Goal: Task Accomplishment & Management: Complete application form

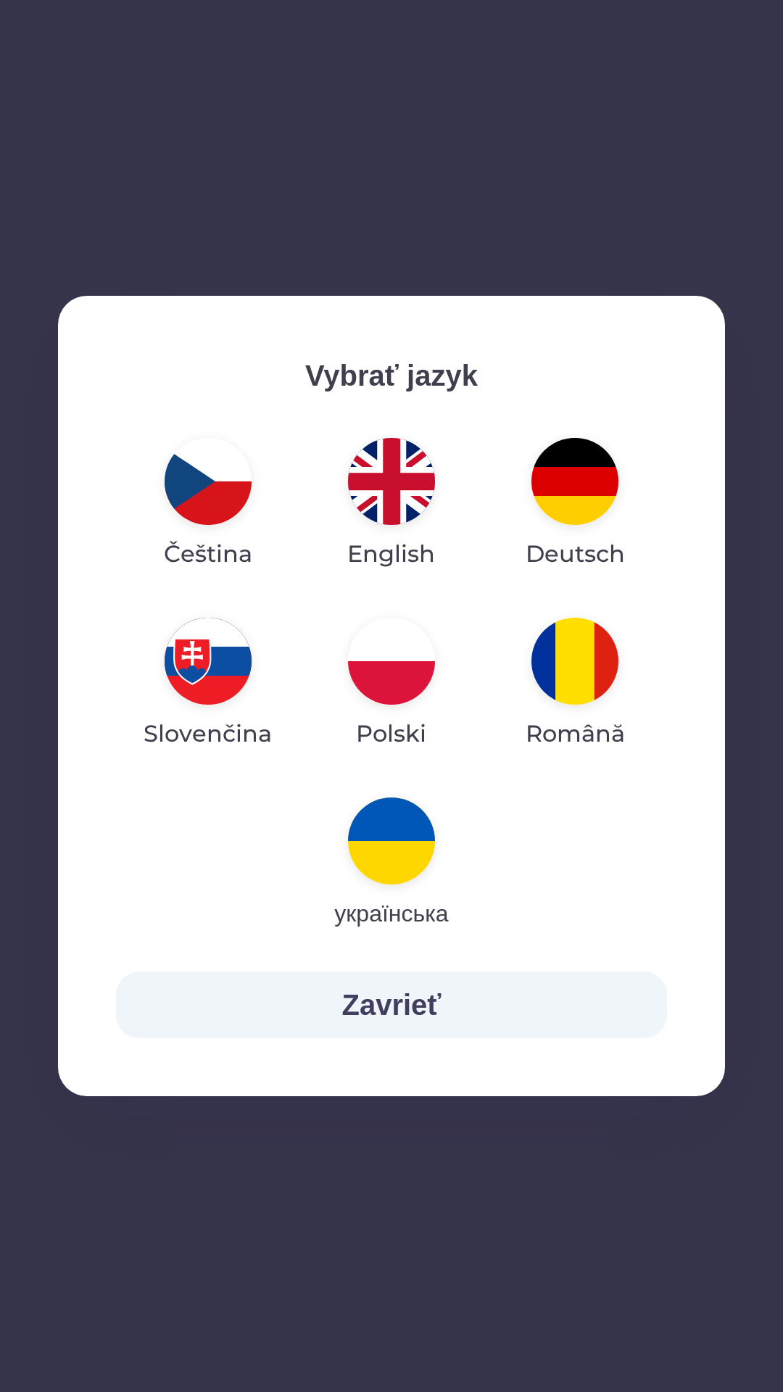
click at [402, 691] on img "button" at bounding box center [391, 661] width 87 height 87
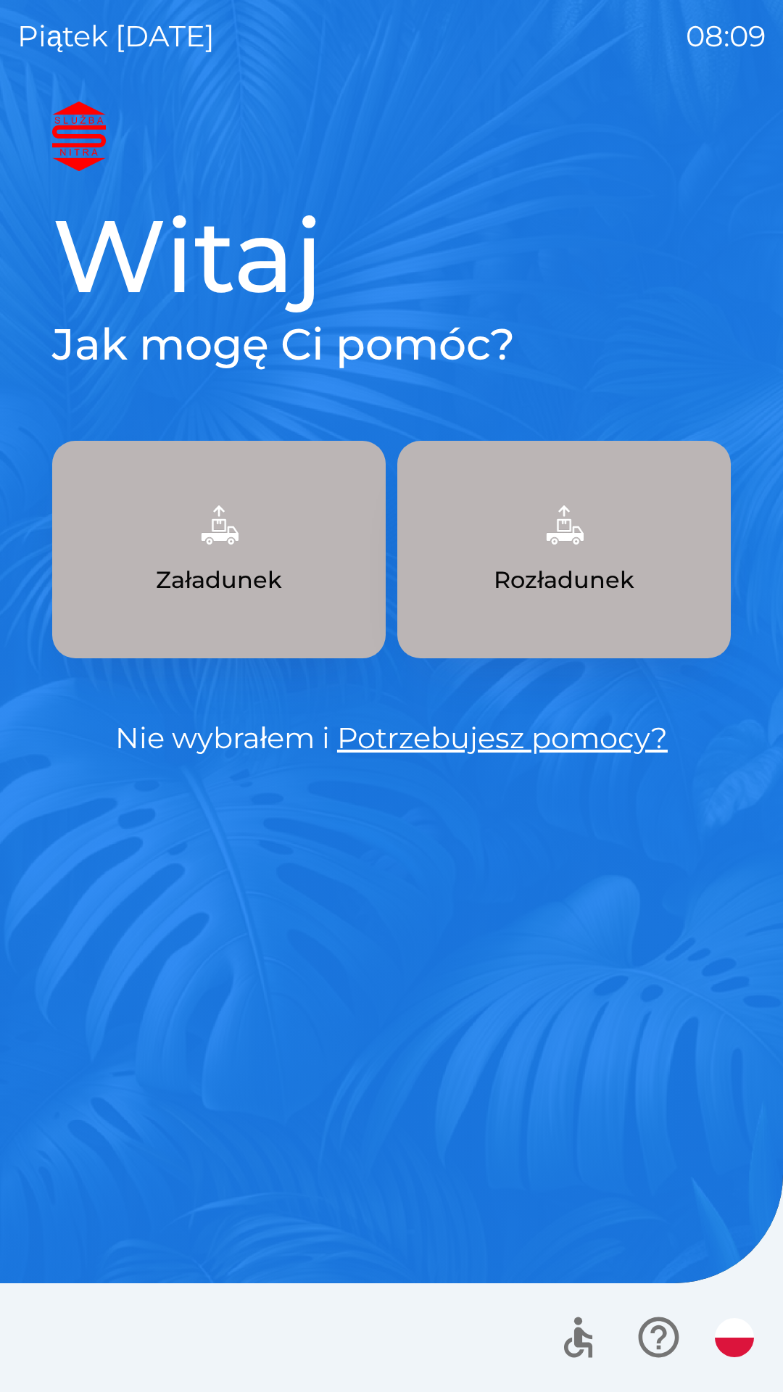
click at [167, 555] on button "Załadunek" at bounding box center [218, 549] width 333 height 217
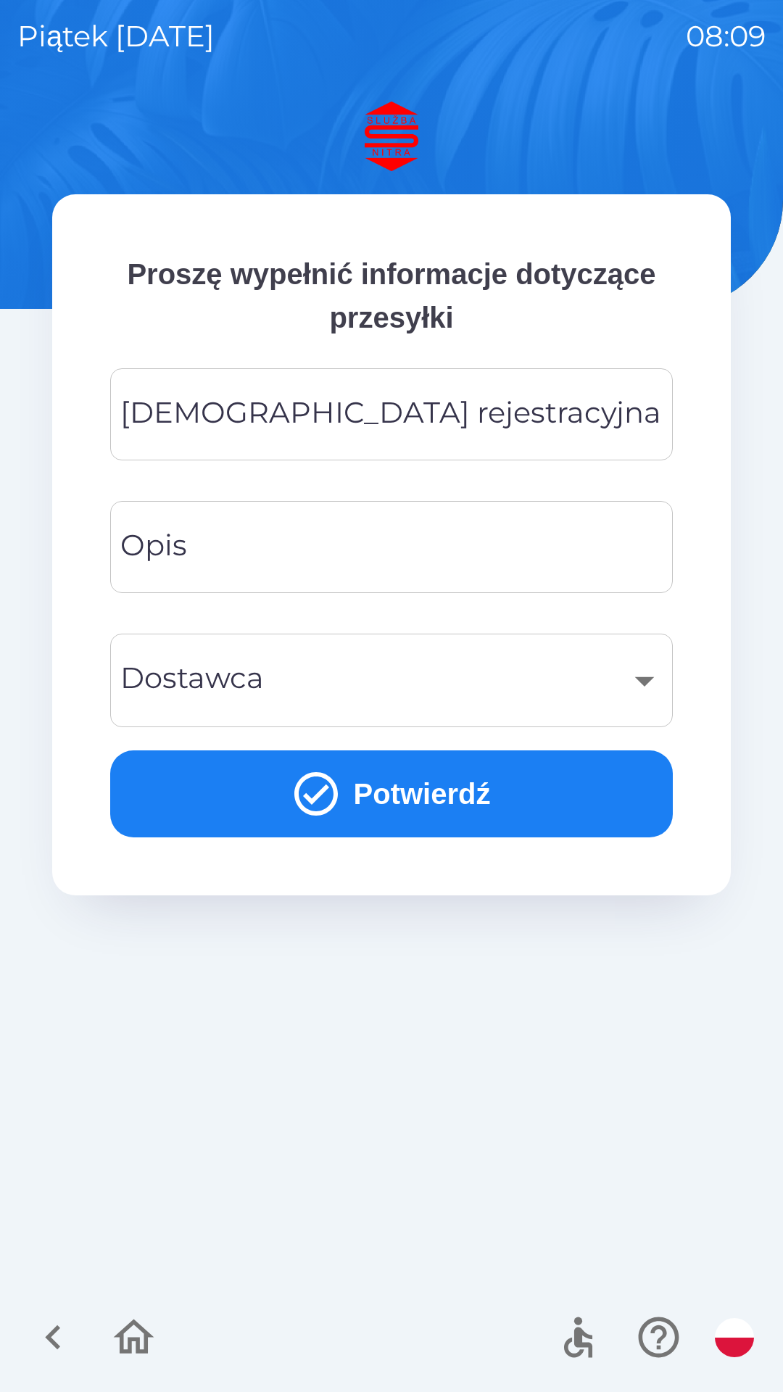
click at [407, 422] on div "[DEMOGRAPHIC_DATA] rejestracyjna Tablica rejestracyjna" at bounding box center [391, 414] width 563 height 92
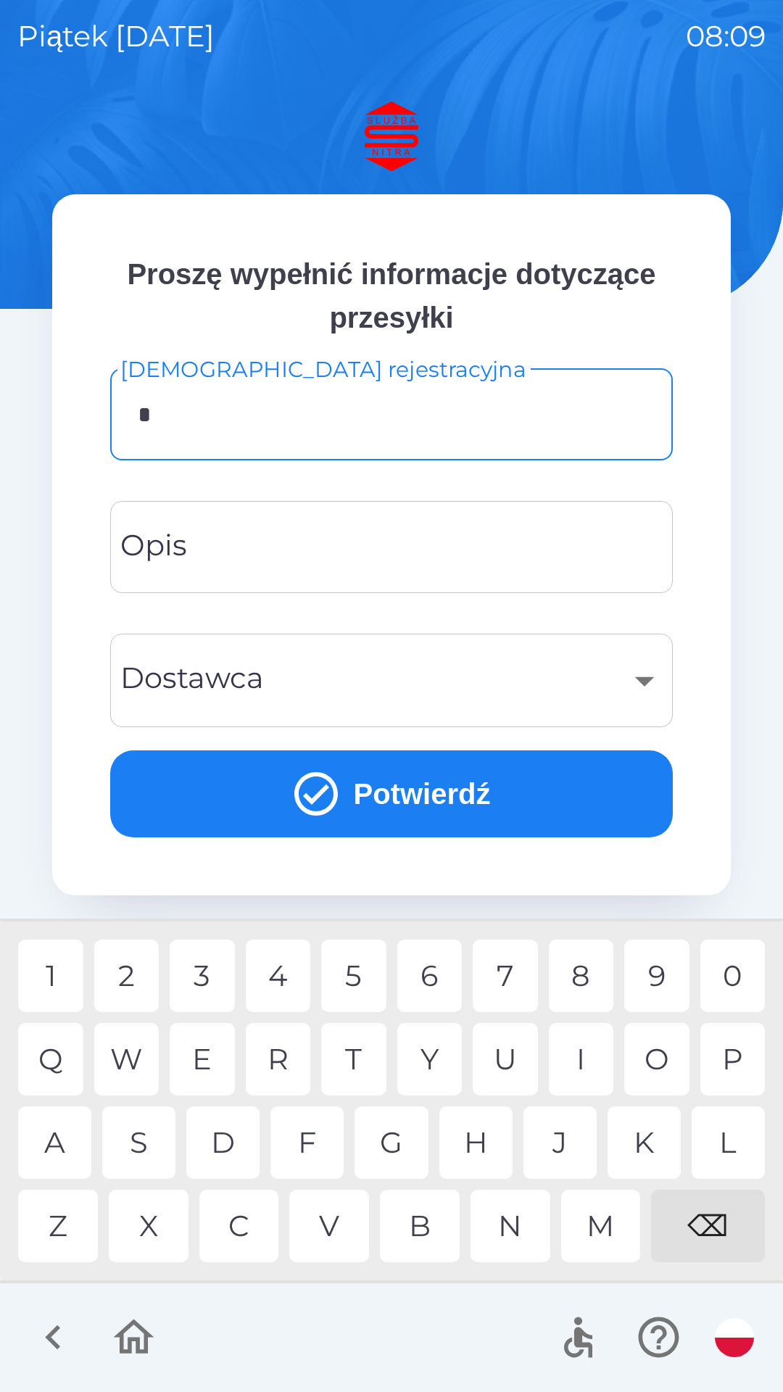
click at [361, 1050] on div "T" at bounding box center [353, 1059] width 65 height 72
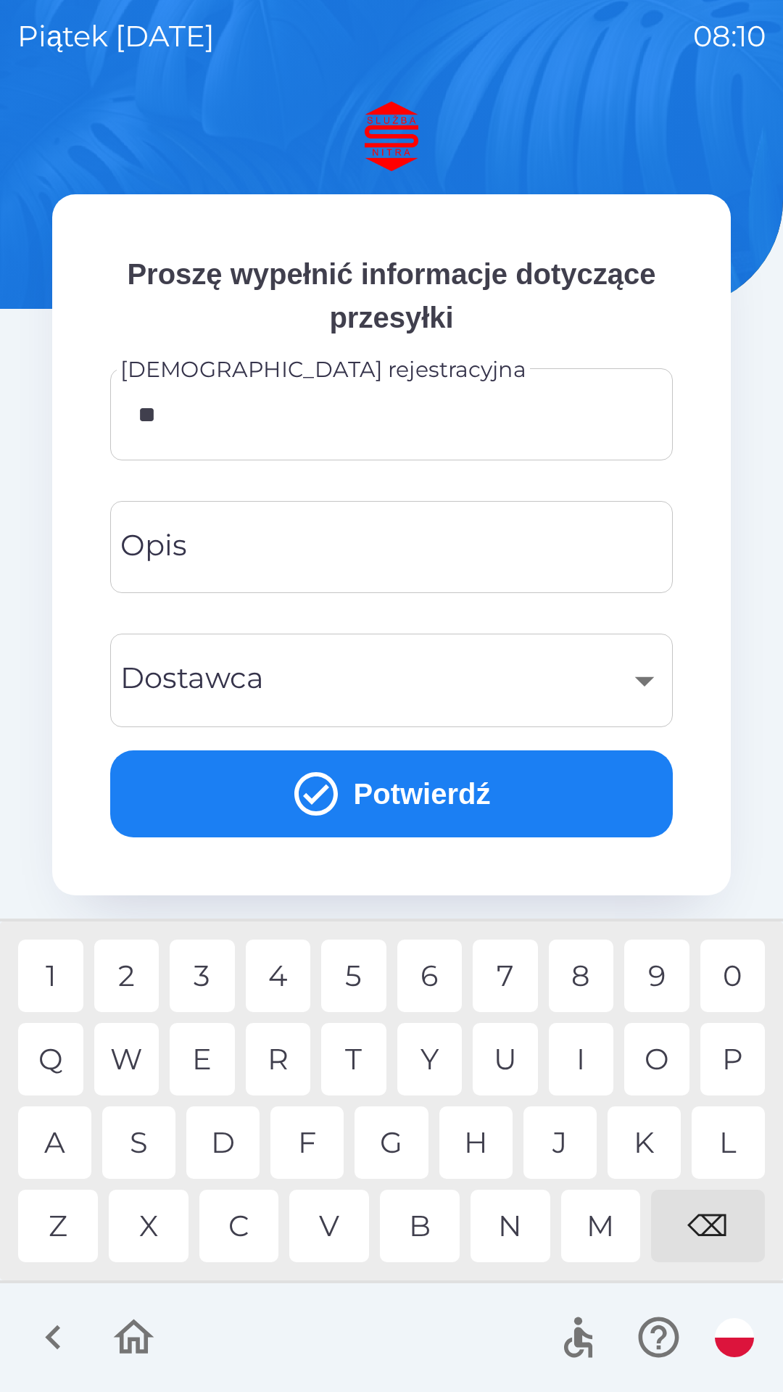
click at [626, 1145] on div "K" at bounding box center [644, 1142] width 73 height 72
click at [590, 1062] on div "I" at bounding box center [581, 1059] width 65 height 72
click at [426, 979] on div "6" at bounding box center [429, 976] width 65 height 72
type input "********"
click at [725, 1123] on div "L" at bounding box center [728, 1142] width 73 height 72
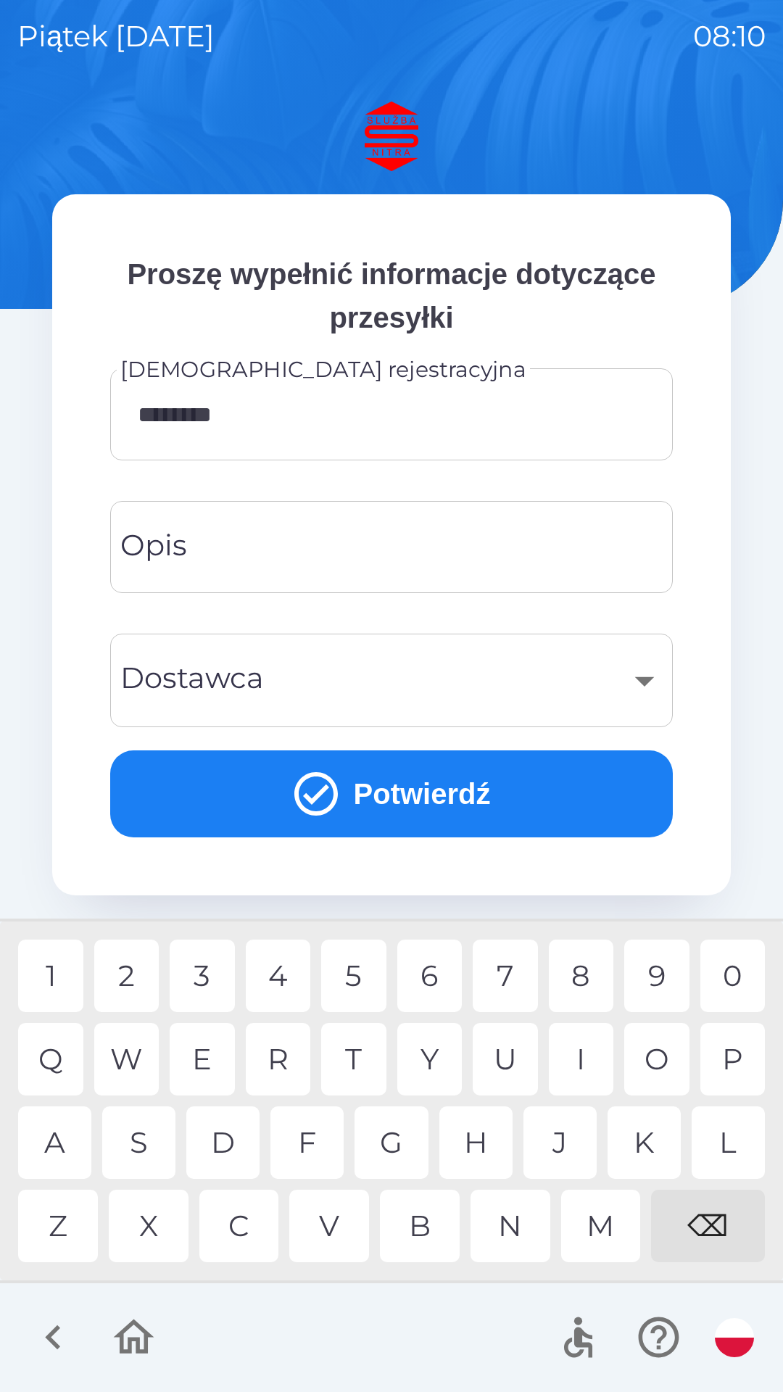
click at [400, 691] on div "​" at bounding box center [392, 680] width 528 height 59
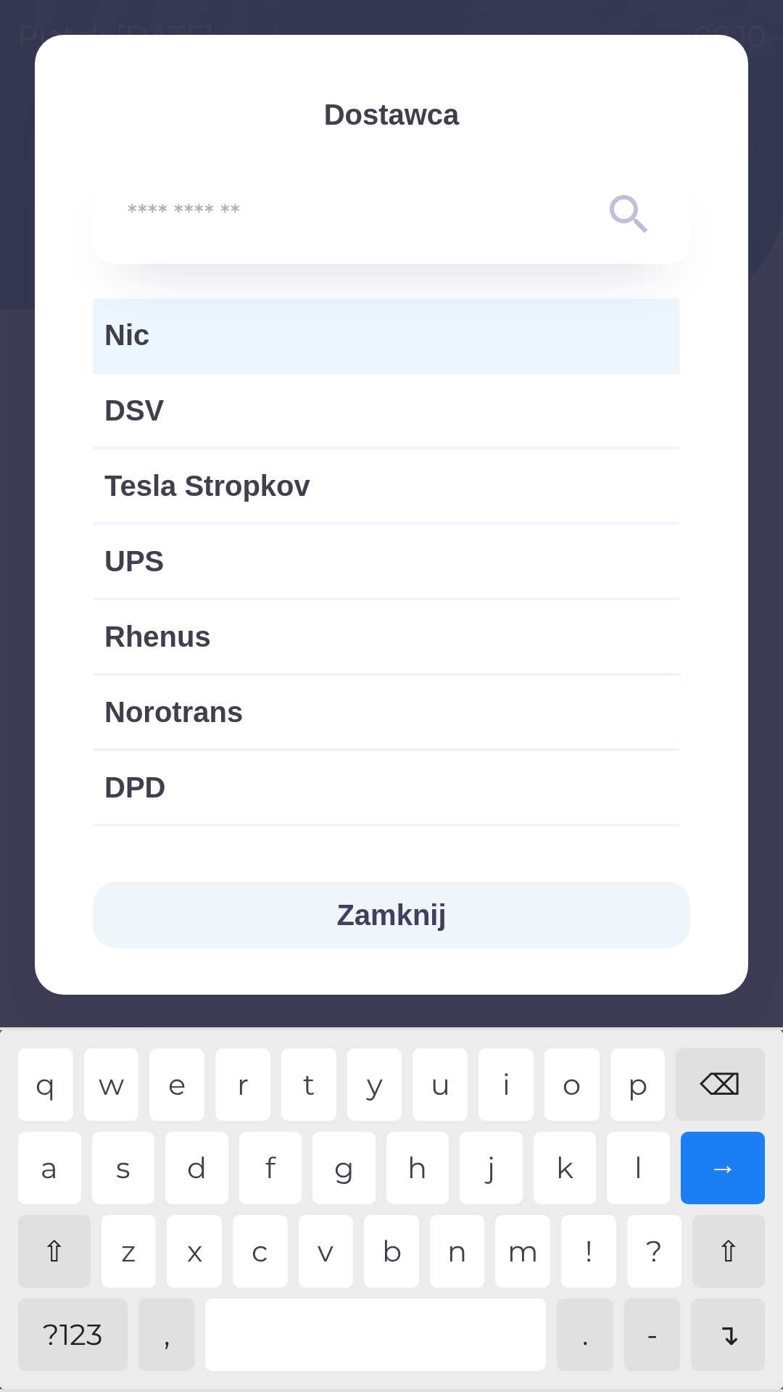
click at [227, 341] on span "Nic" at bounding box center [385, 334] width 563 height 43
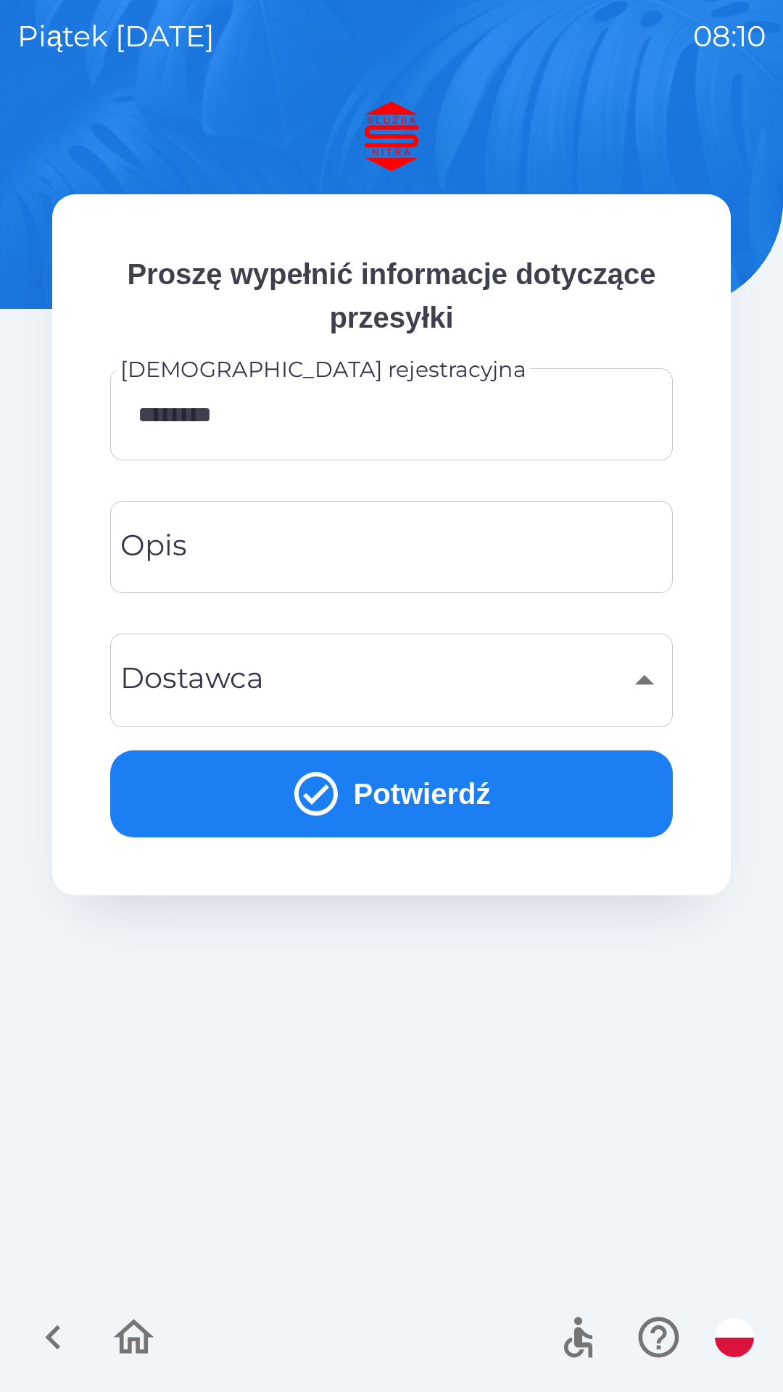
click at [533, 772] on button "Potwierdź" at bounding box center [391, 793] width 563 height 87
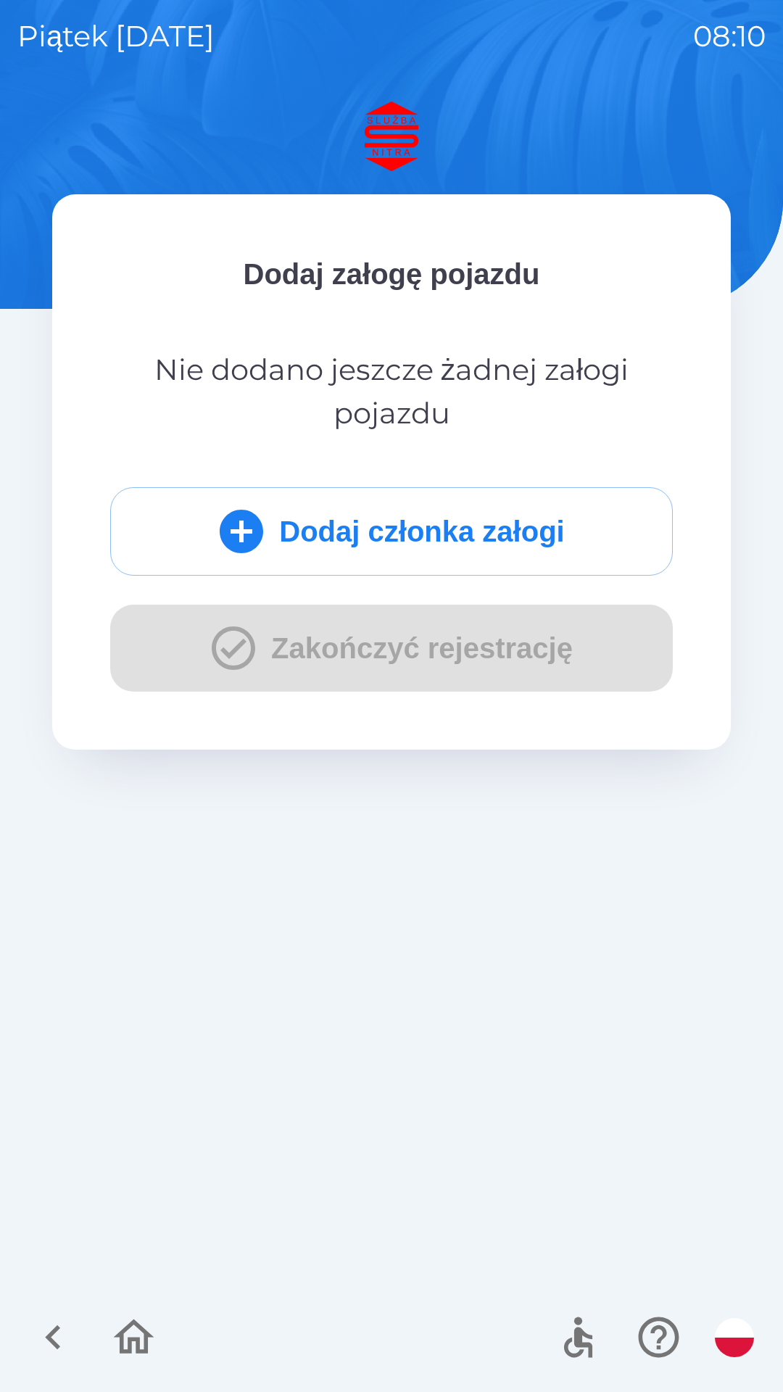
click at [436, 535] on button "Dodaj członka załogi" at bounding box center [391, 531] width 563 height 88
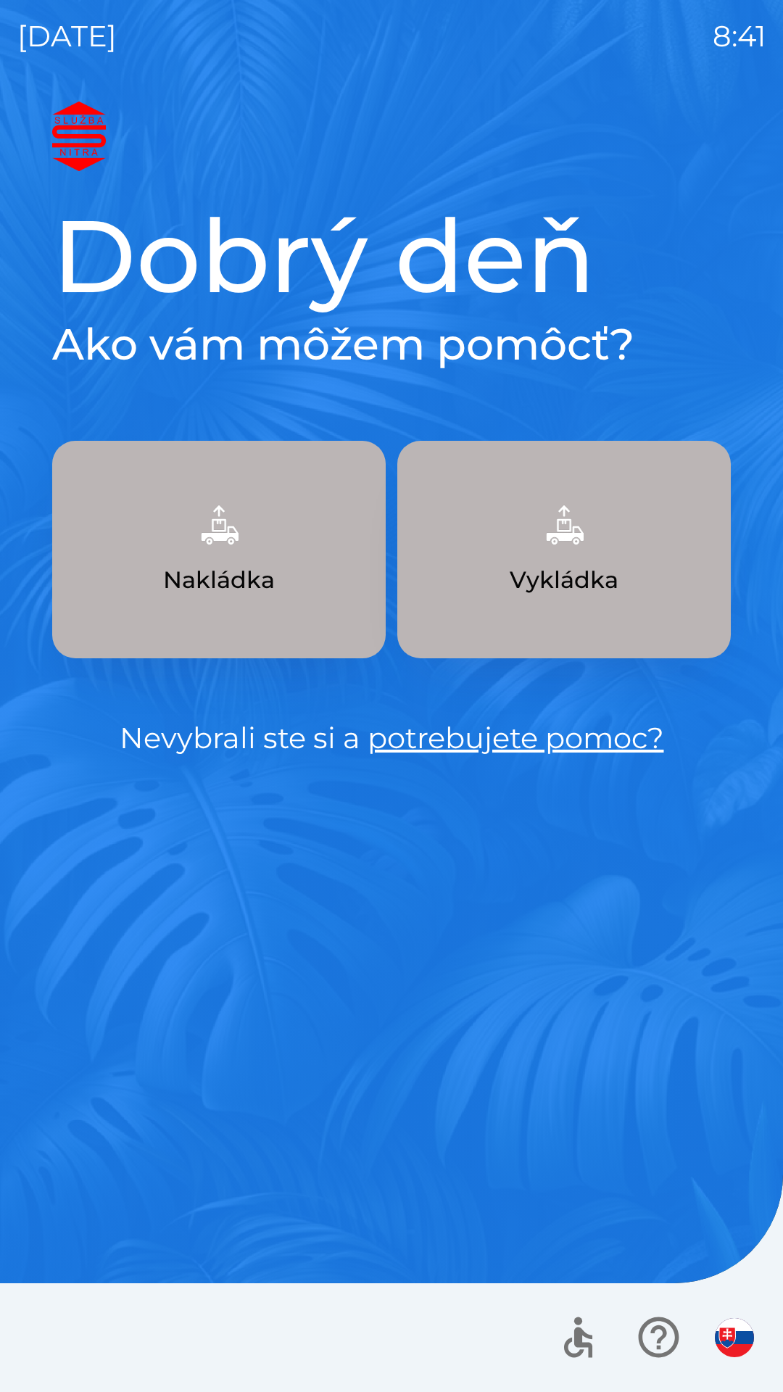
click at [532, 580] on p "Vykládka" at bounding box center [564, 580] width 109 height 35
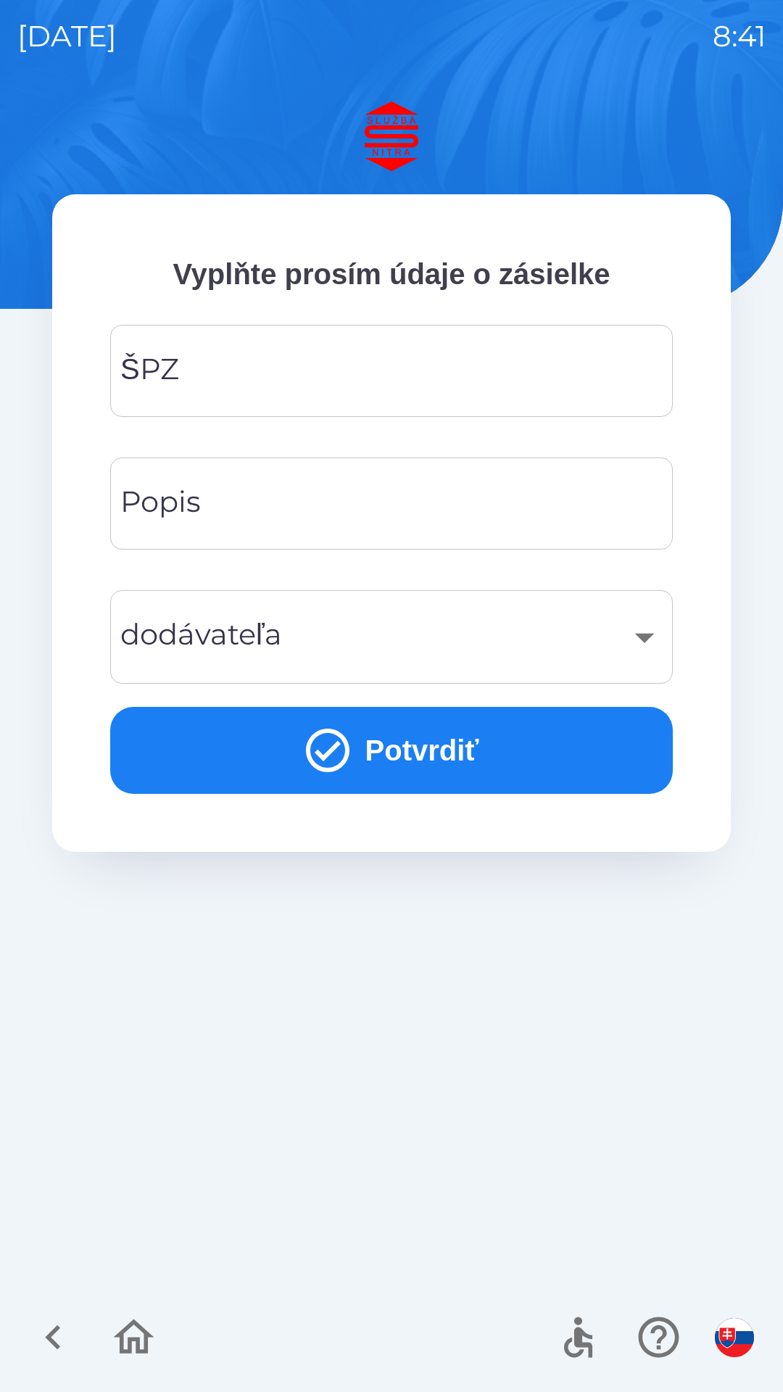
click at [178, 387] on input "ŠPZ" at bounding box center [392, 370] width 528 height 57
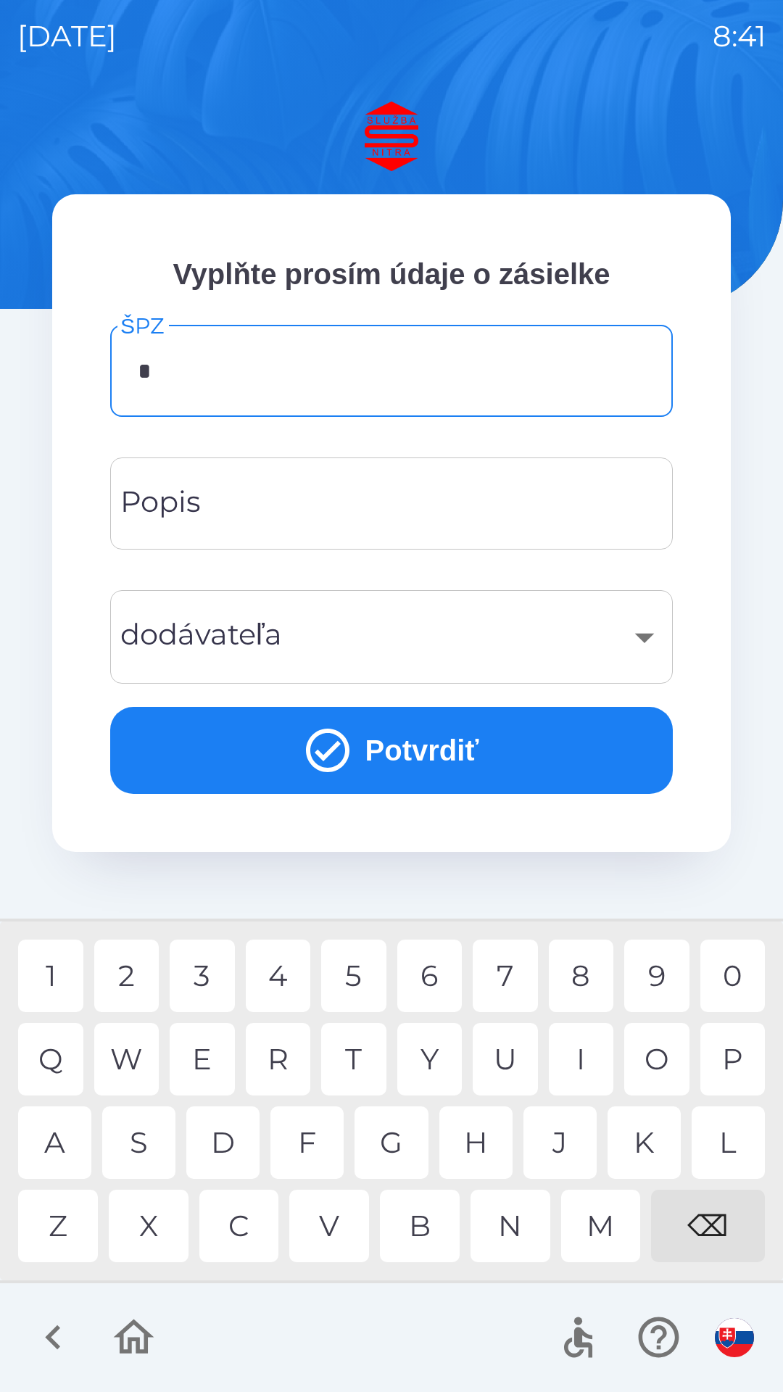
click at [504, 1237] on div "N" at bounding box center [511, 1226] width 80 height 72
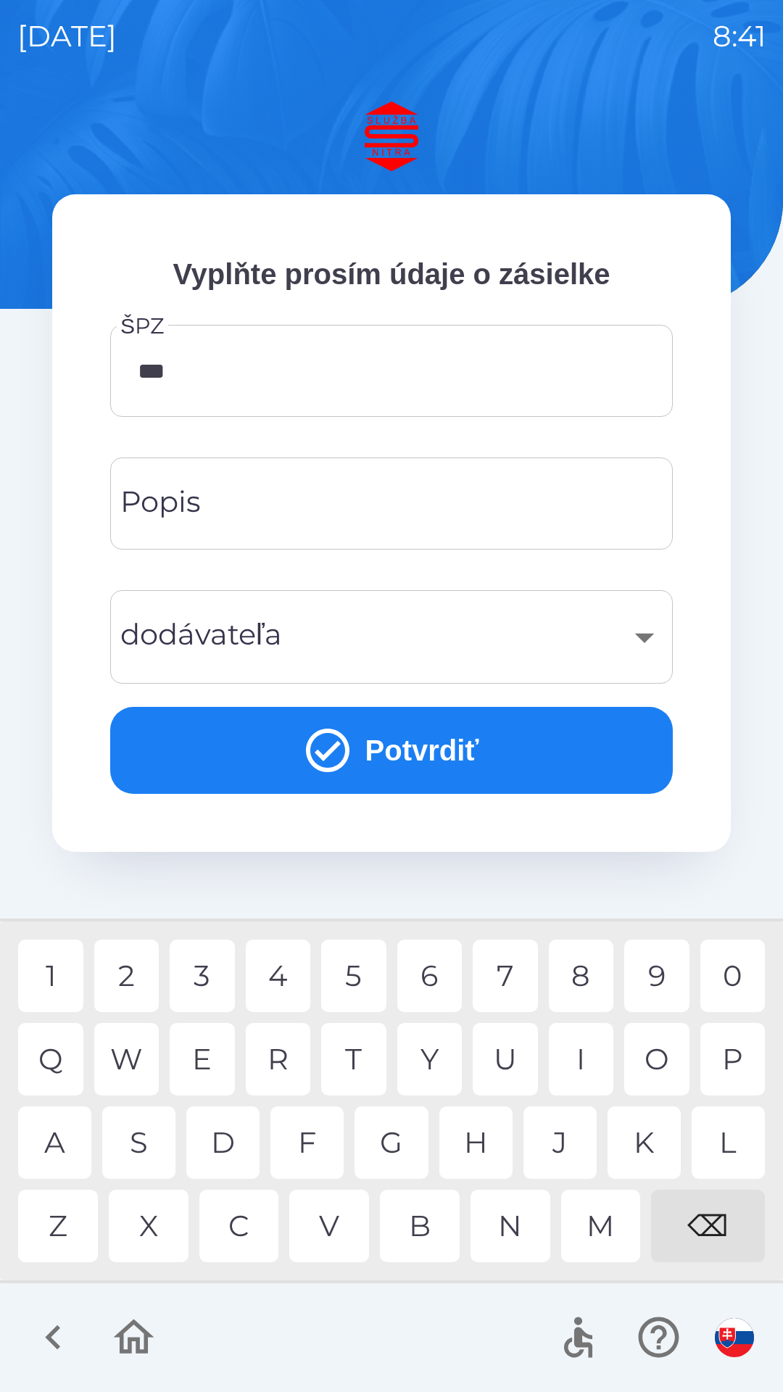
click at [286, 979] on div "4" at bounding box center [278, 976] width 65 height 72
click at [215, 993] on div "3" at bounding box center [202, 976] width 65 height 72
type input "*******"
click at [212, 640] on div "​" at bounding box center [392, 637] width 528 height 59
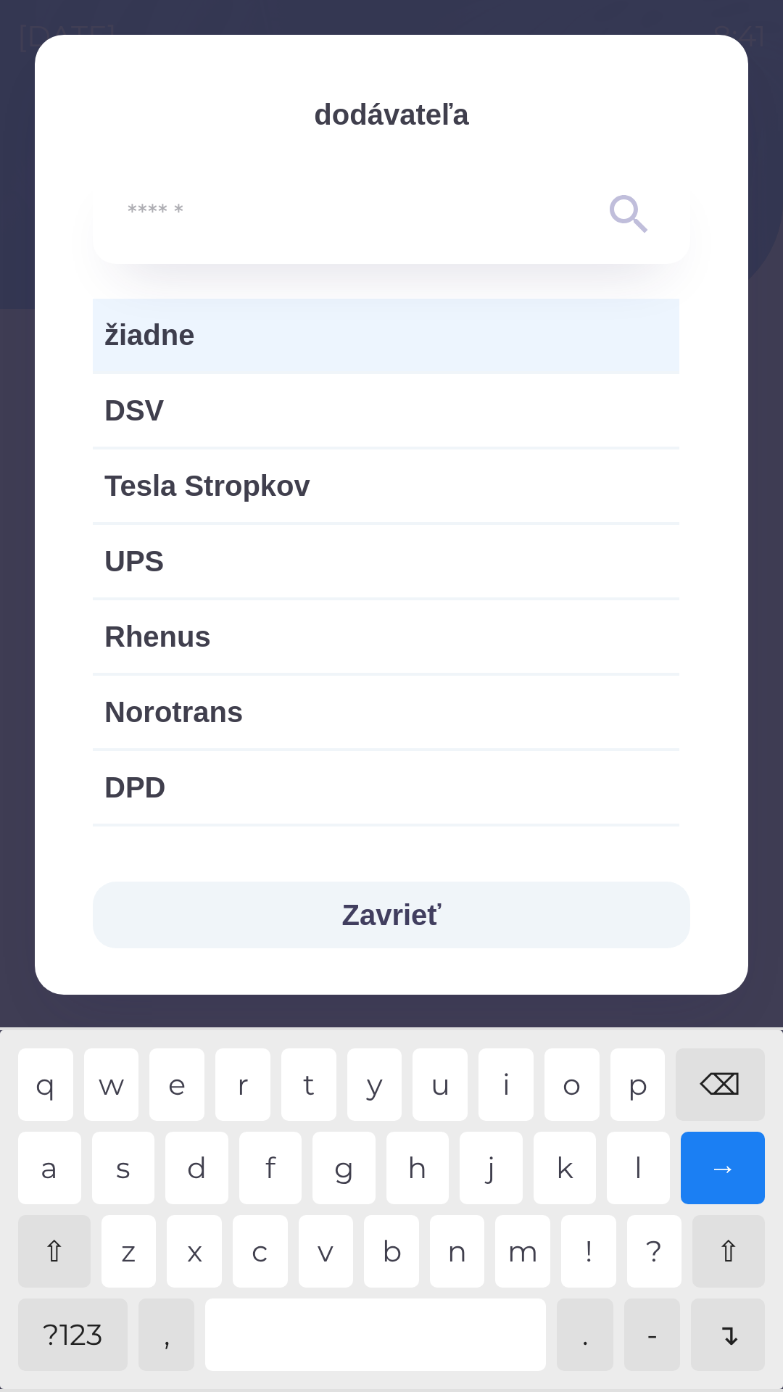
click at [141, 576] on span "UPS" at bounding box center [385, 560] width 563 height 43
type input "***"
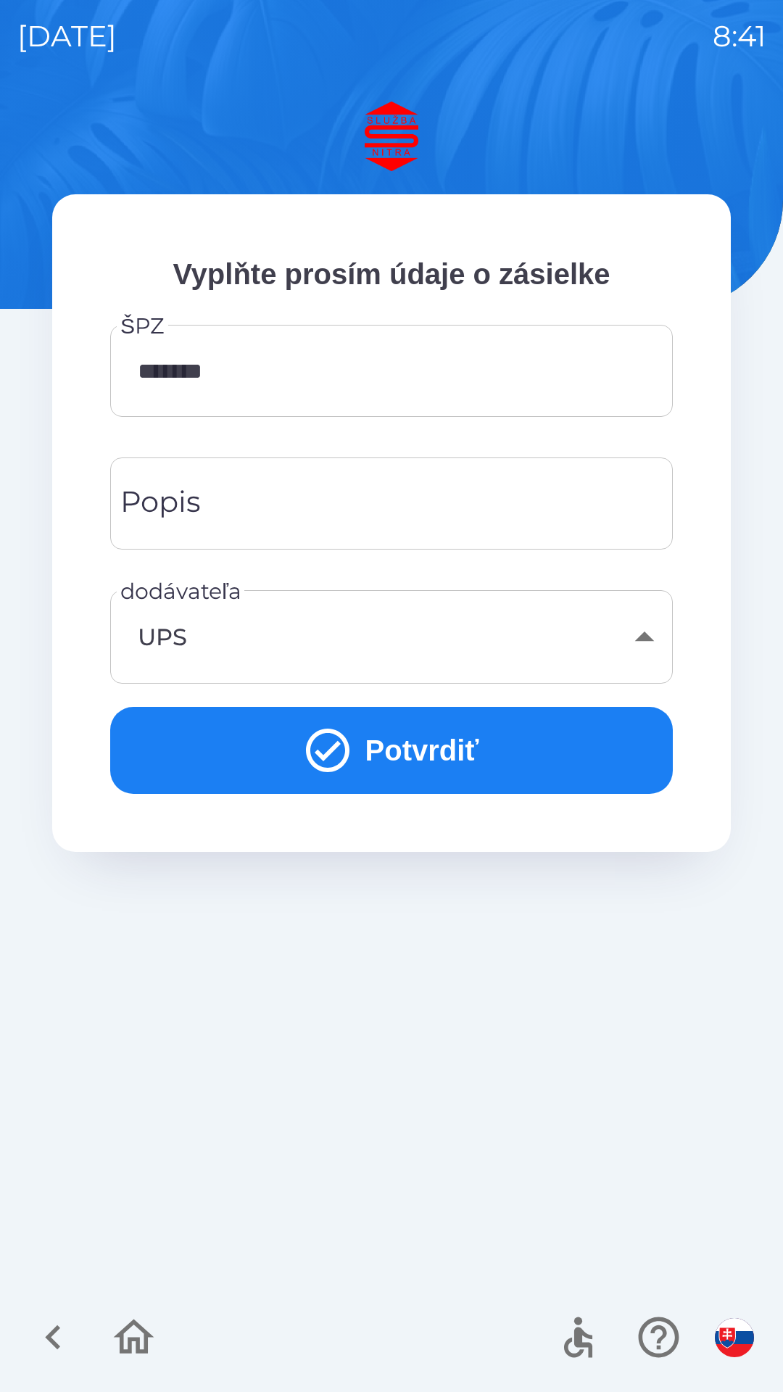
click at [337, 753] on icon "submit" at bounding box center [328, 750] width 52 height 52
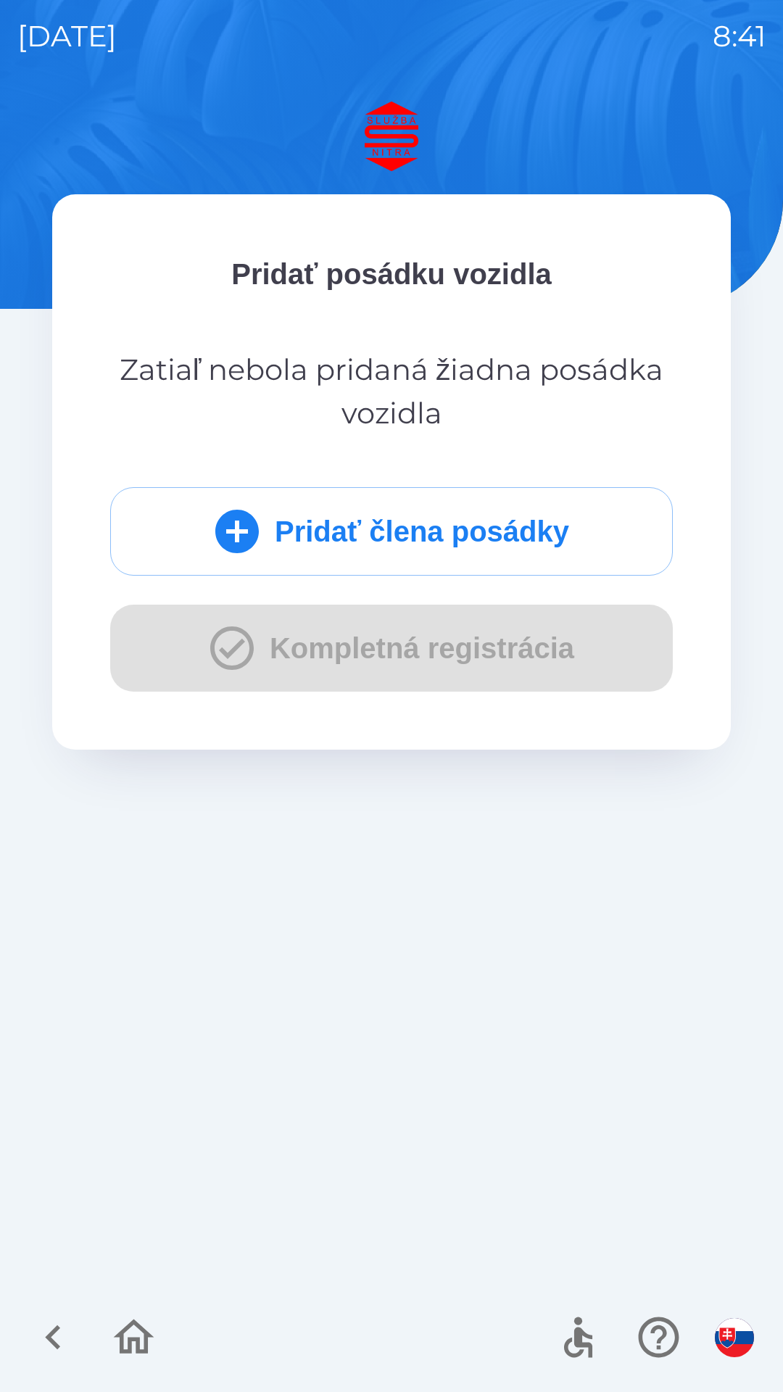
click at [281, 546] on button "Pridať člena posádky" at bounding box center [391, 531] width 563 height 88
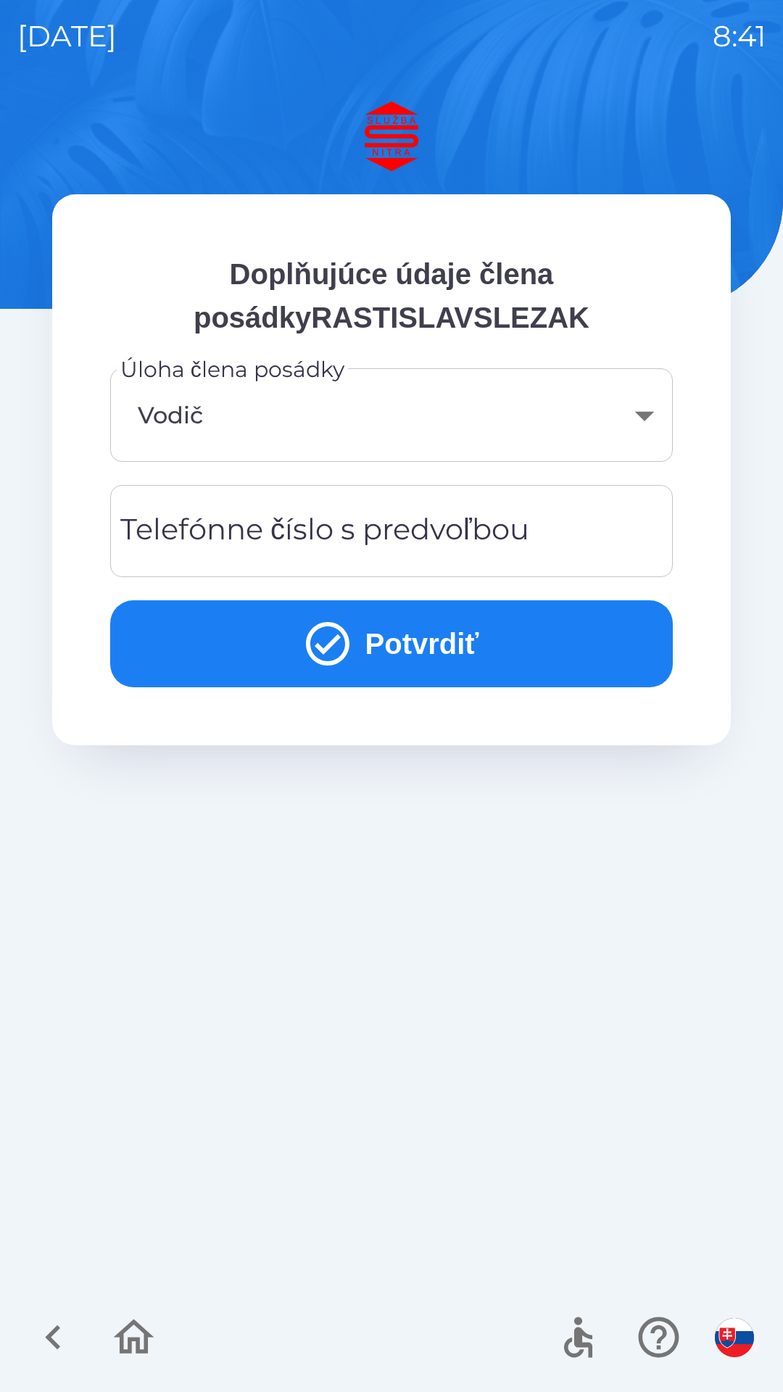
click at [189, 541] on div "Telefónne číslo s predvoľbou Telefónne číslo s predvoľbou" at bounding box center [391, 531] width 563 height 92
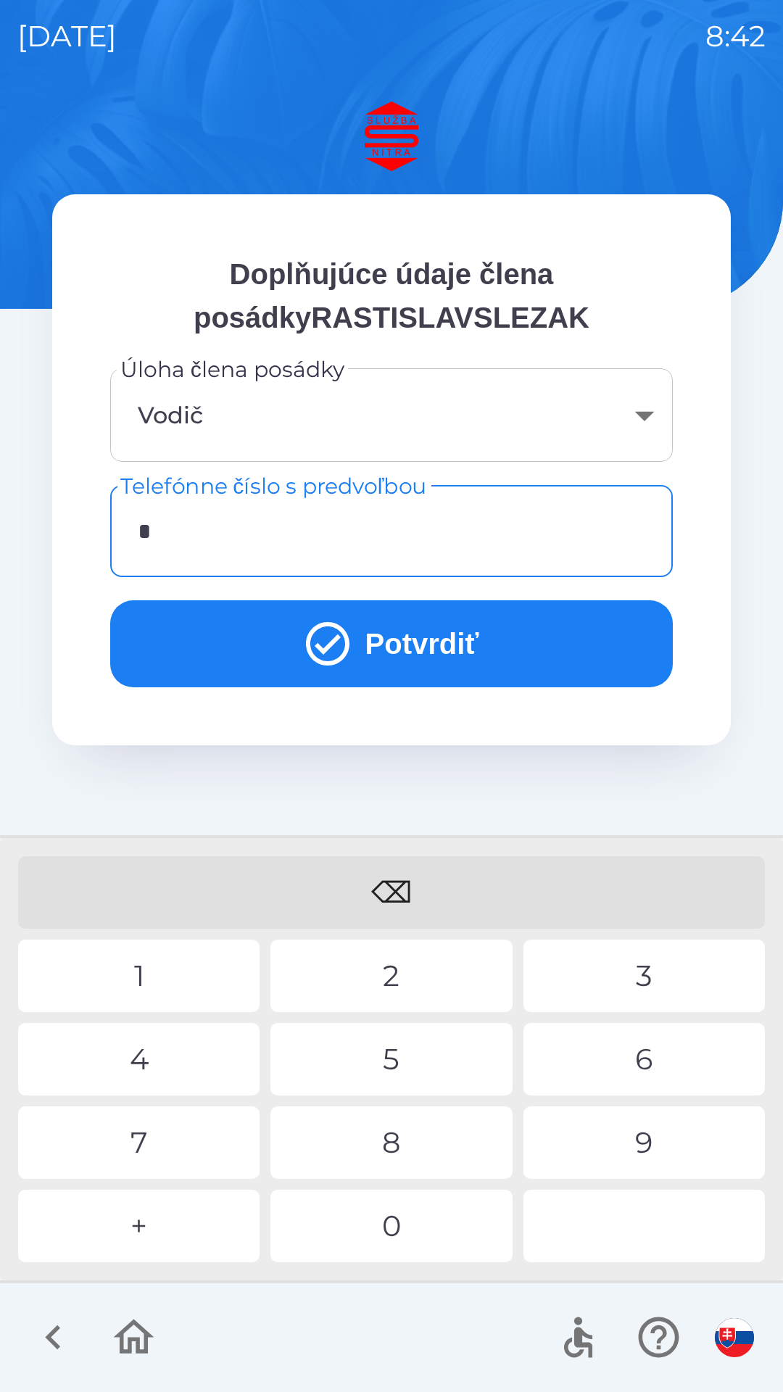
click at [146, 1233] on div "+" at bounding box center [138, 1226] width 241 height 72
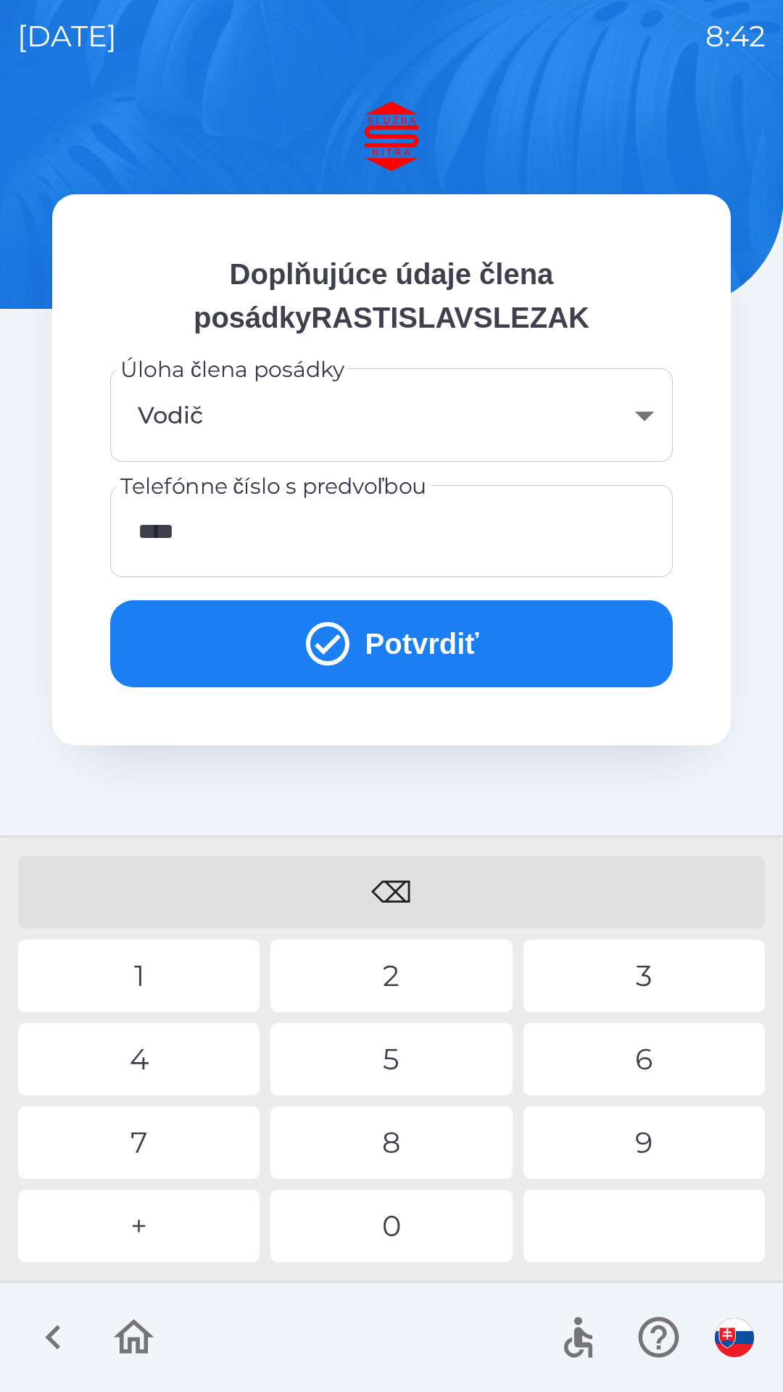
click at [140, 984] on div "1" at bounding box center [138, 976] width 241 height 72
click at [418, 1239] on div "0" at bounding box center [390, 1226] width 241 height 72
click at [146, 1047] on div "4" at bounding box center [138, 1059] width 241 height 72
click at [382, 1148] on div "8" at bounding box center [390, 1142] width 241 height 72
type input "**********"
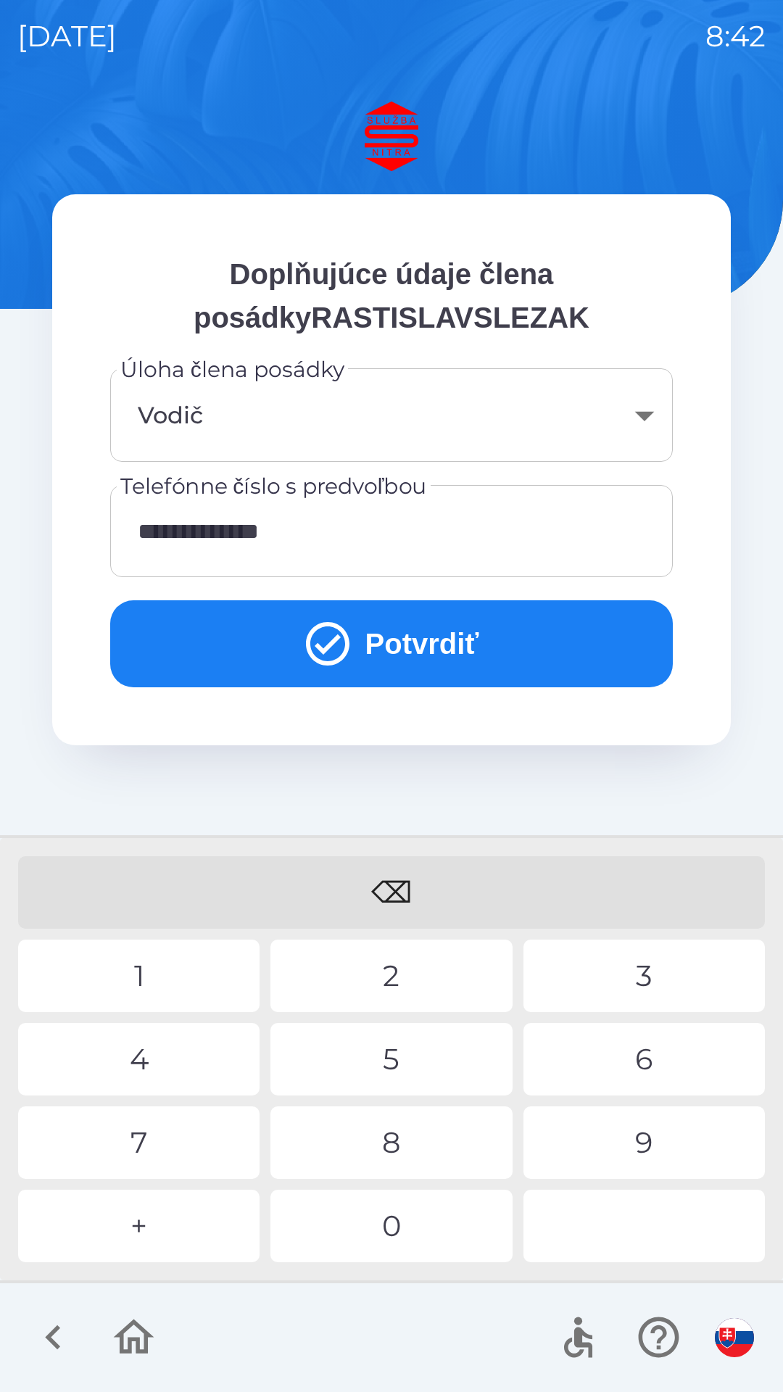
click at [338, 1147] on div "8" at bounding box center [390, 1142] width 241 height 72
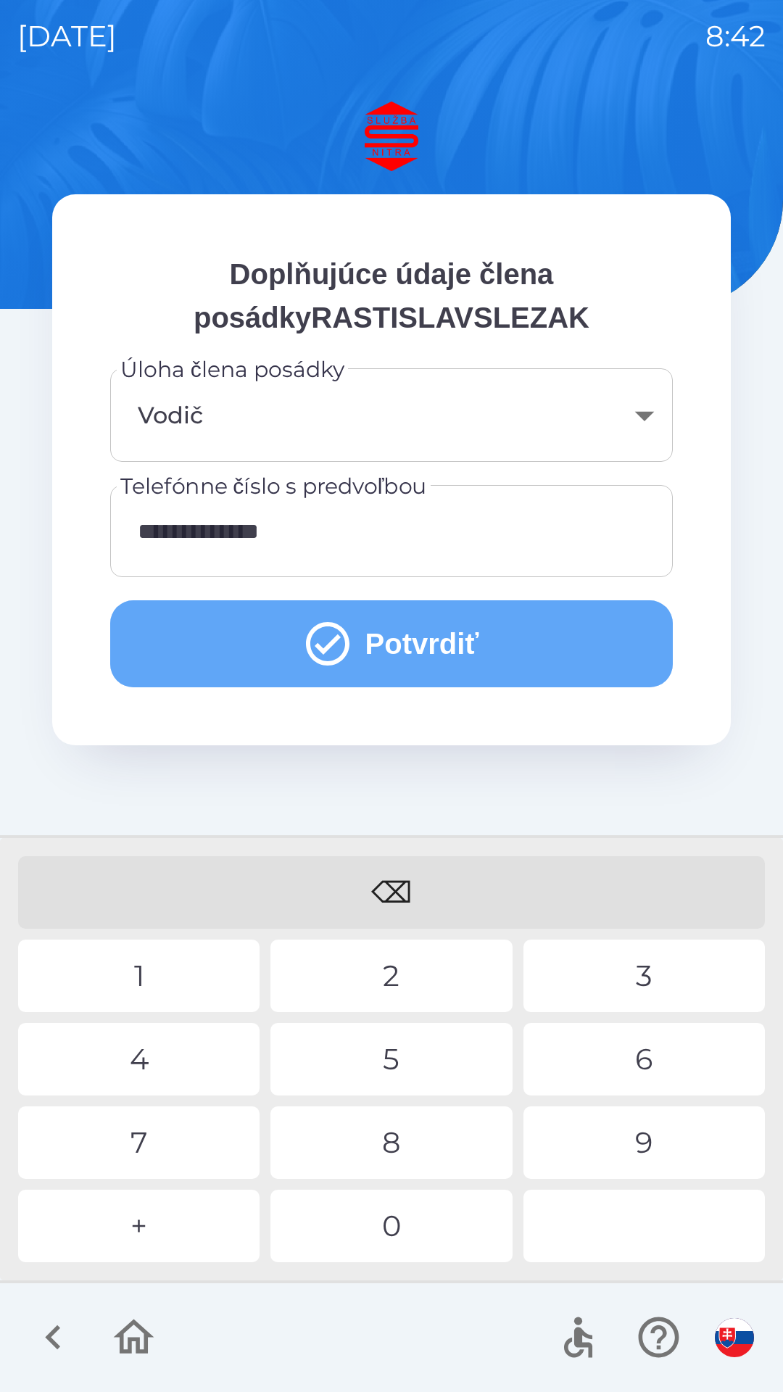
click at [402, 648] on button "Potvrdiť" at bounding box center [391, 643] width 563 height 87
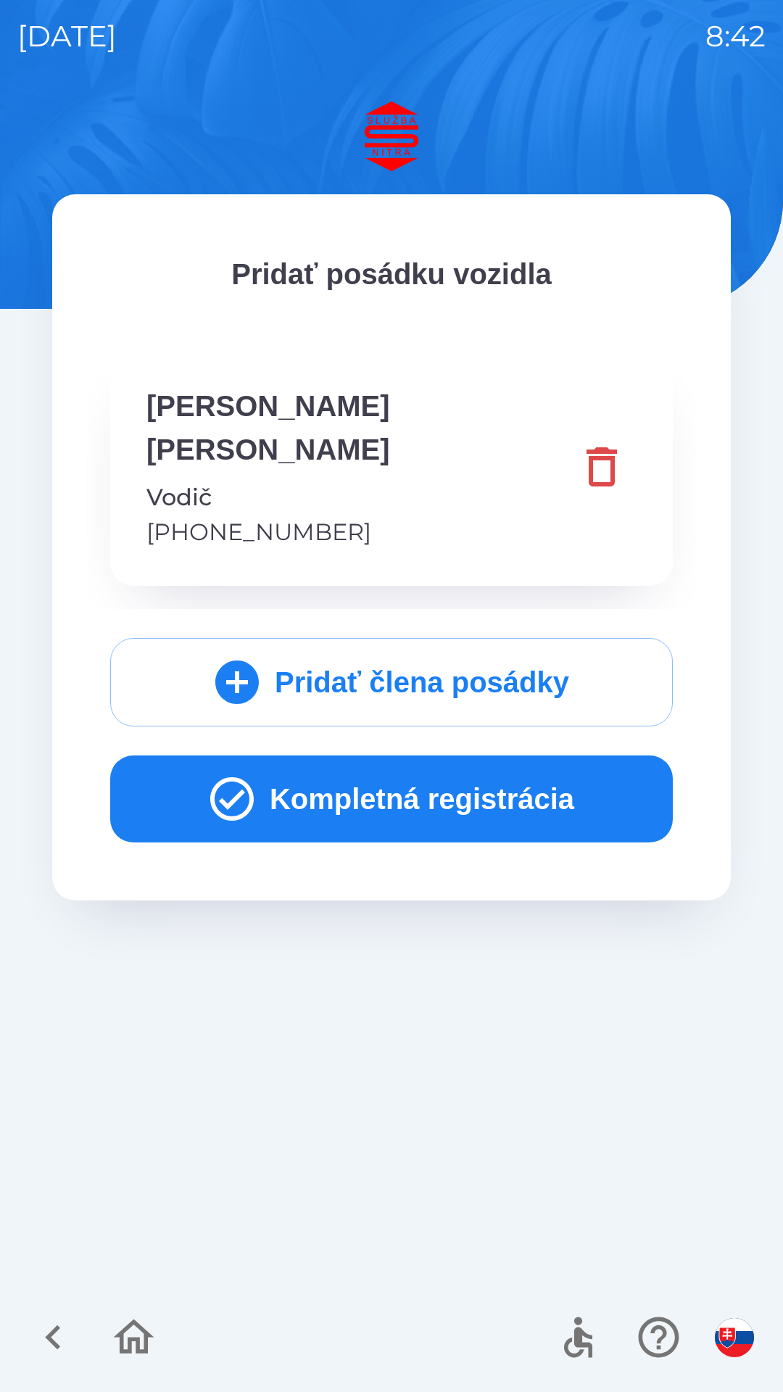
click at [208, 773] on icon "button" at bounding box center [232, 799] width 52 height 52
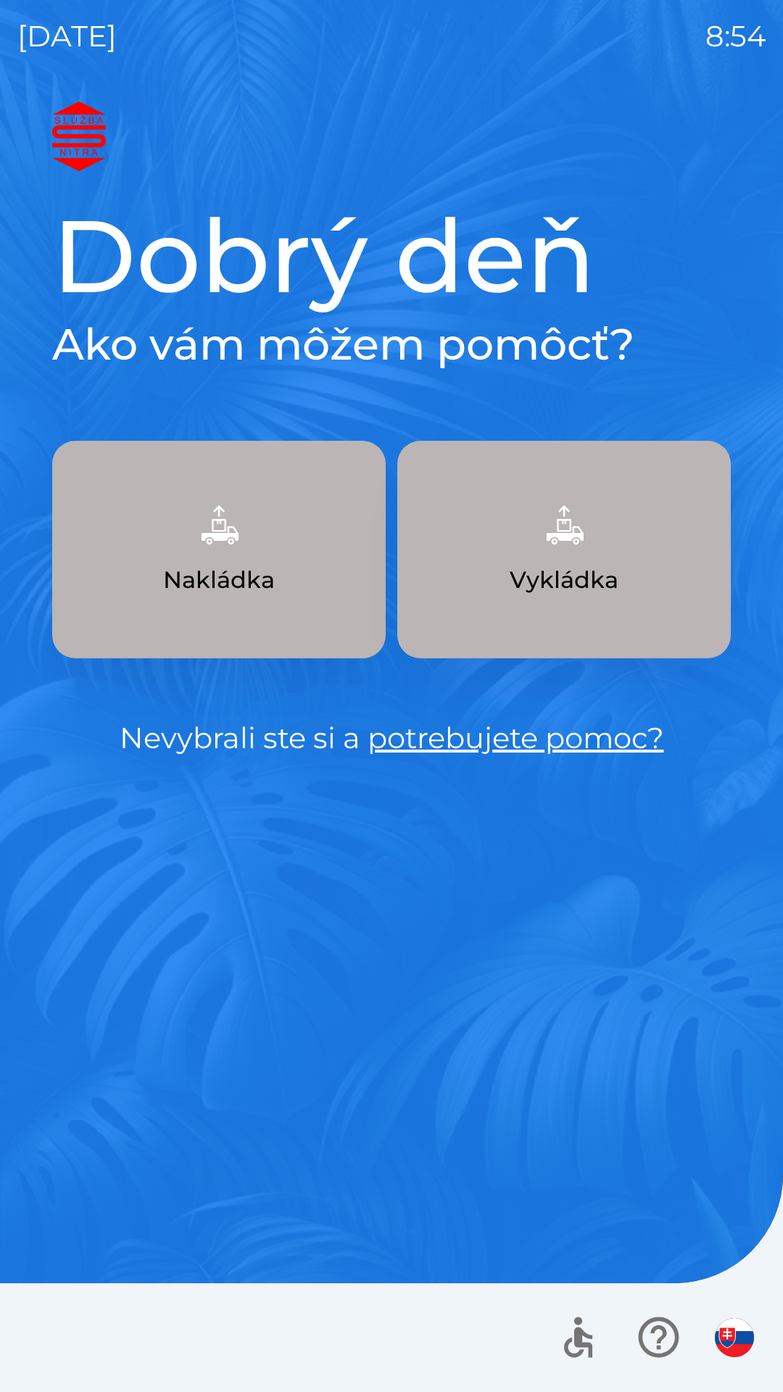
click at [569, 556] on img "button" at bounding box center [564, 525] width 64 height 64
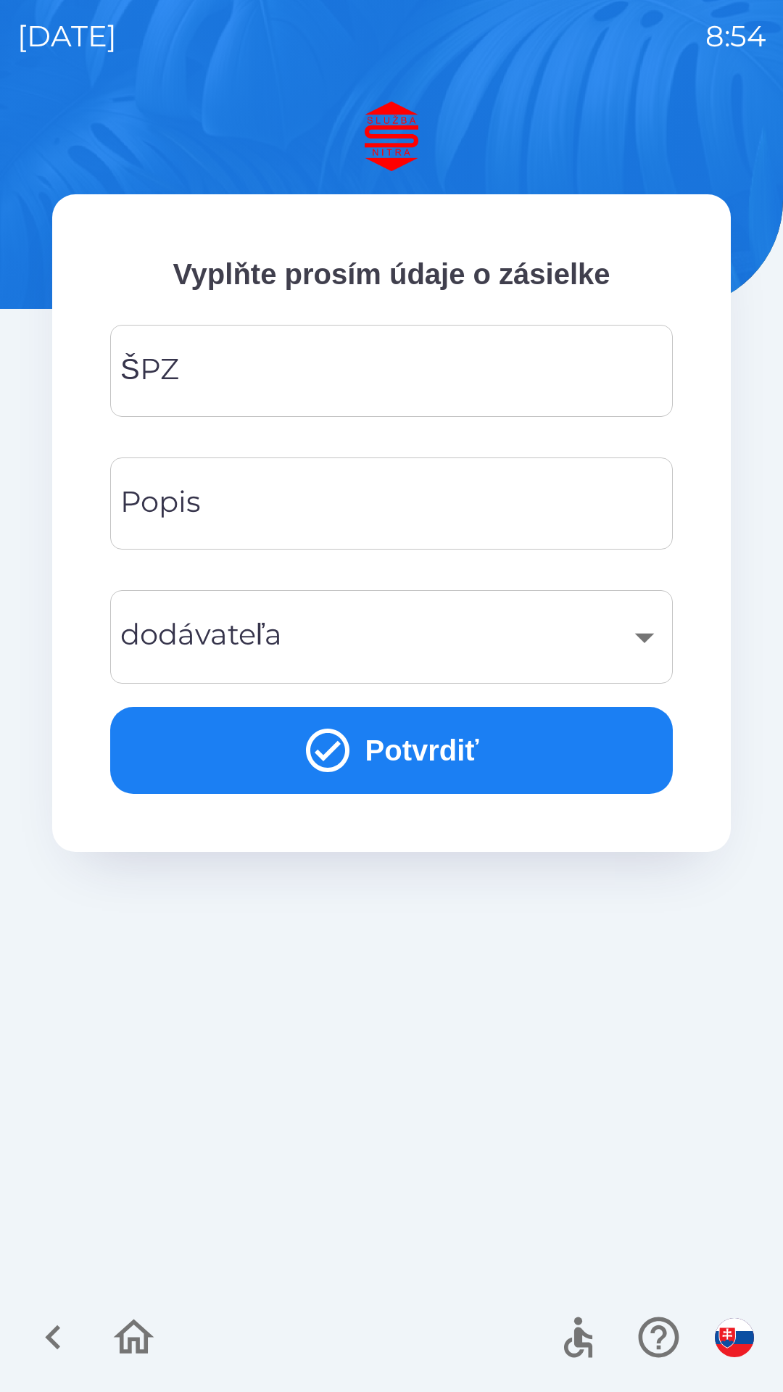
click at [260, 359] on input "ŠPZ" at bounding box center [392, 370] width 528 height 57
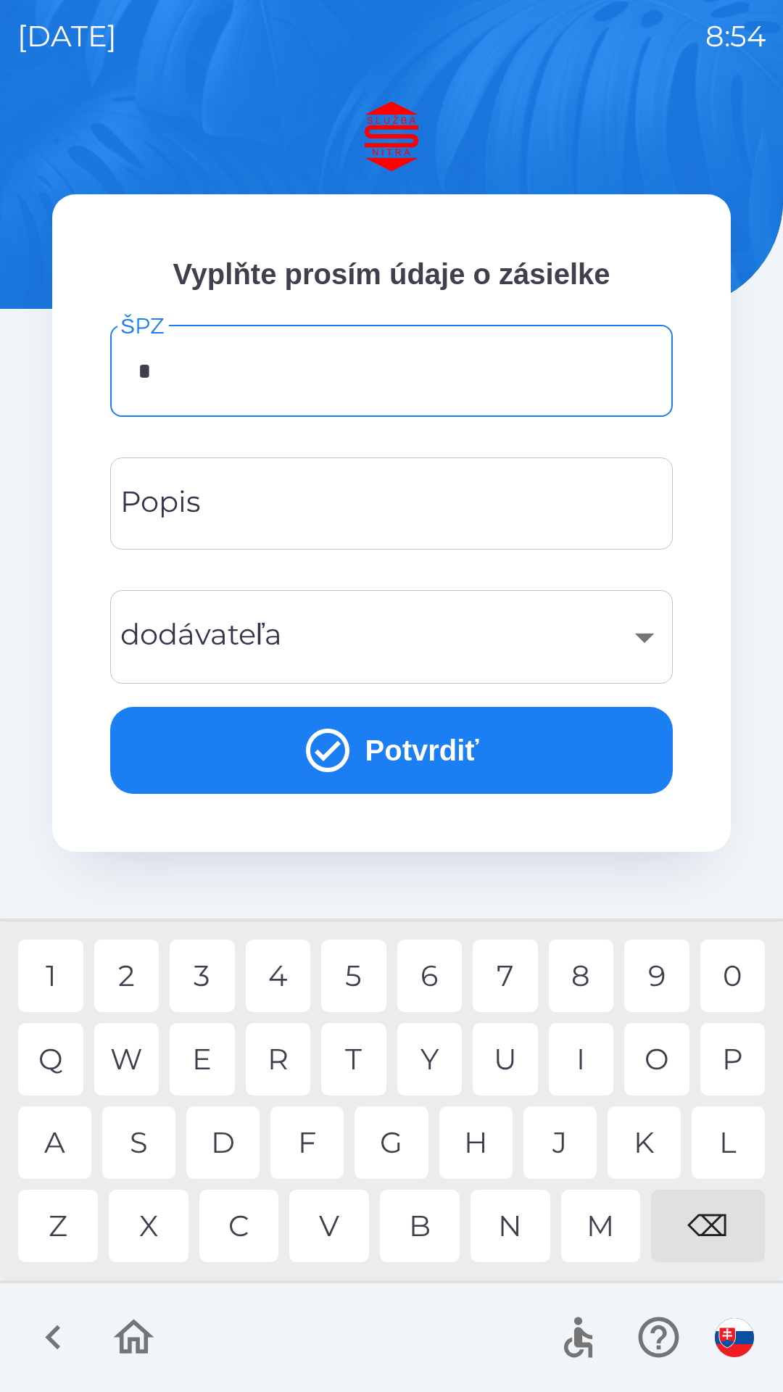
click at [513, 1221] on div "N" at bounding box center [511, 1226] width 80 height 72
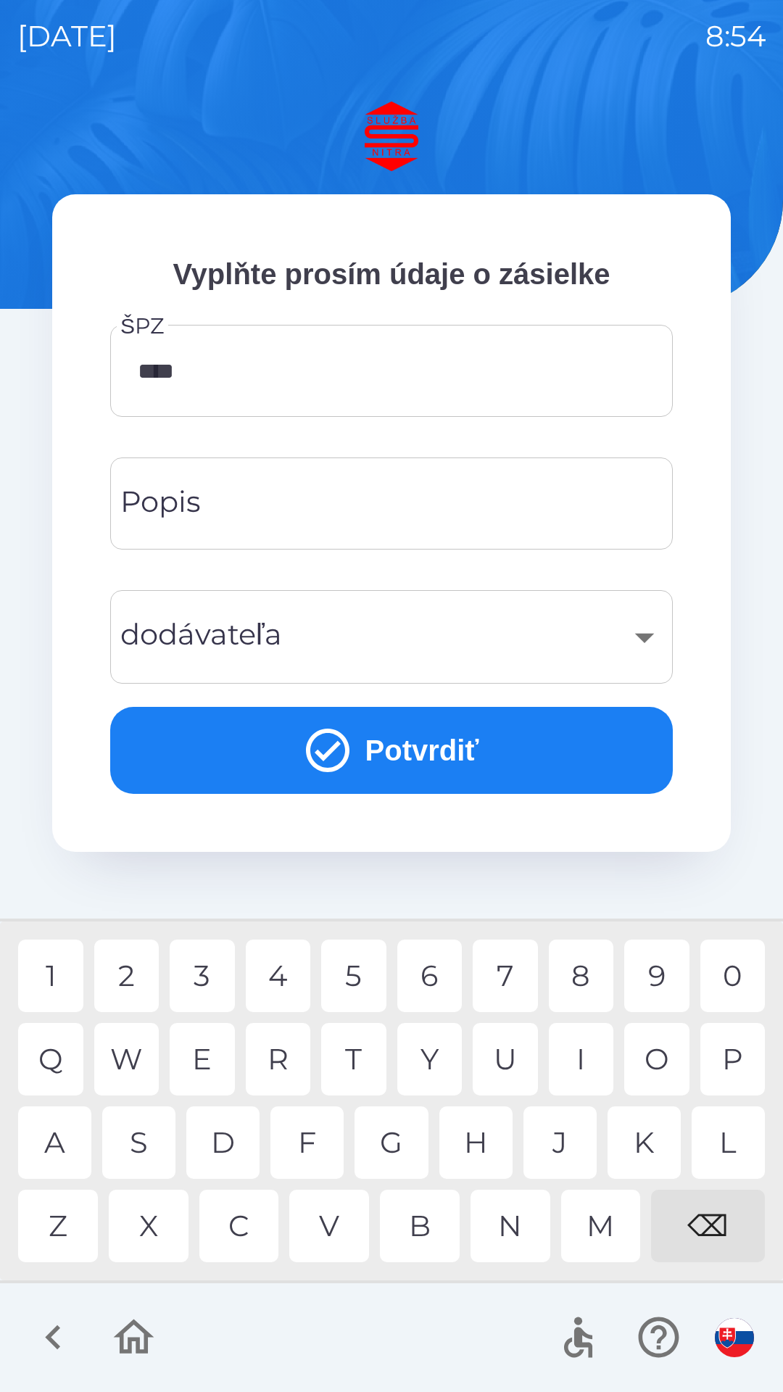
click at [58, 966] on div "1" at bounding box center [50, 976] width 65 height 72
type input "*******"
click at [598, 1228] on div "M" at bounding box center [601, 1226] width 80 height 72
click at [349, 494] on input "Popis" at bounding box center [392, 503] width 528 height 57
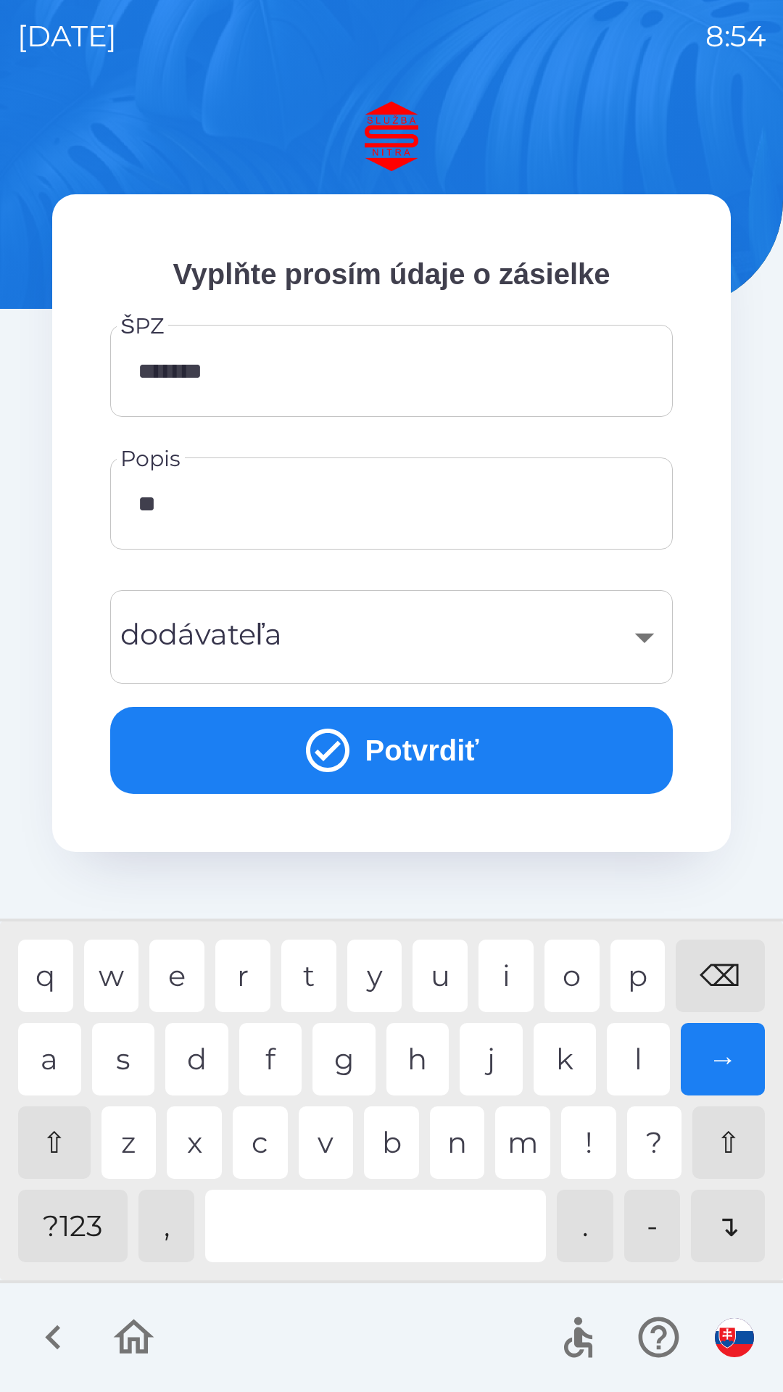
click at [56, 1055] on div "a" at bounding box center [49, 1059] width 63 height 72
click at [573, 974] on div "o" at bounding box center [571, 976] width 55 height 72
type input "*******"
click at [257, 624] on div "​" at bounding box center [392, 637] width 528 height 59
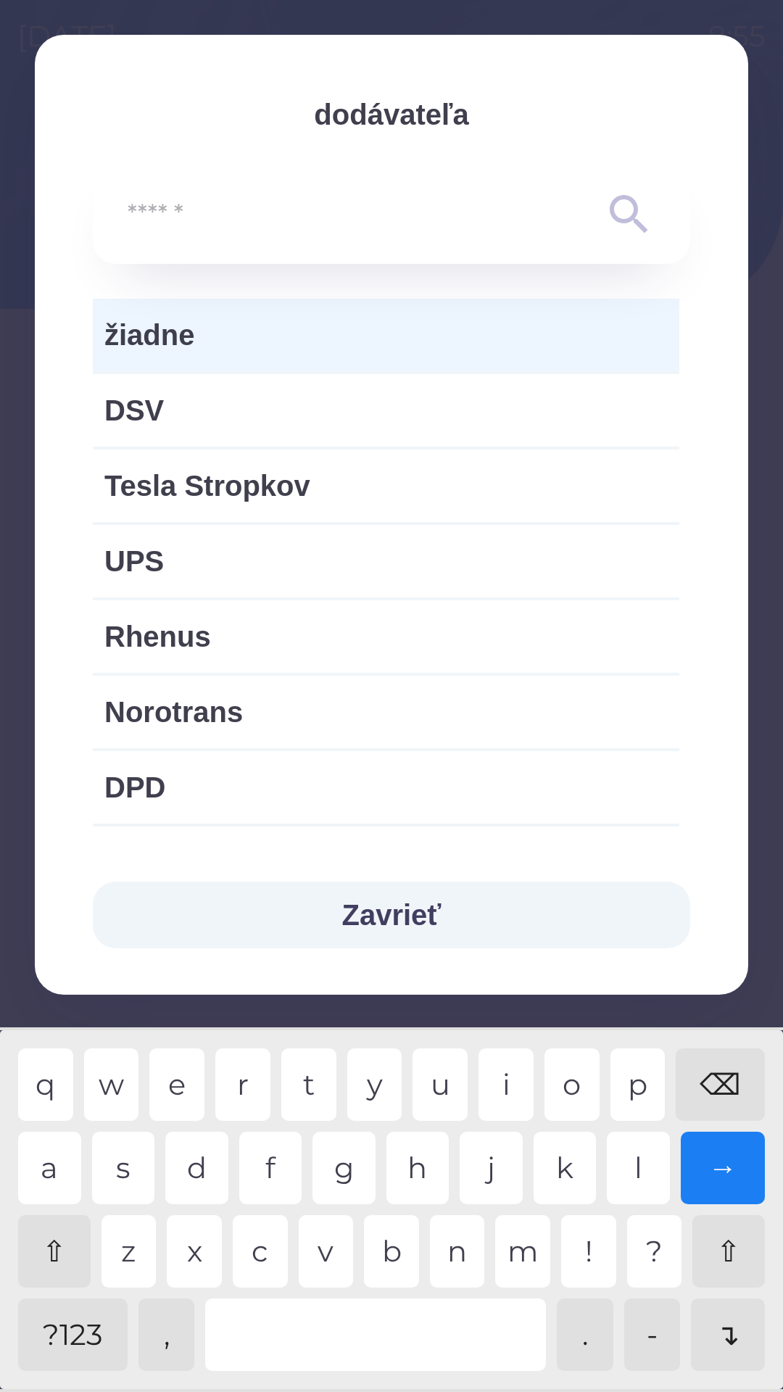
click at [177, 339] on span "žiadne" at bounding box center [385, 334] width 563 height 43
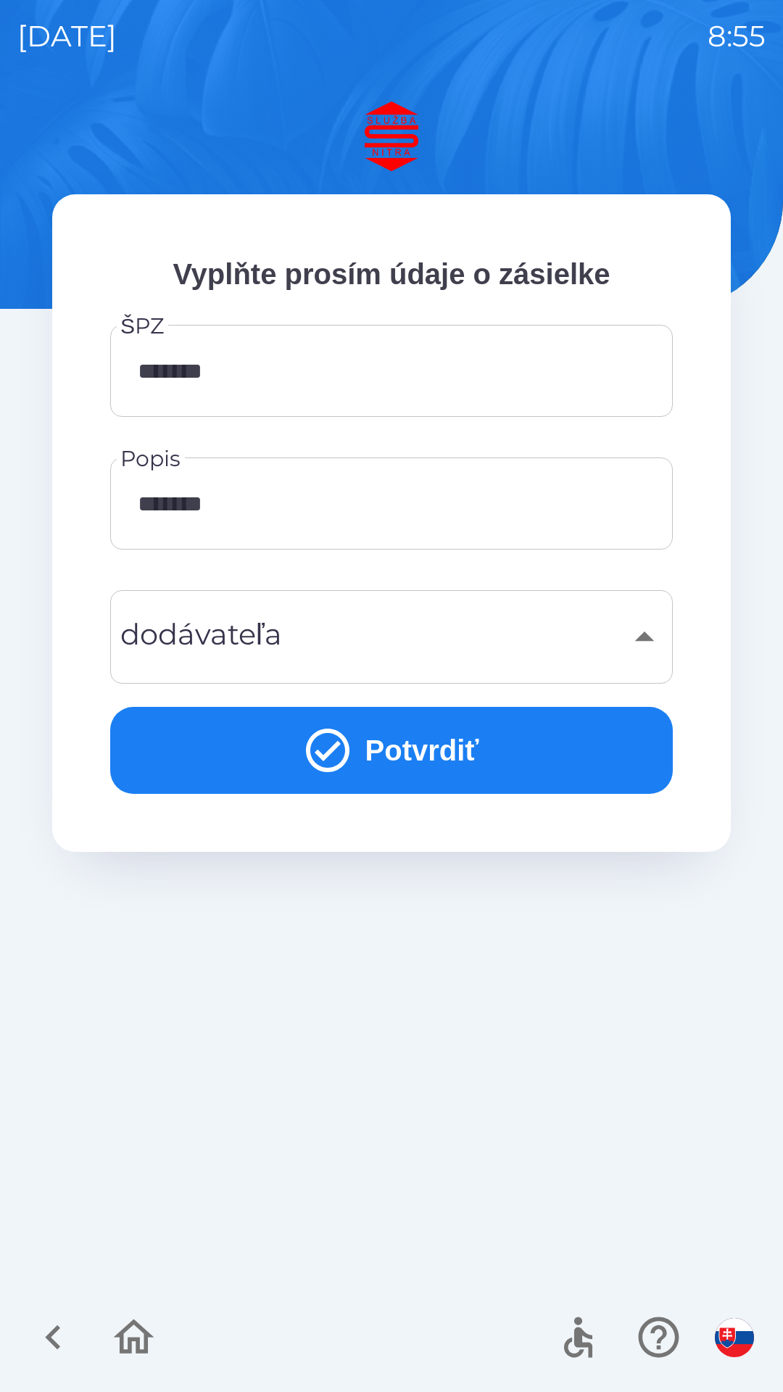
click at [239, 634] on div "​" at bounding box center [392, 637] width 528 height 59
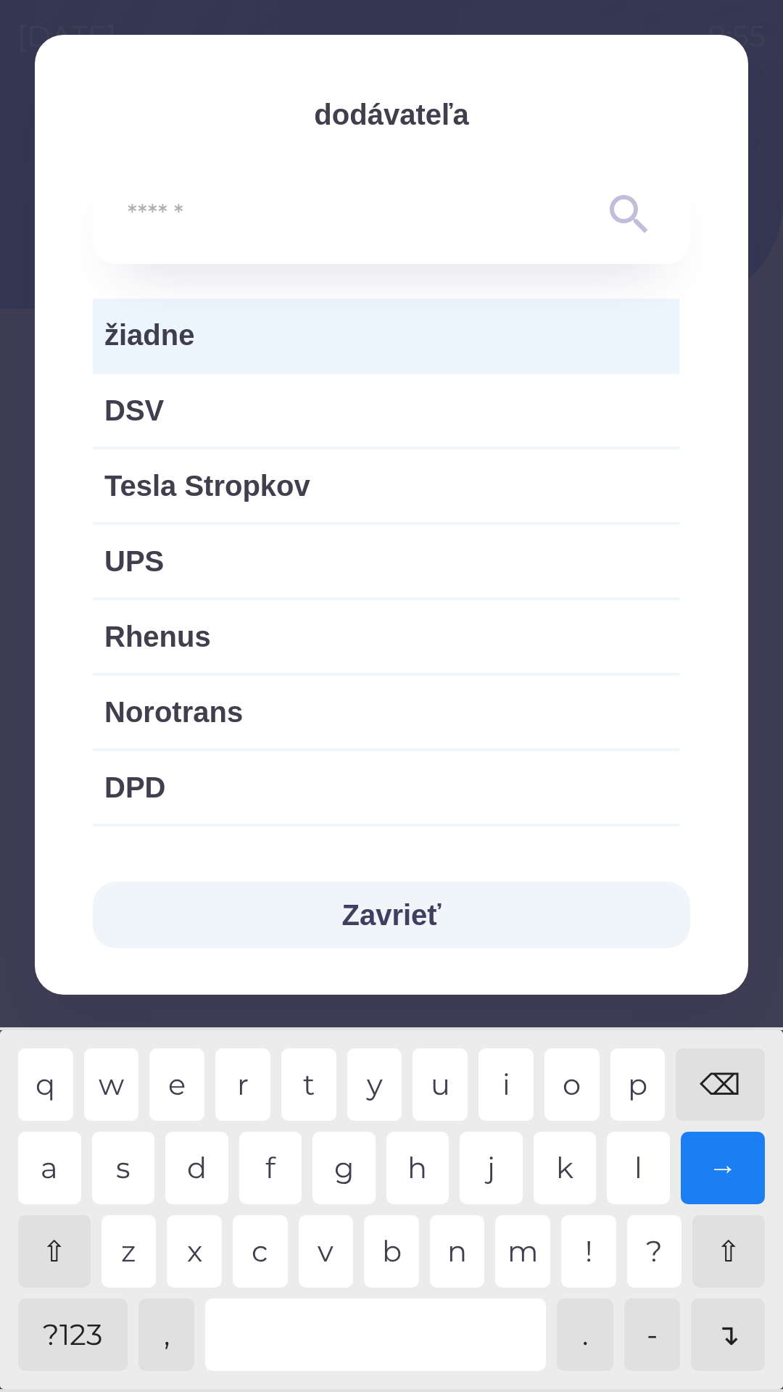
click at [192, 220] on input "text" at bounding box center [363, 215] width 470 height 40
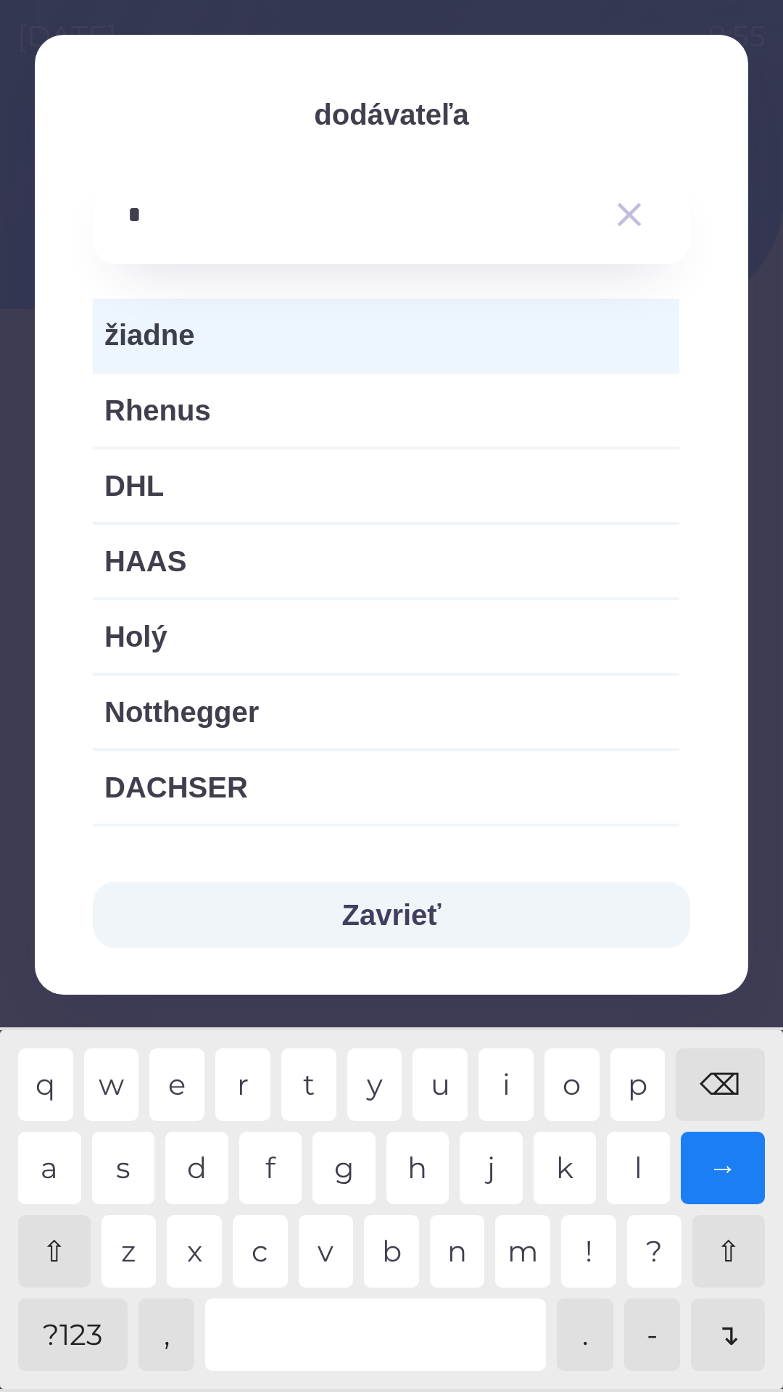
click at [428, 1156] on div "h" at bounding box center [417, 1168] width 63 height 72
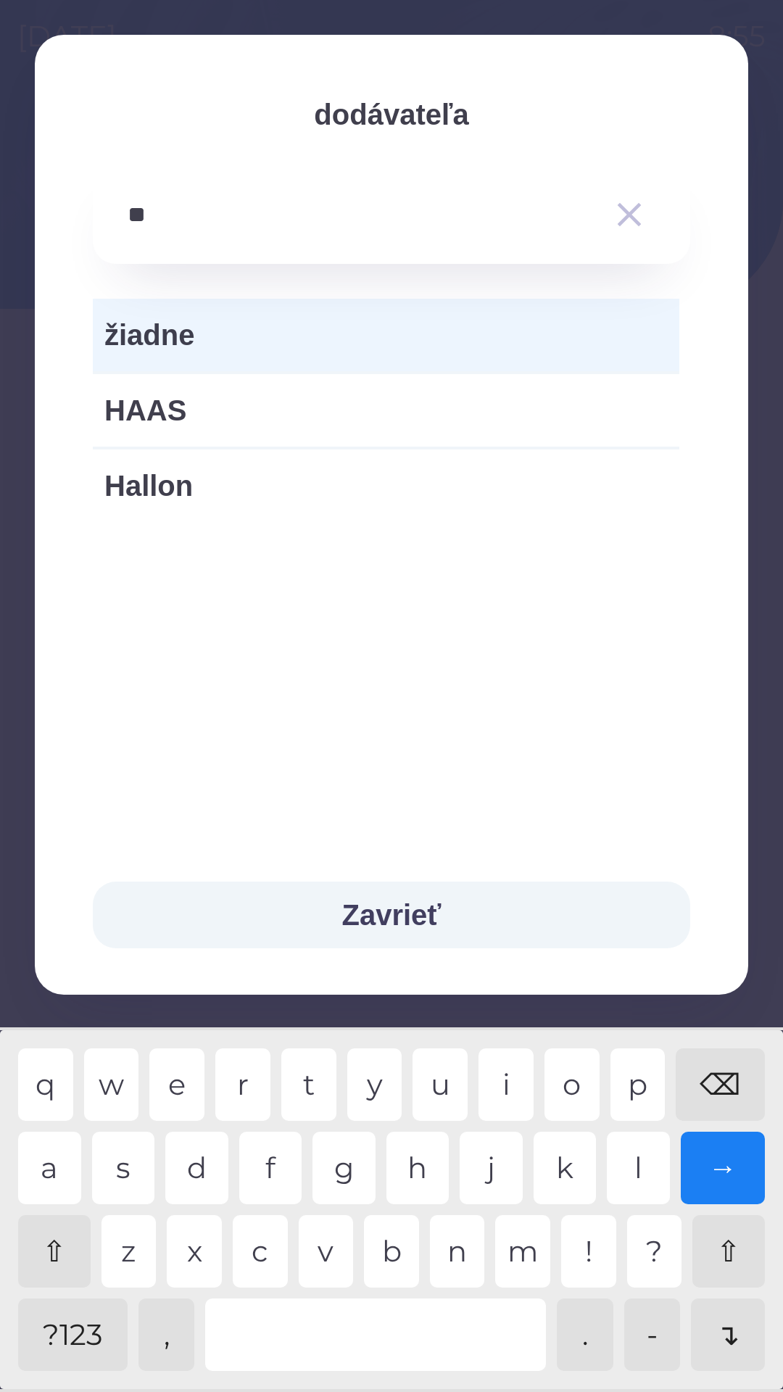
click at [55, 1152] on div "a" at bounding box center [49, 1168] width 63 height 72
type input "*****"
click at [366, 1077] on div "y" at bounding box center [374, 1084] width 55 height 72
click at [388, 906] on button "Zavrieť" at bounding box center [391, 915] width 597 height 67
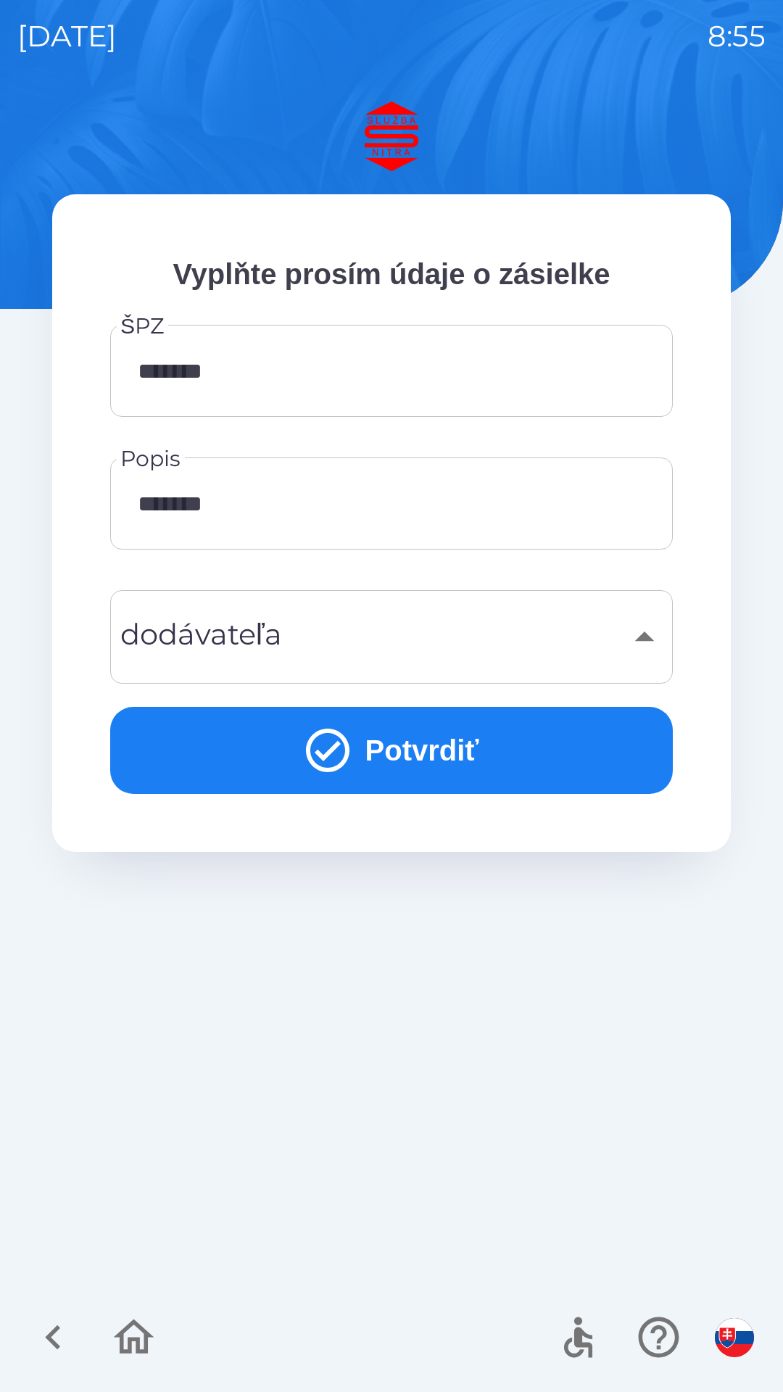
click at [228, 631] on div "​" at bounding box center [392, 637] width 528 height 59
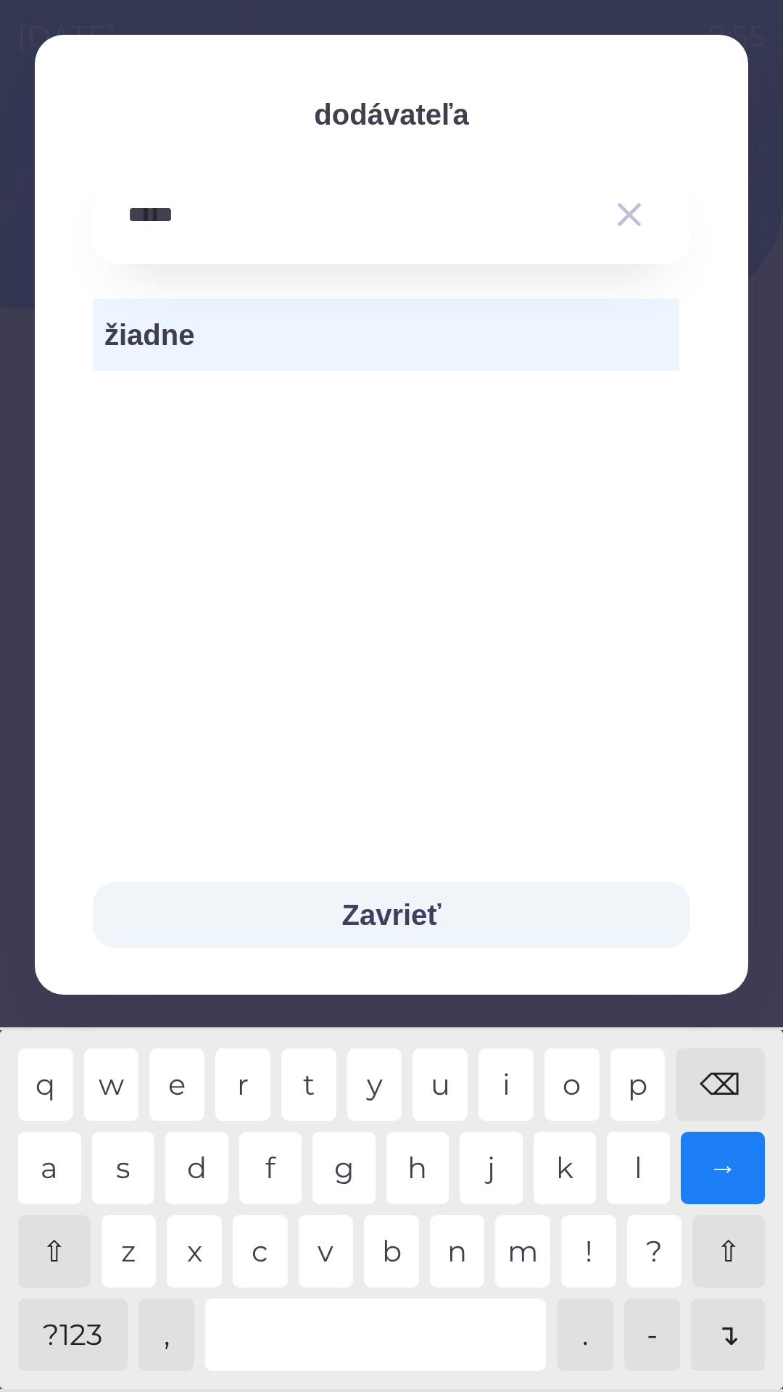
click at [633, 210] on icon "button" at bounding box center [630, 215] width 24 height 24
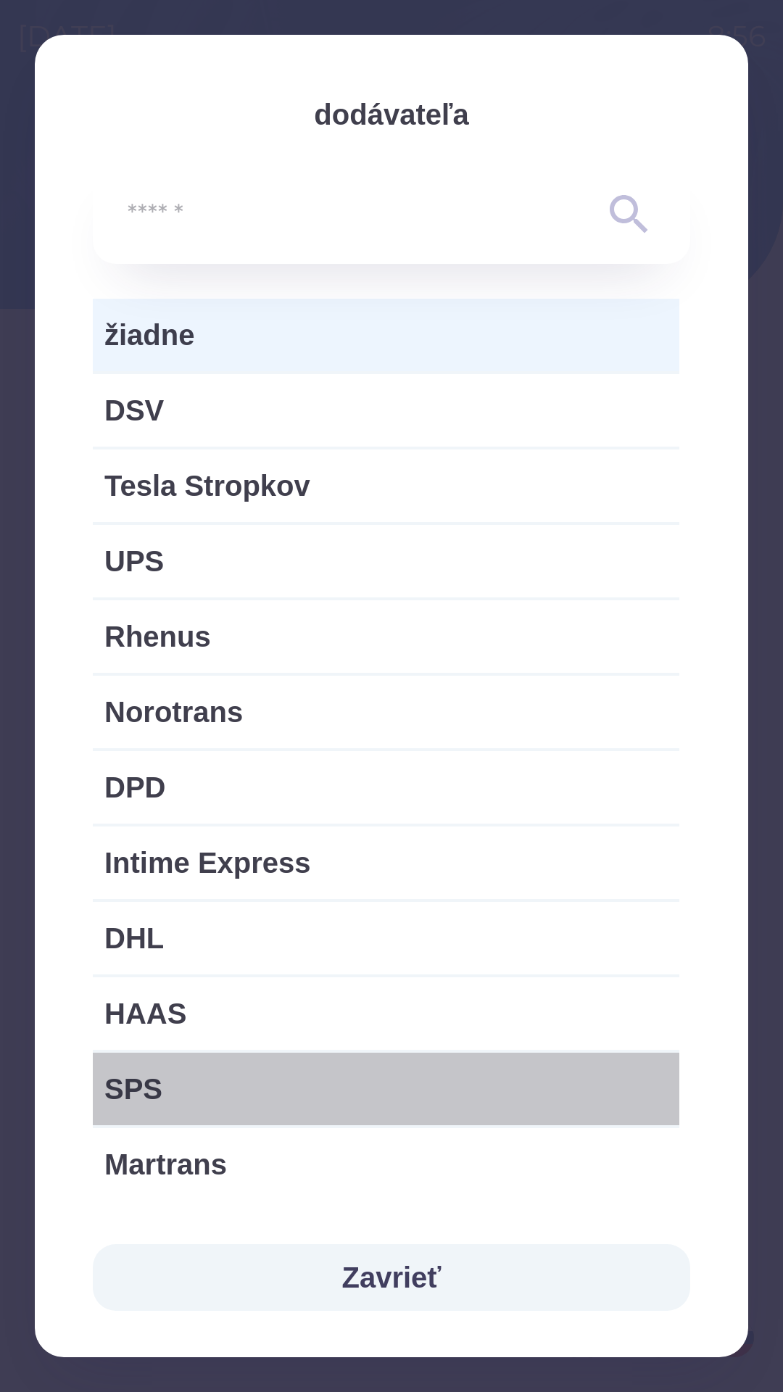
click at [370, 1055] on div "SPS" at bounding box center [386, 1089] width 587 height 72
type input "***"
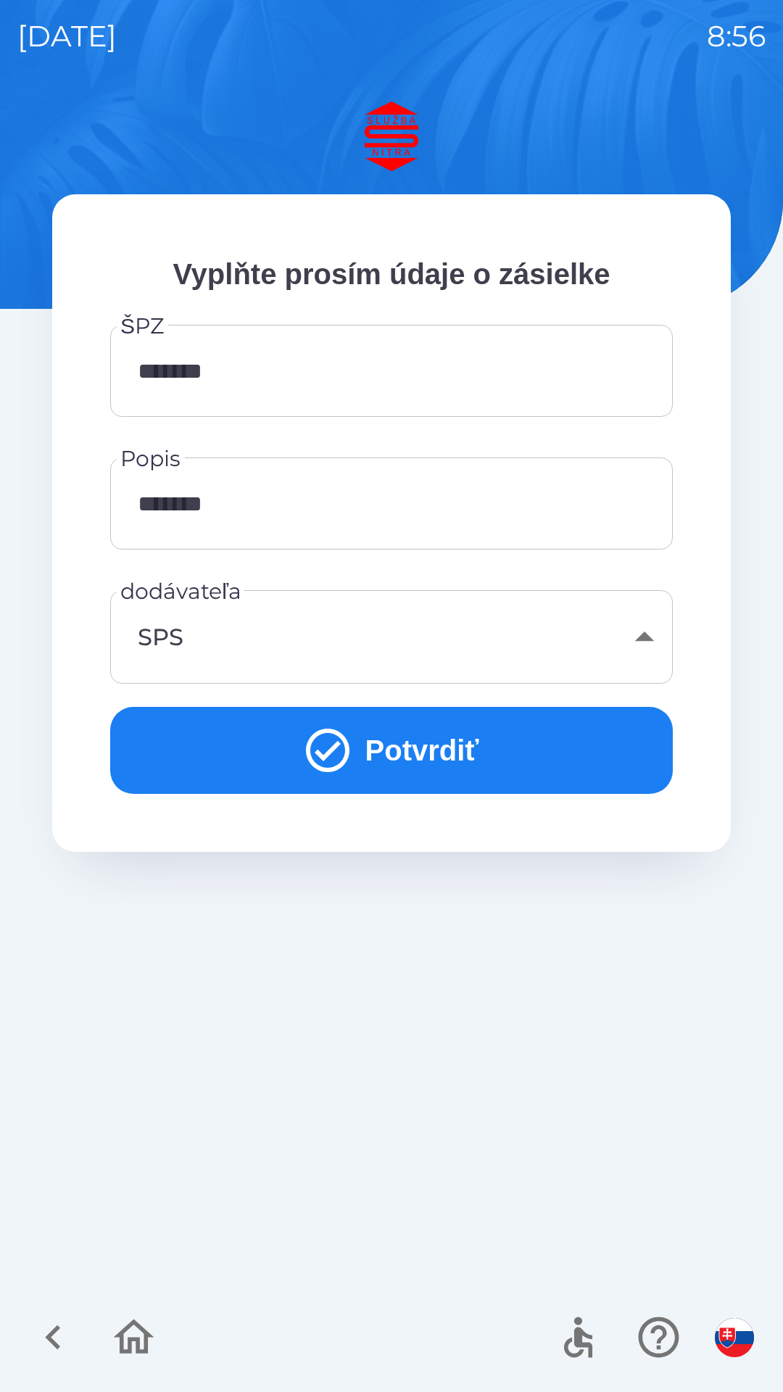
click at [645, 632] on div "SPS" at bounding box center [392, 637] width 528 height 59
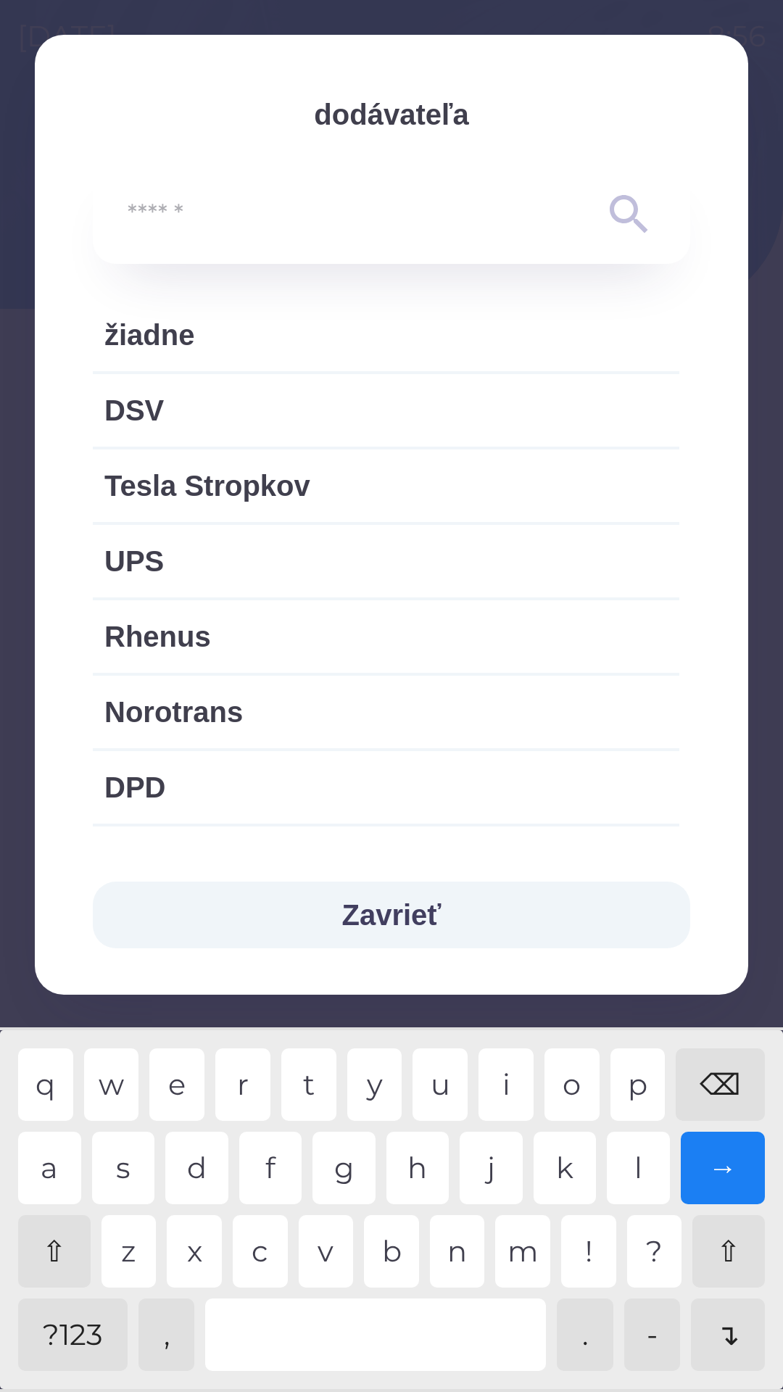
click at [199, 213] on input "text" at bounding box center [363, 215] width 470 height 40
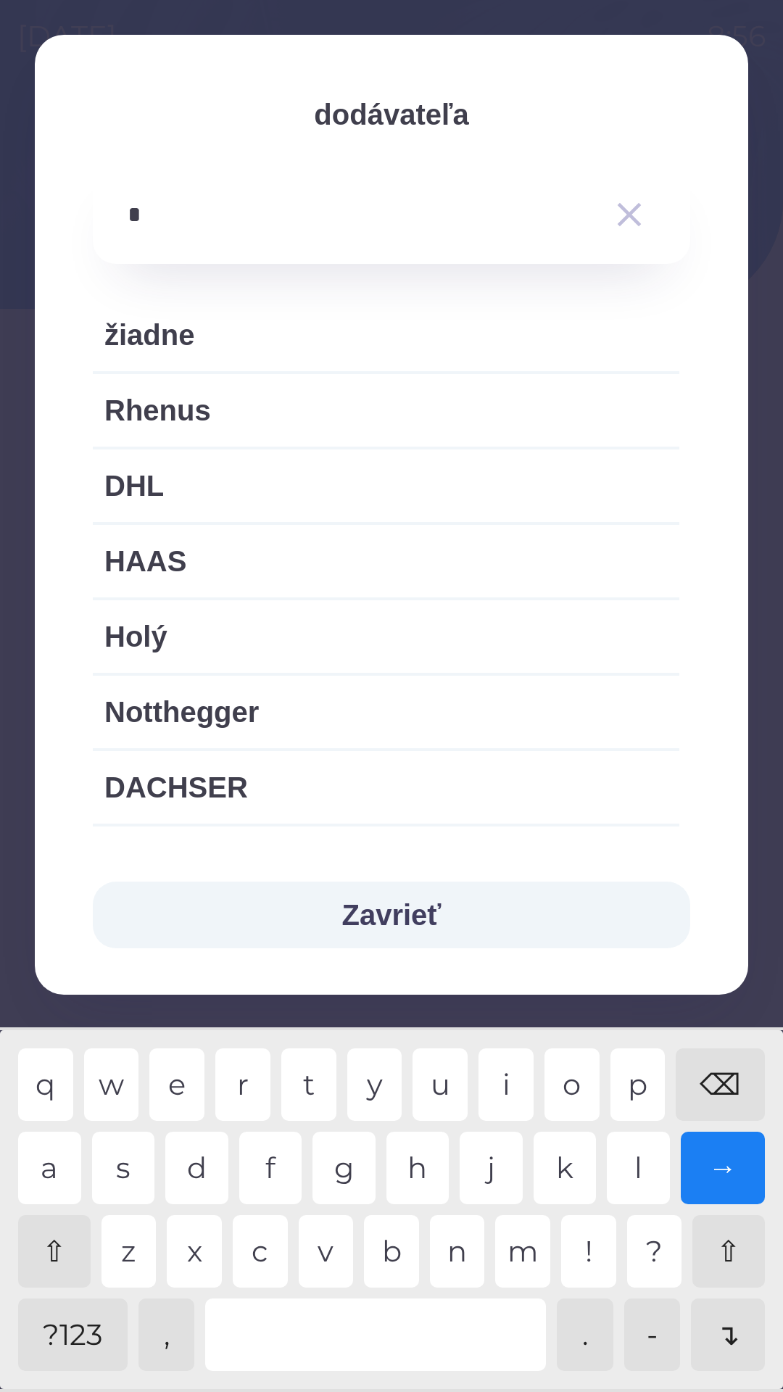
click at [426, 1163] on div "h" at bounding box center [417, 1168] width 63 height 72
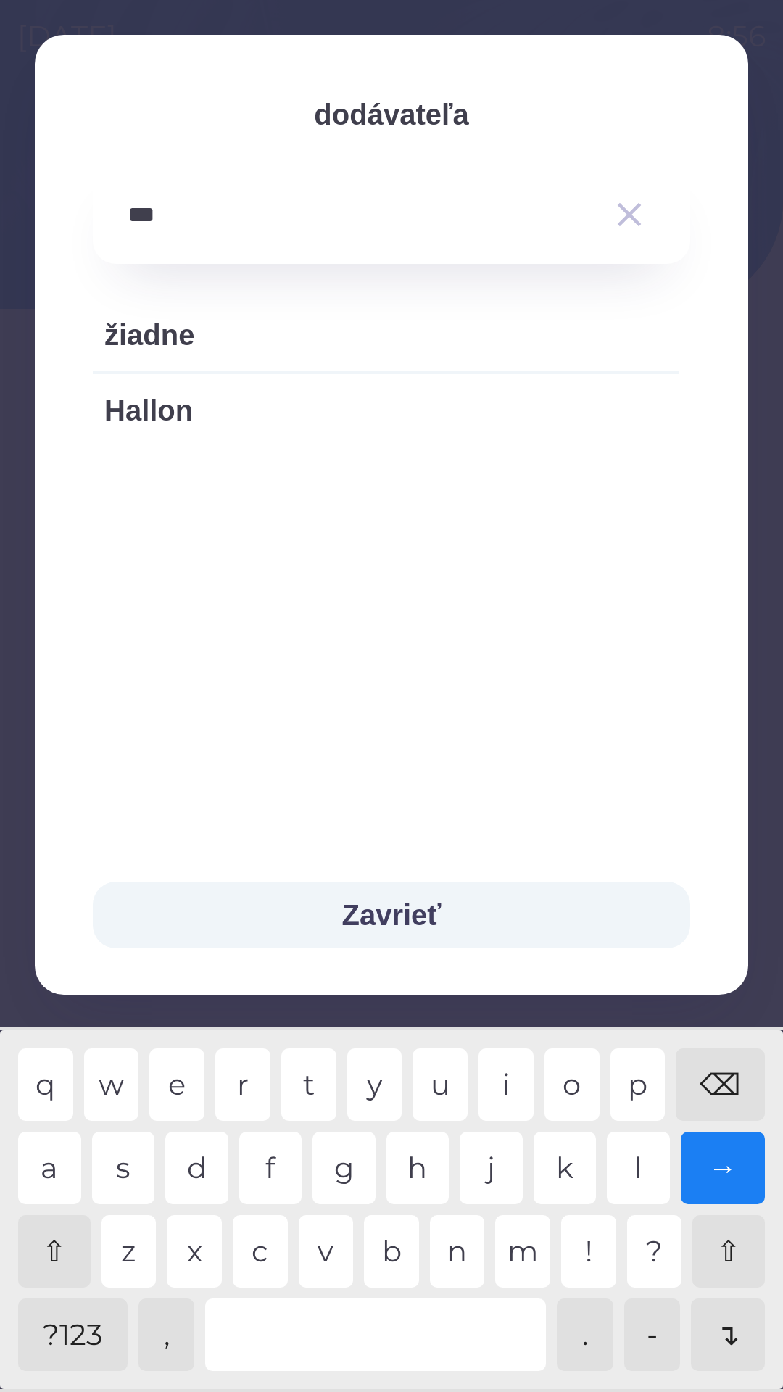
click at [637, 1161] on div "l" at bounding box center [638, 1168] width 63 height 72
click at [208, 1166] on div "d" at bounding box center [196, 1168] width 63 height 72
type input "*****"
click at [618, 215] on icon "button" at bounding box center [629, 214] width 41 height 41
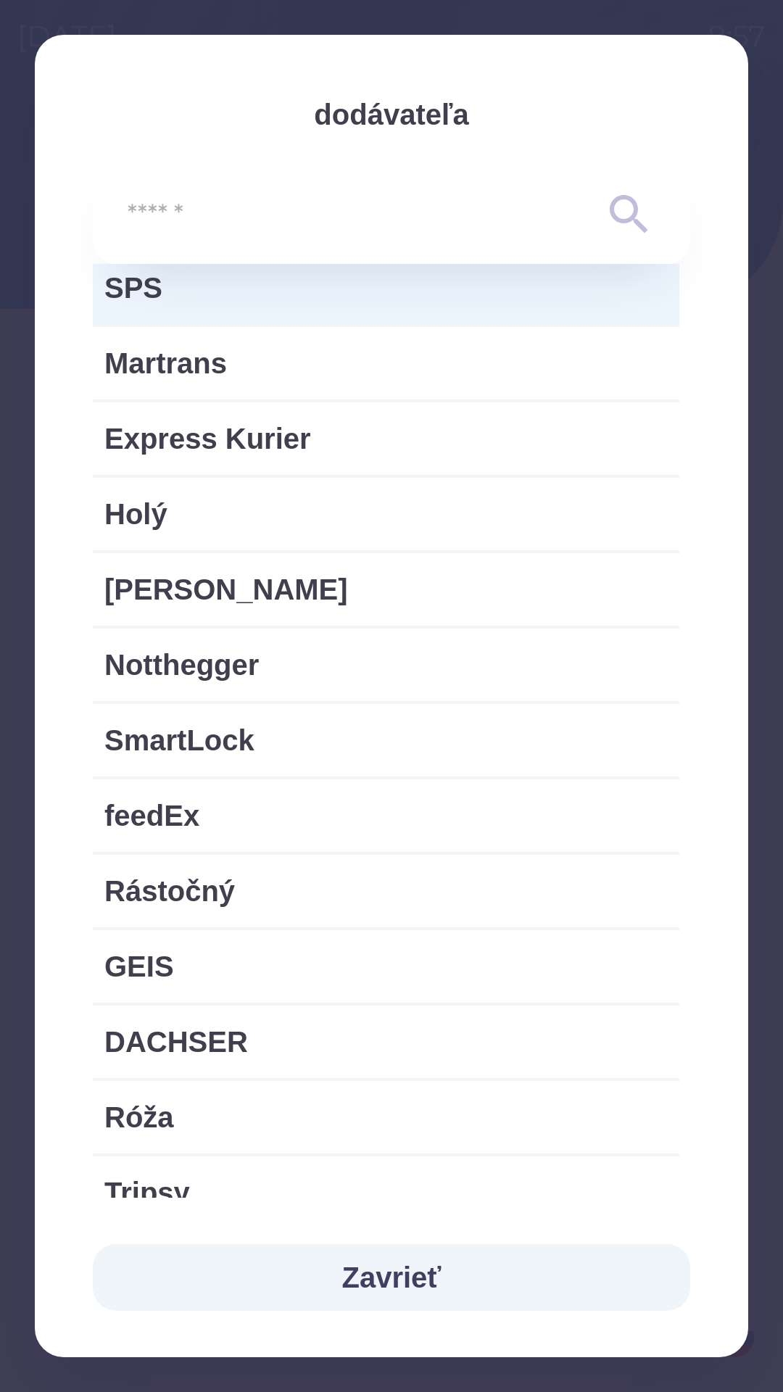
scroll to position [805, 0]
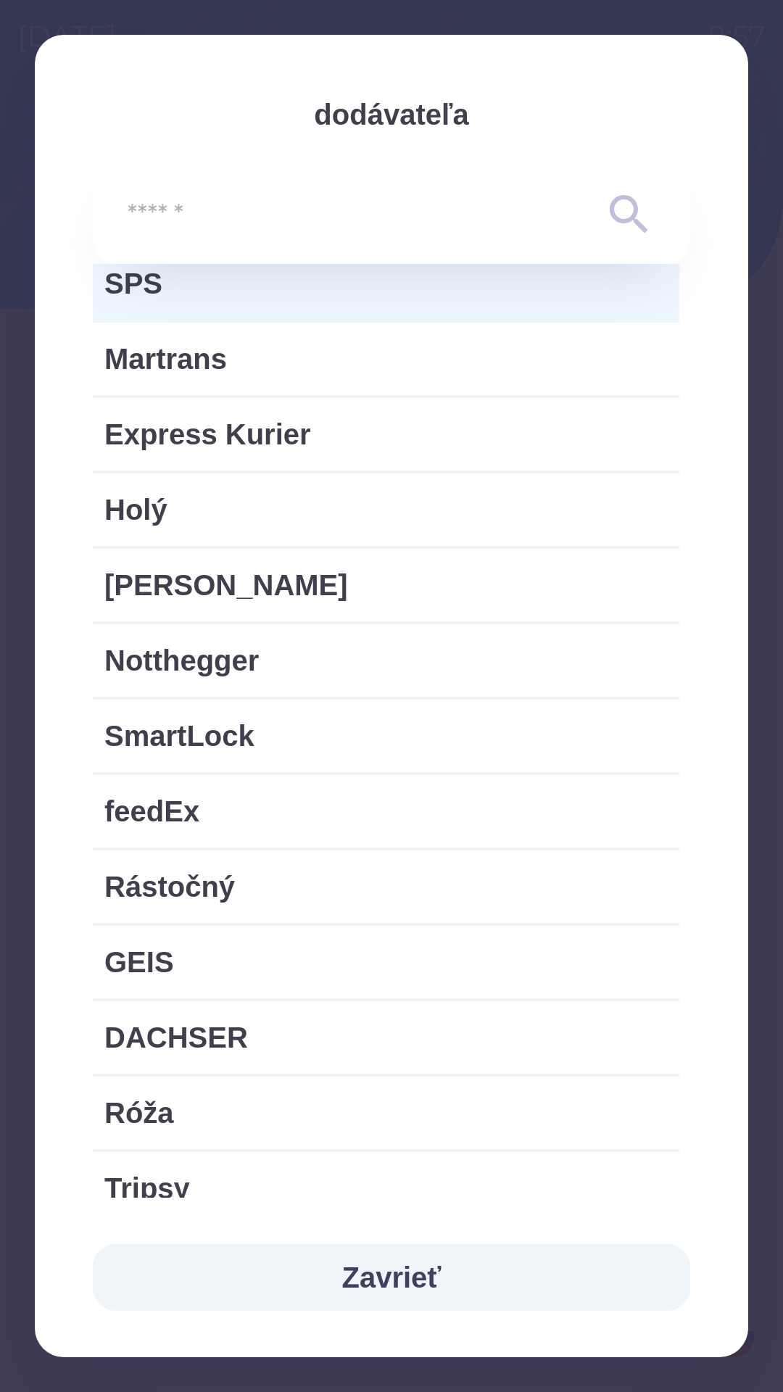
click at [155, 580] on span "[PERSON_NAME]" at bounding box center [385, 584] width 563 height 43
type input "***"
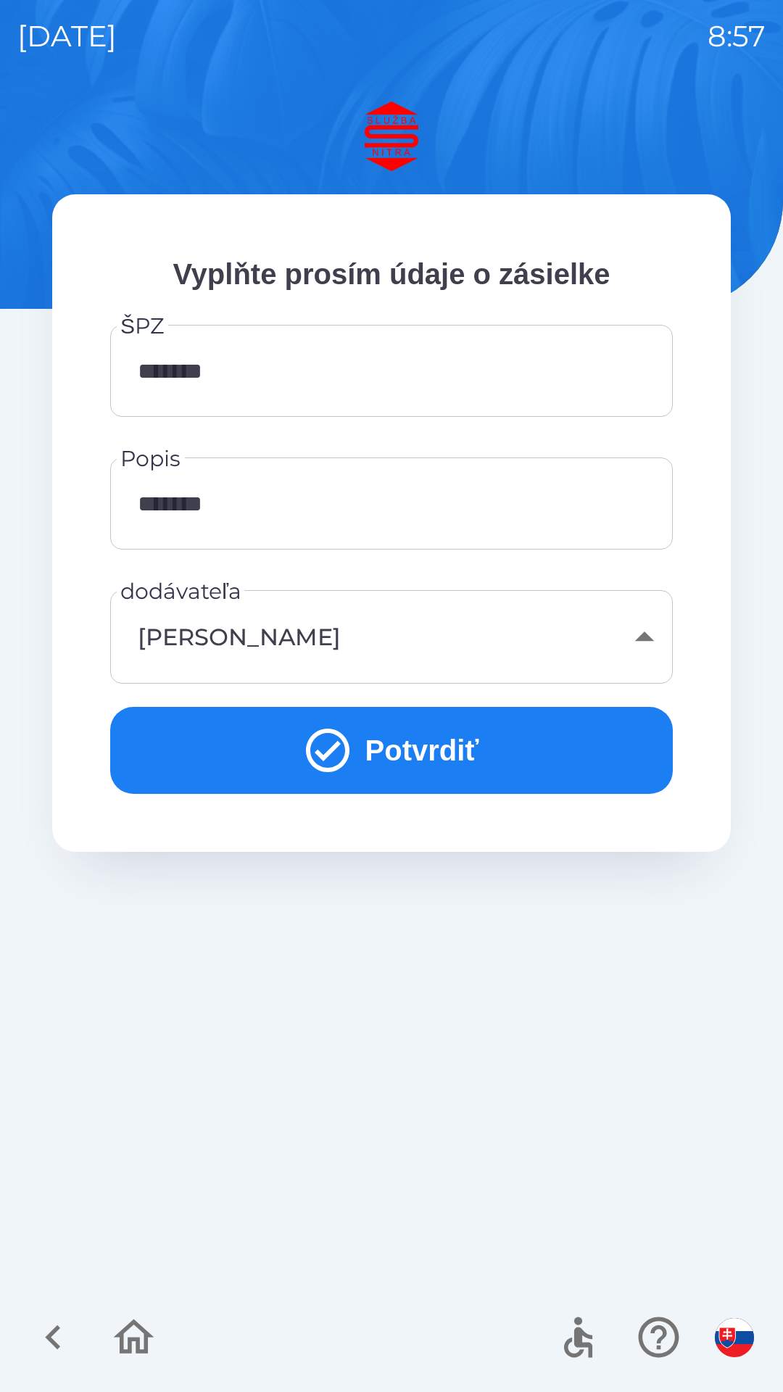
click at [395, 739] on button "Potvrdiť" at bounding box center [391, 750] width 563 height 87
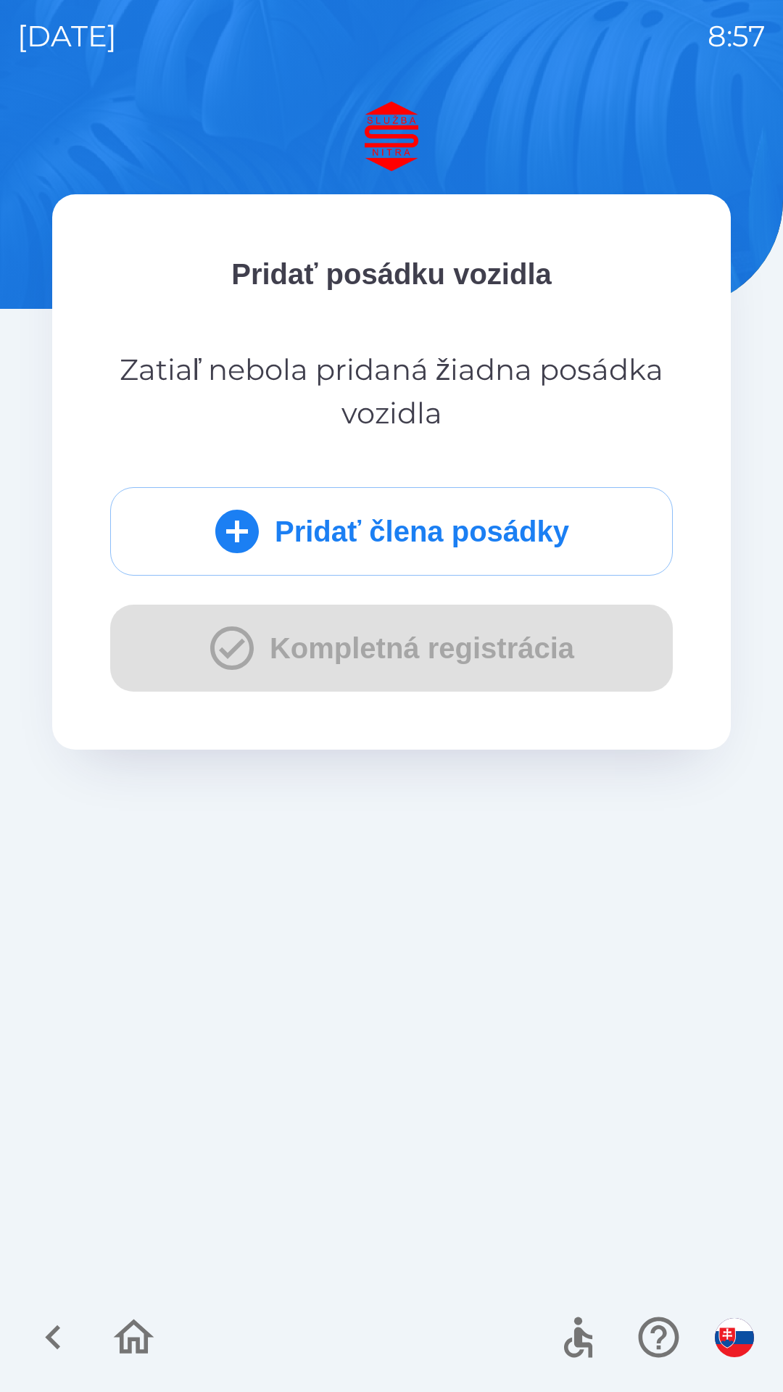
click at [393, 651] on div "Pridať člena posádky Kompletná registrácia" at bounding box center [391, 589] width 563 height 204
click at [418, 523] on button "Pridať člena posádky" at bounding box center [391, 531] width 563 height 88
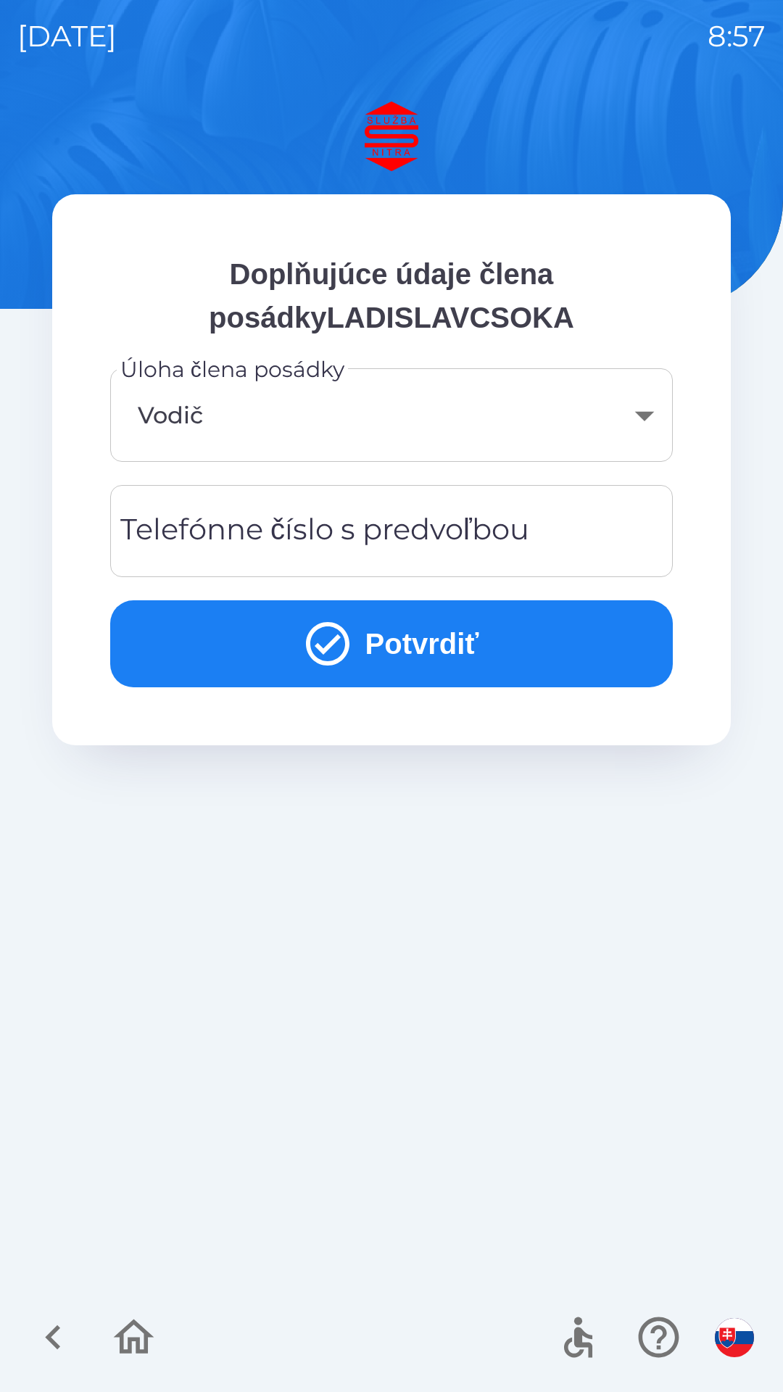
click at [361, 544] on div "Telefónne číslo s predvoľbou Telefónne číslo s predvoľbou" at bounding box center [391, 531] width 563 height 92
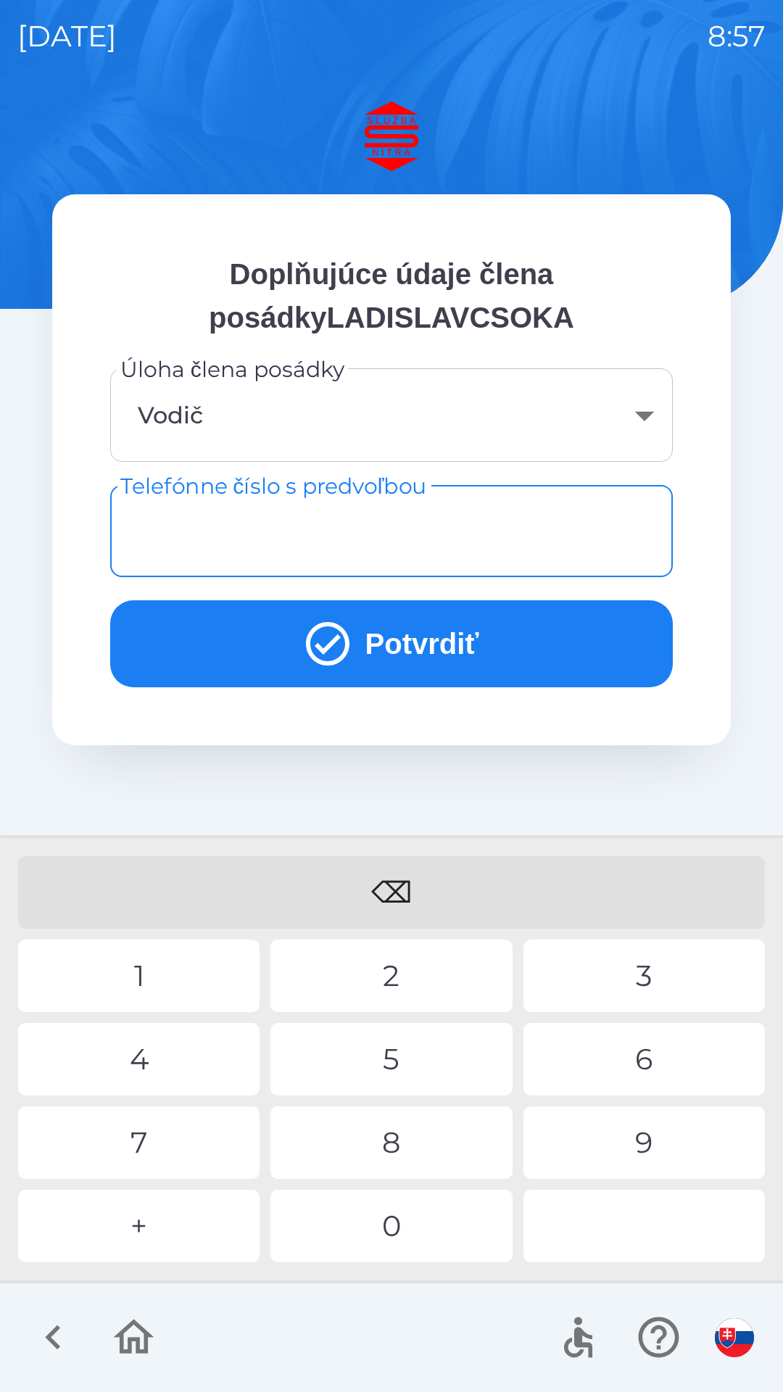
click at [361, 524] on input "Telefónne číslo s predvoľbou" at bounding box center [392, 530] width 528 height 57
click at [383, 1230] on div "0" at bounding box center [390, 1226] width 241 height 72
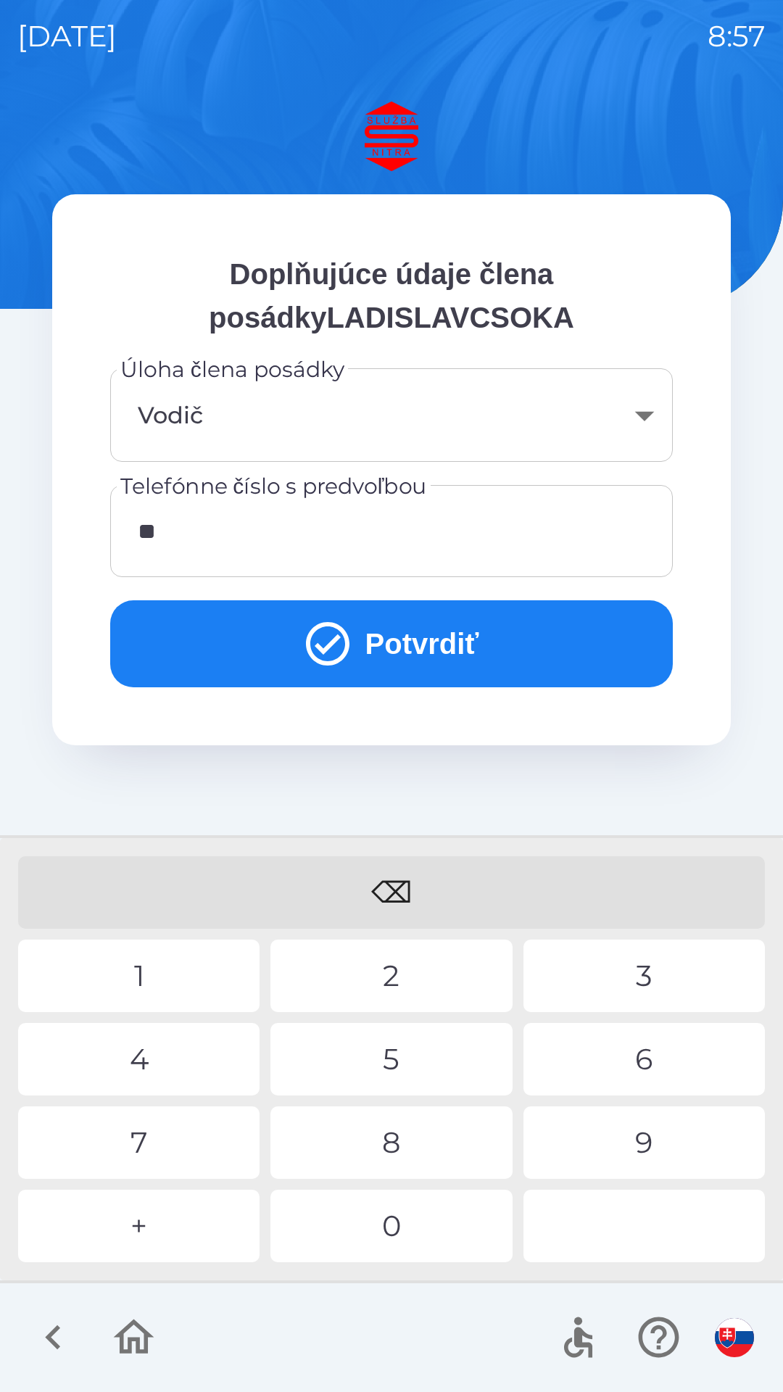
click at [384, 1232] on div "0" at bounding box center [390, 1226] width 241 height 72
click at [147, 1058] on div "4" at bounding box center [138, 1059] width 241 height 72
click at [137, 990] on div "1" at bounding box center [138, 976] width 241 height 72
click at [149, 966] on div "1" at bounding box center [138, 976] width 241 height 72
click at [652, 1137] on div "9" at bounding box center [643, 1142] width 241 height 72
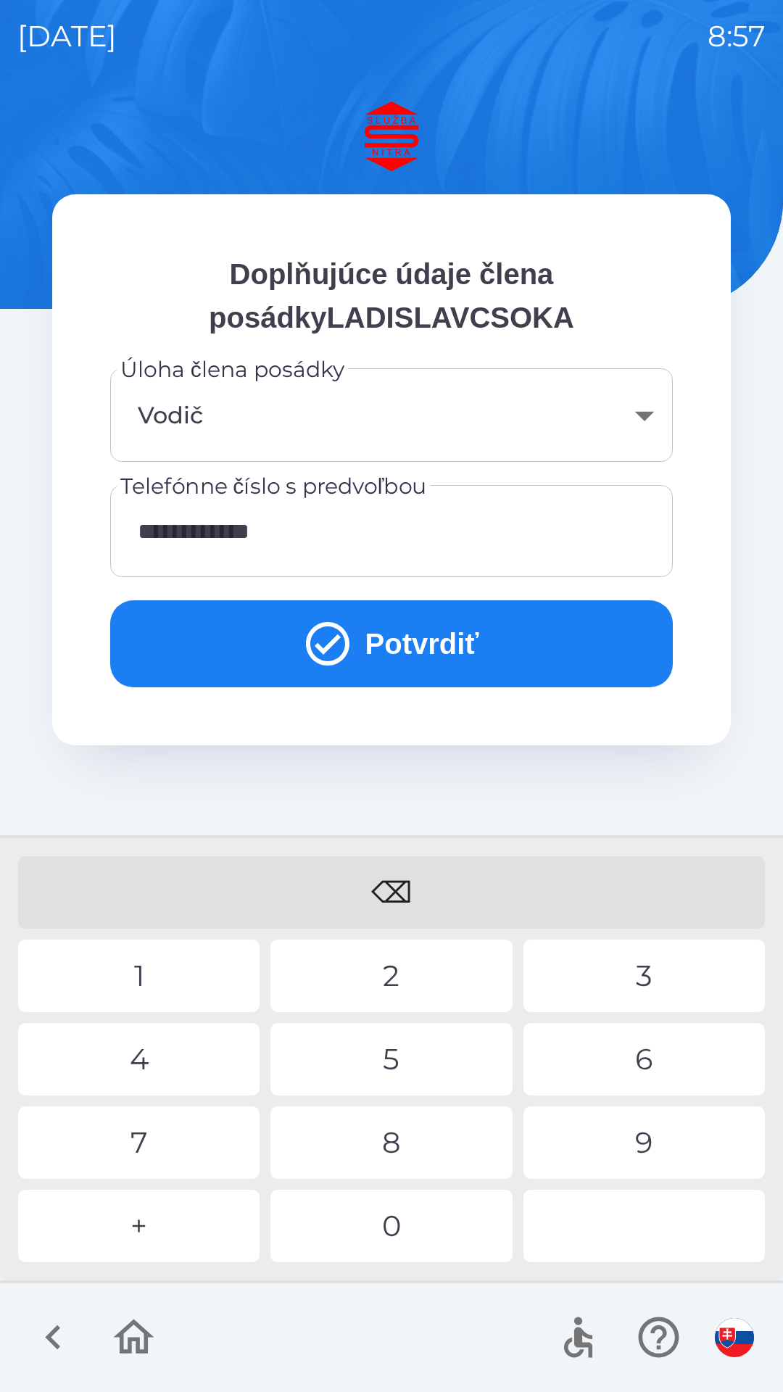
click at [643, 1055] on div "6" at bounding box center [643, 1059] width 241 height 72
click at [382, 1050] on div "5" at bounding box center [390, 1059] width 241 height 72
click at [439, 626] on button "Potvrdiť" at bounding box center [391, 643] width 563 height 87
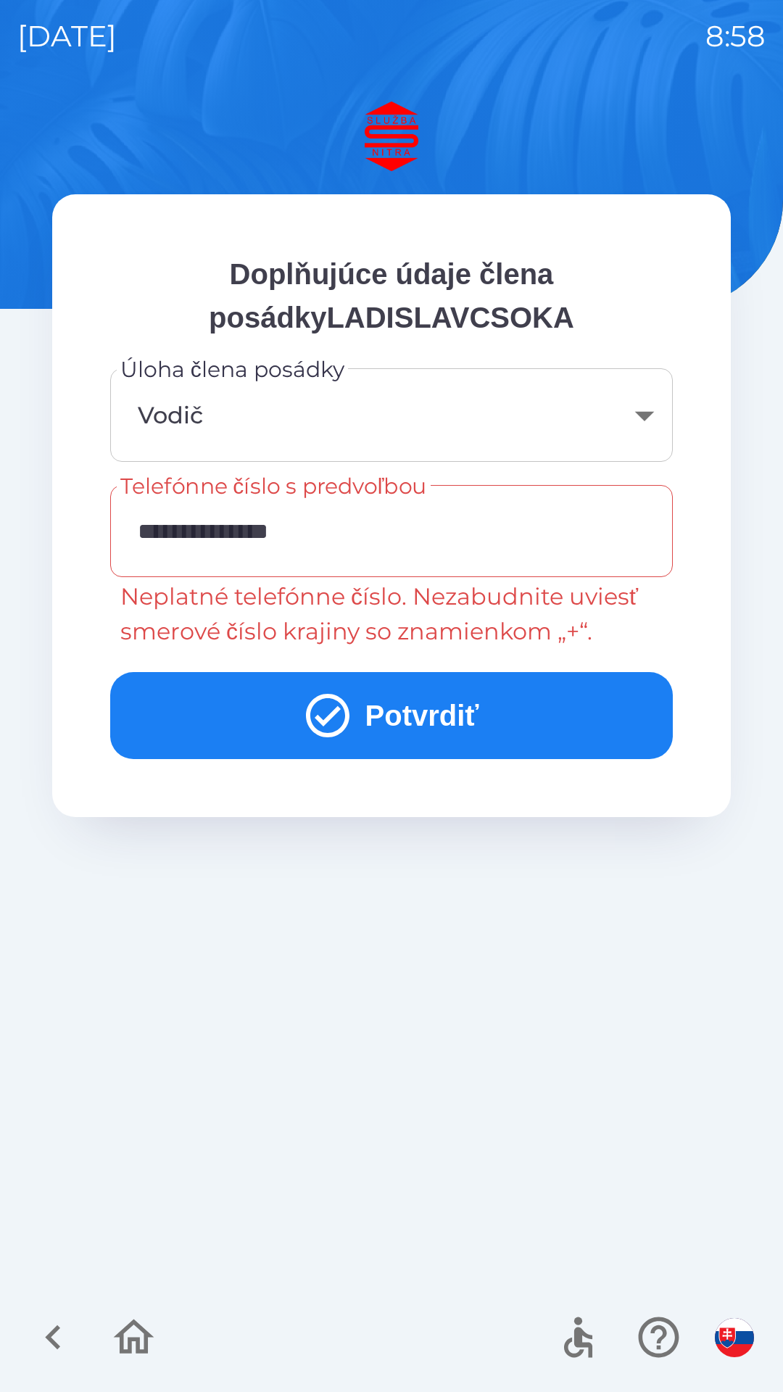
click at [384, 544] on input "**********" at bounding box center [392, 530] width 528 height 57
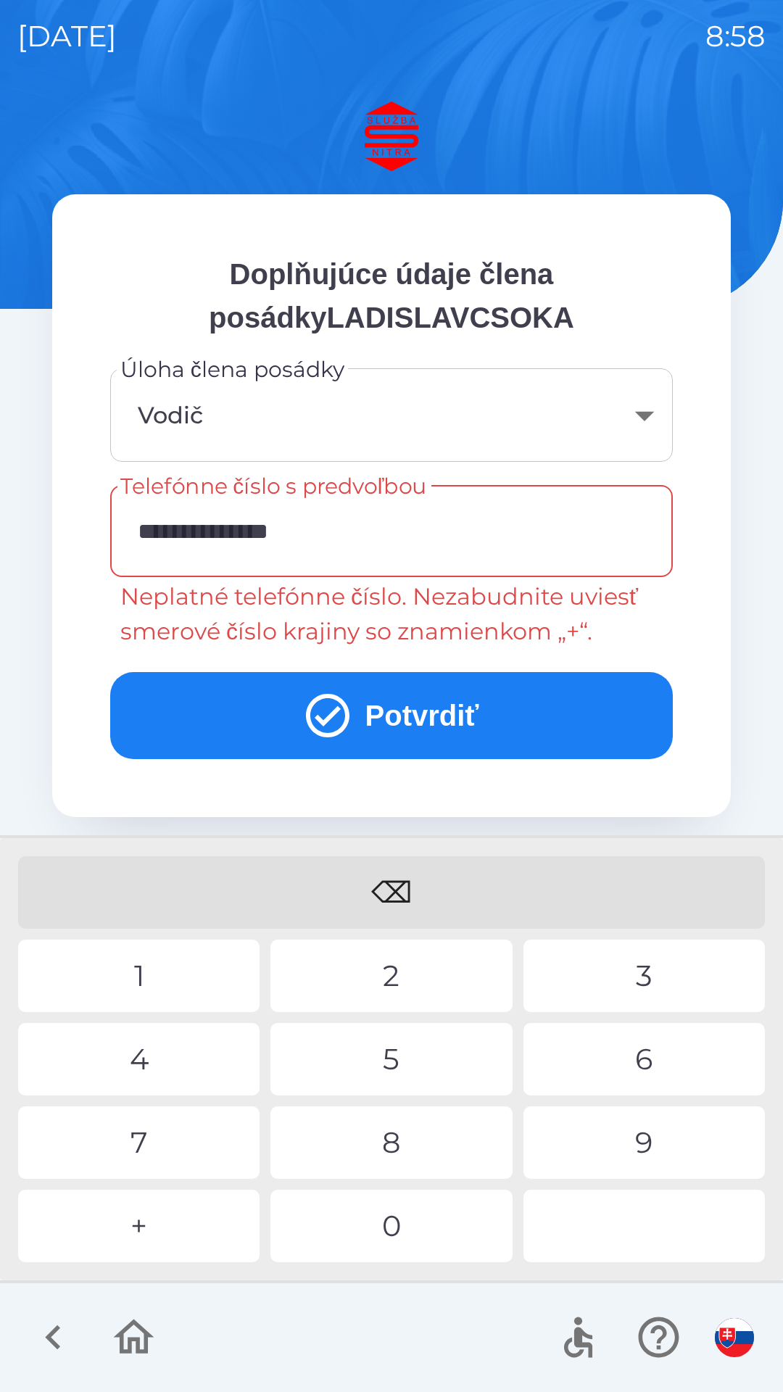
click at [164, 529] on input "**********" at bounding box center [392, 530] width 528 height 57
click at [397, 865] on div "⌫" at bounding box center [391, 892] width 747 height 72
type input "**********"
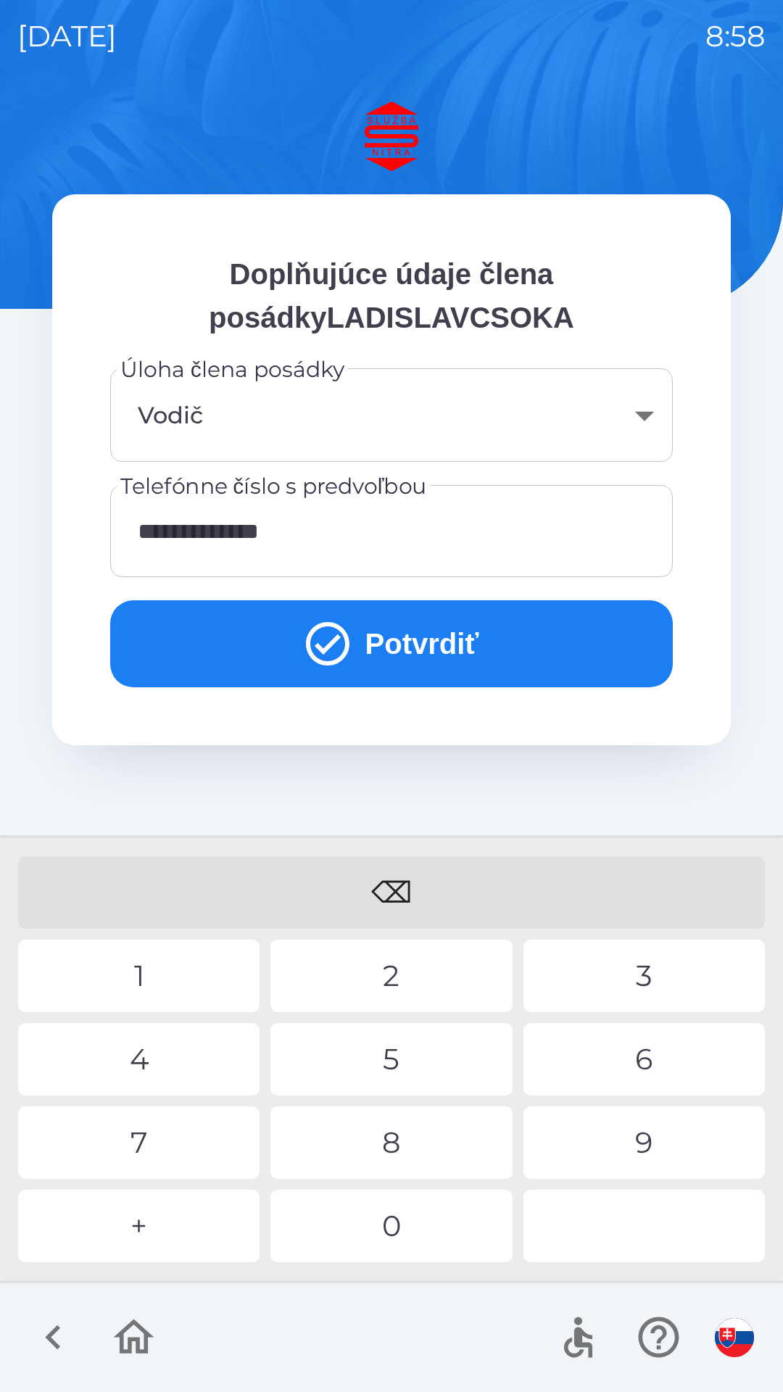
click at [137, 1211] on div "+" at bounding box center [138, 1226] width 241 height 72
click at [415, 634] on button "Potvrdiť" at bounding box center [391, 643] width 563 height 87
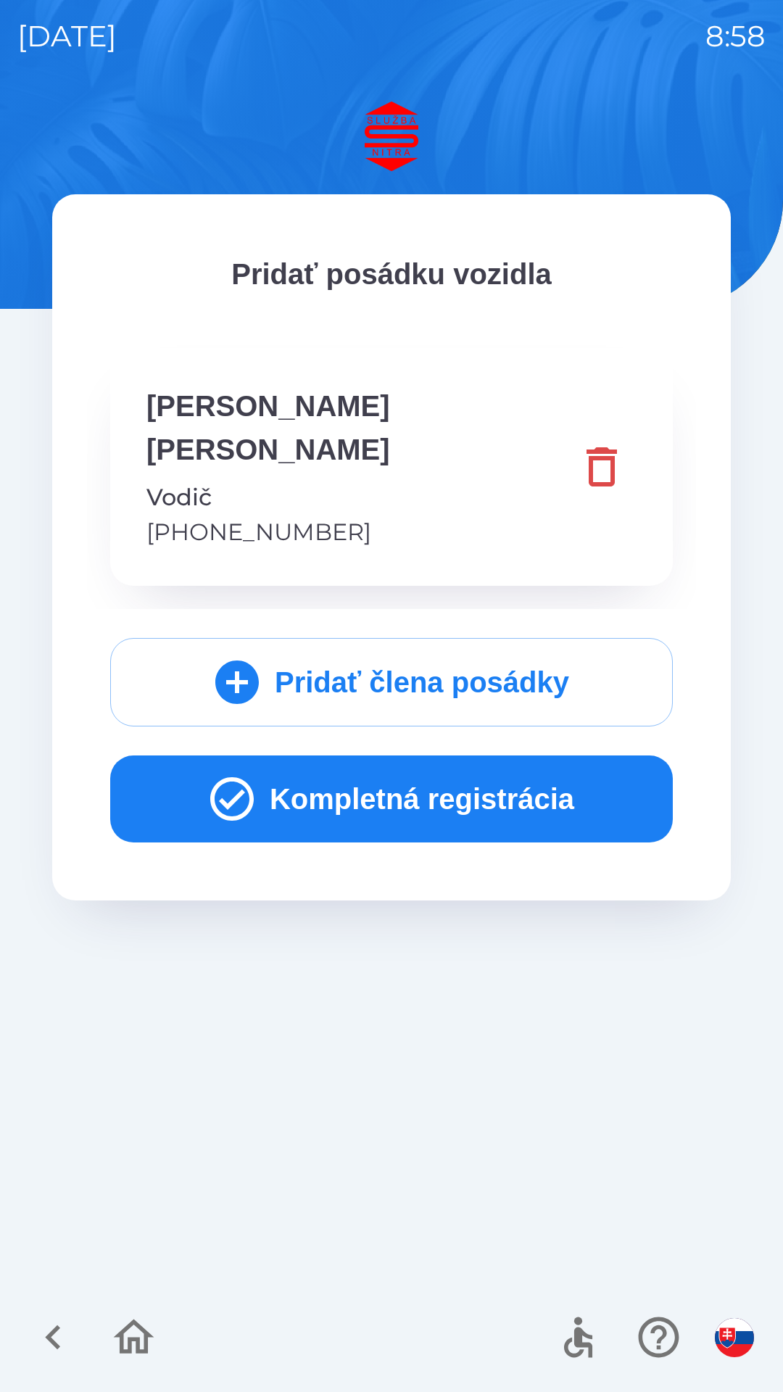
click at [429, 755] on button "Kompletná registrácia" at bounding box center [391, 798] width 563 height 87
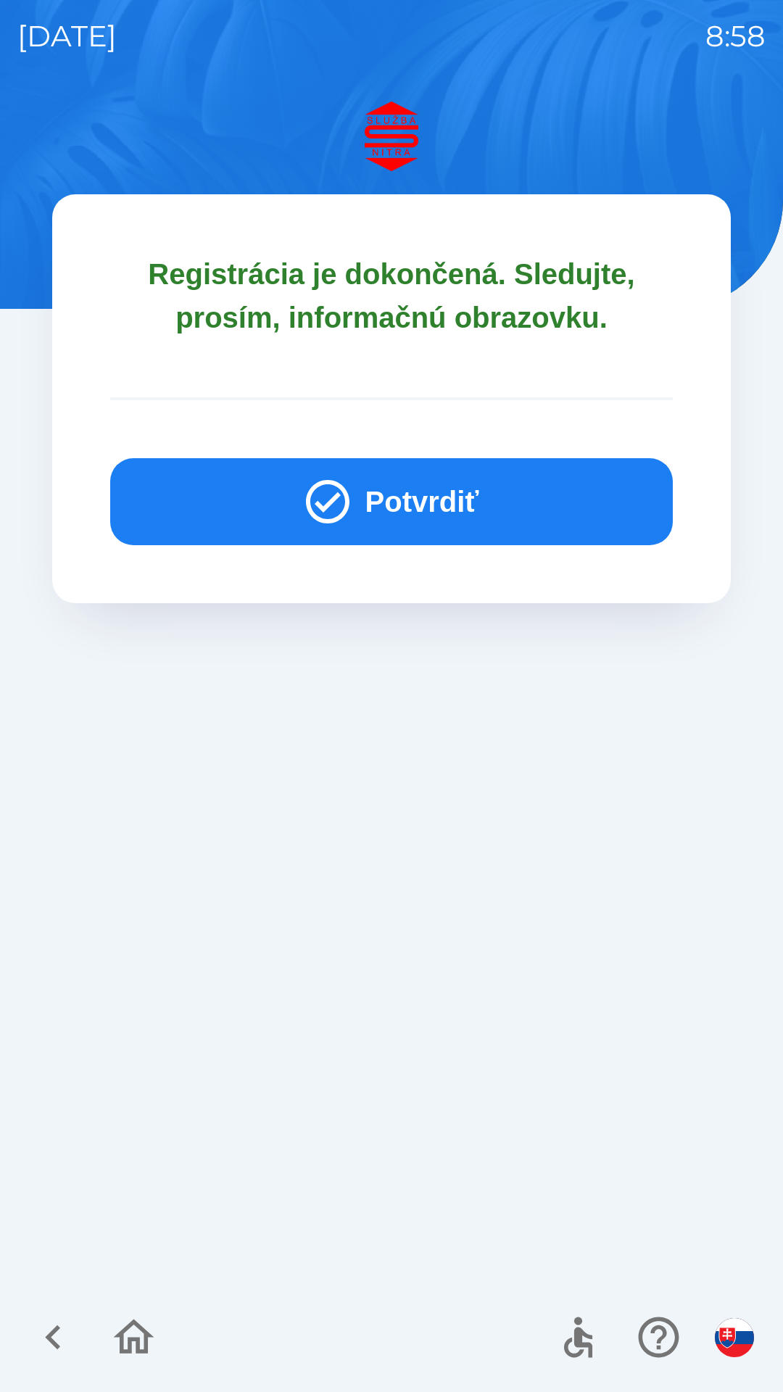
click at [394, 494] on button "Potvrdiť" at bounding box center [391, 501] width 563 height 87
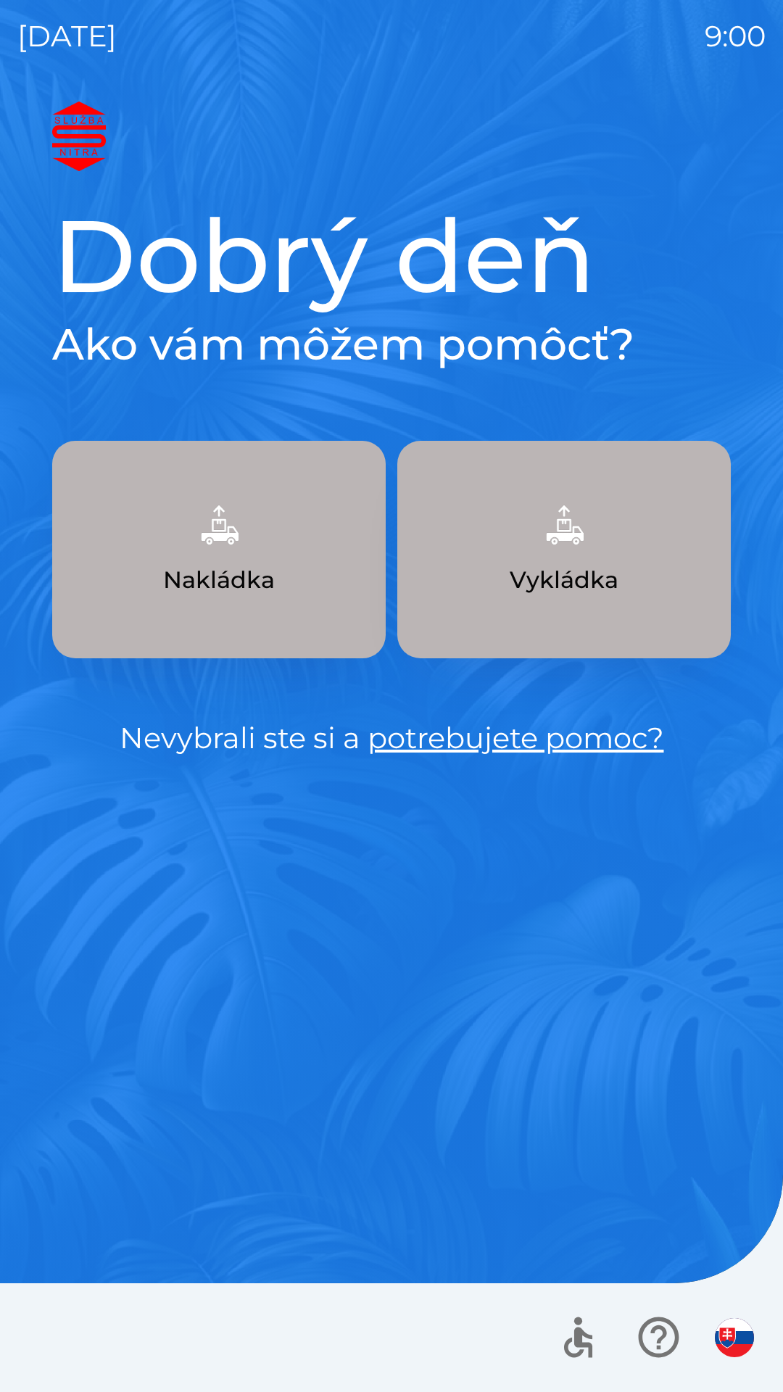
click at [561, 558] on button "Vykládka" at bounding box center [563, 549] width 333 height 217
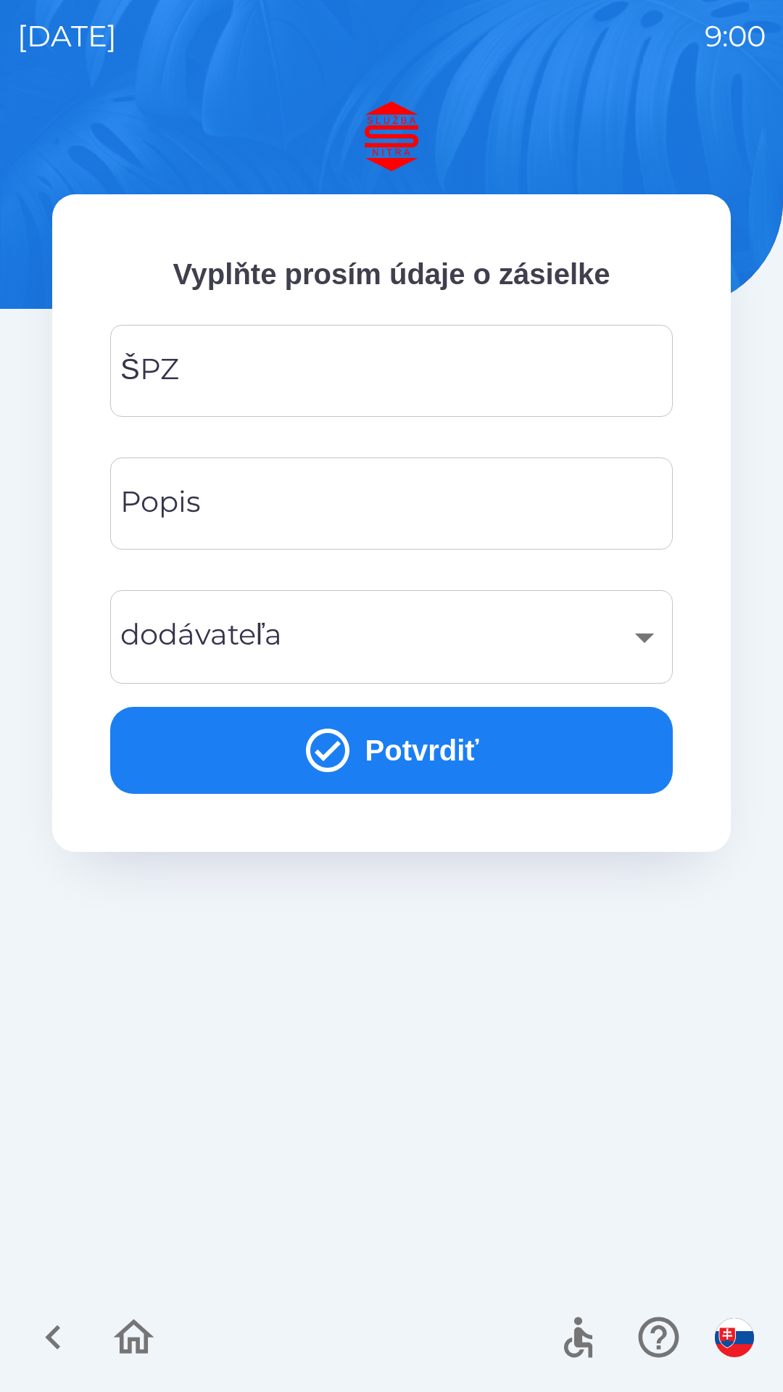
click at [299, 364] on input "ŠPZ" at bounding box center [392, 370] width 528 height 57
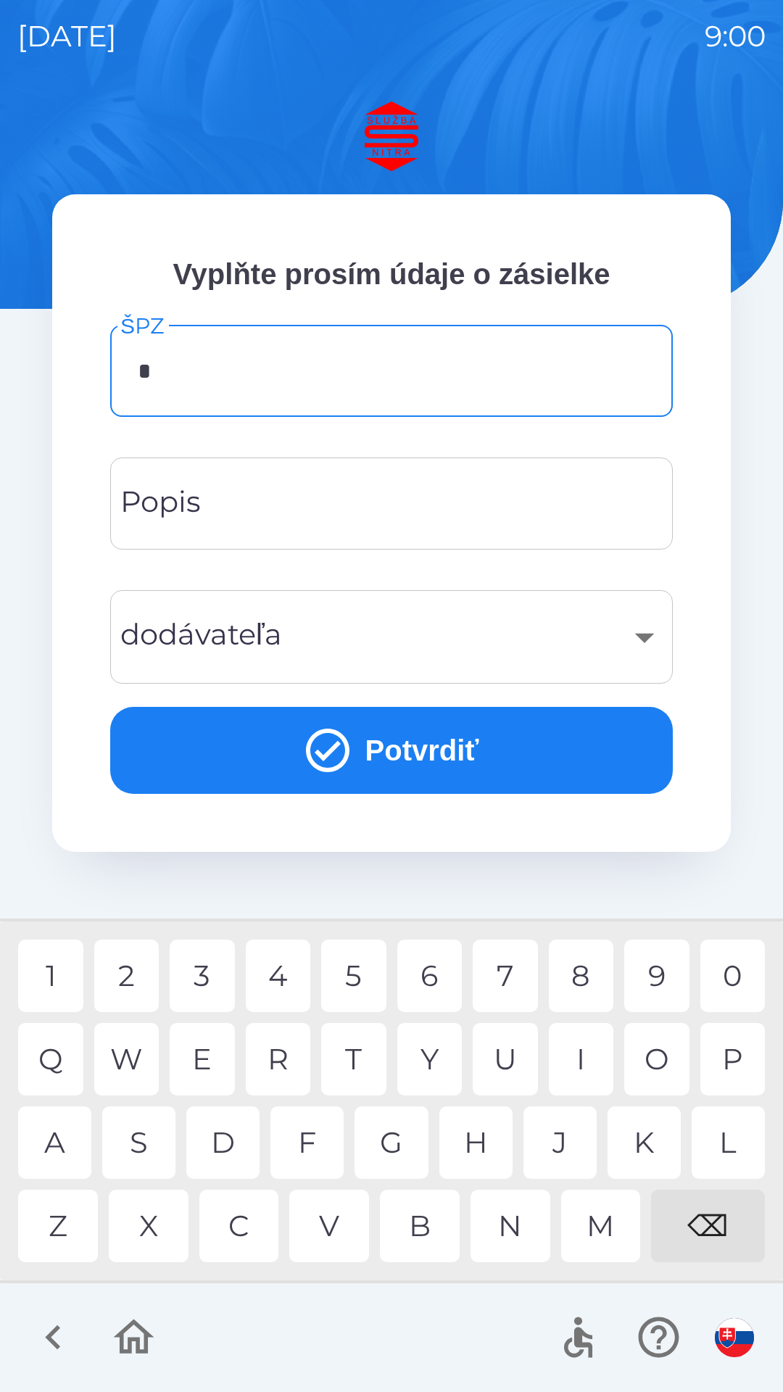
click at [512, 1217] on div "N" at bounding box center [511, 1226] width 80 height 72
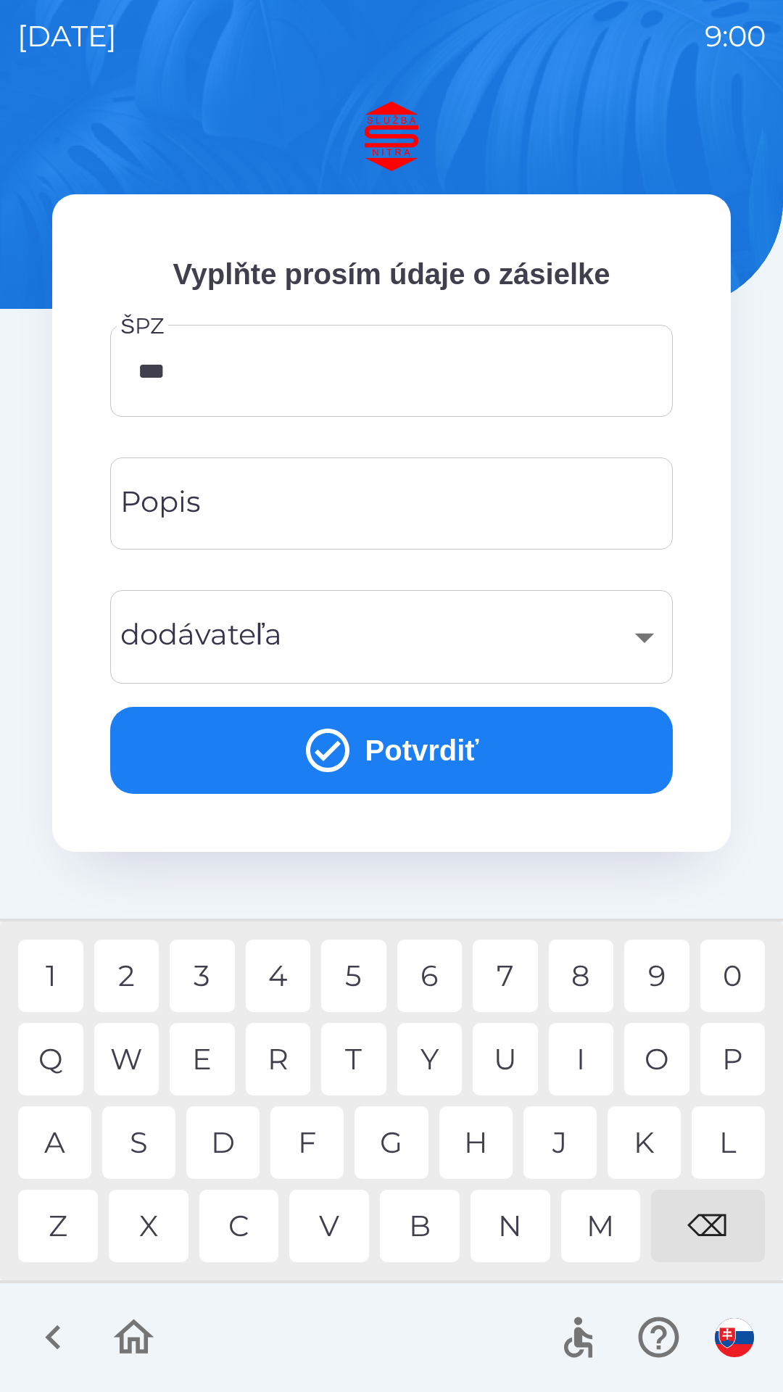
click at [505, 966] on div "7" at bounding box center [505, 976] width 65 height 72
click at [50, 963] on div "1" at bounding box center [50, 976] width 65 height 72
click at [654, 966] on div "9" at bounding box center [656, 976] width 65 height 72
click at [484, 1130] on div "H" at bounding box center [475, 1142] width 73 height 72
type input "*******"
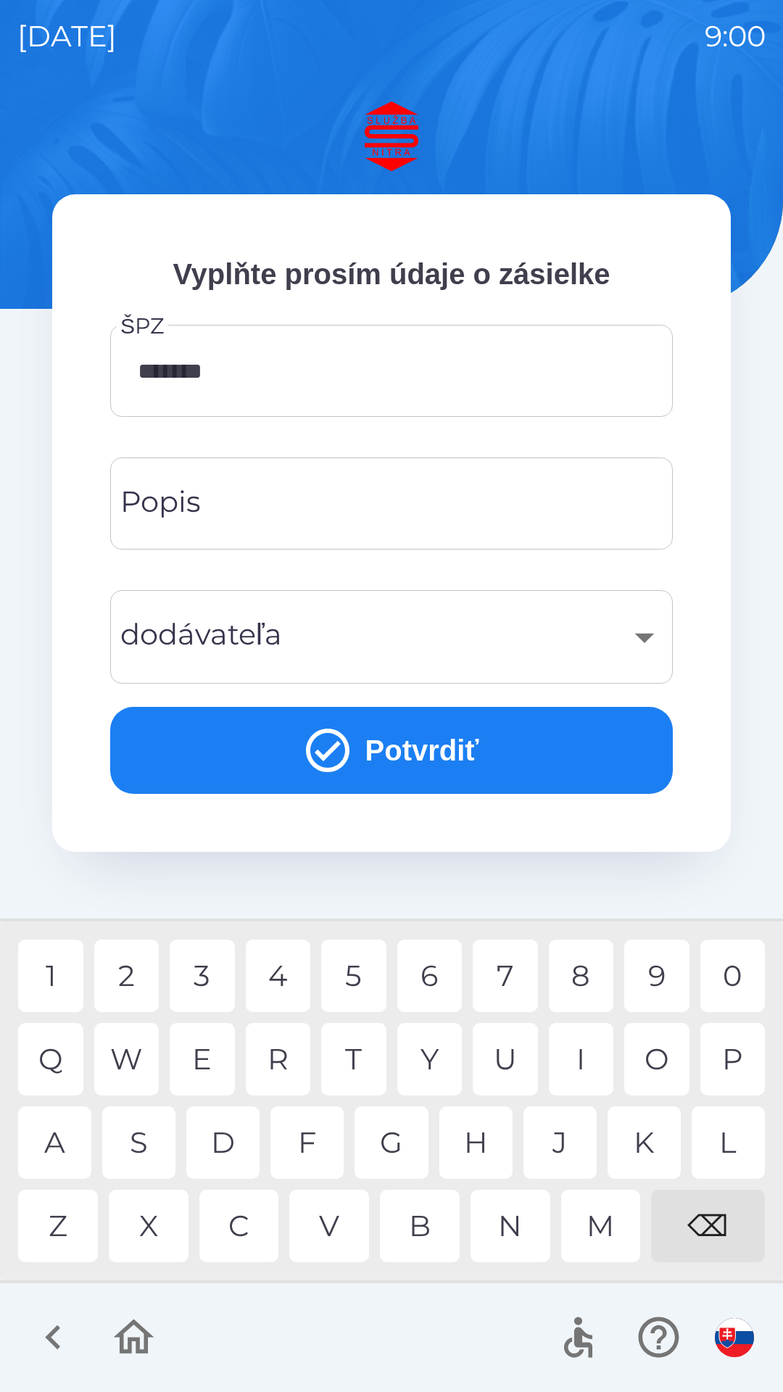
click at [614, 1236] on div "M" at bounding box center [601, 1226] width 80 height 72
click at [275, 498] on input "Popis" at bounding box center [392, 503] width 528 height 57
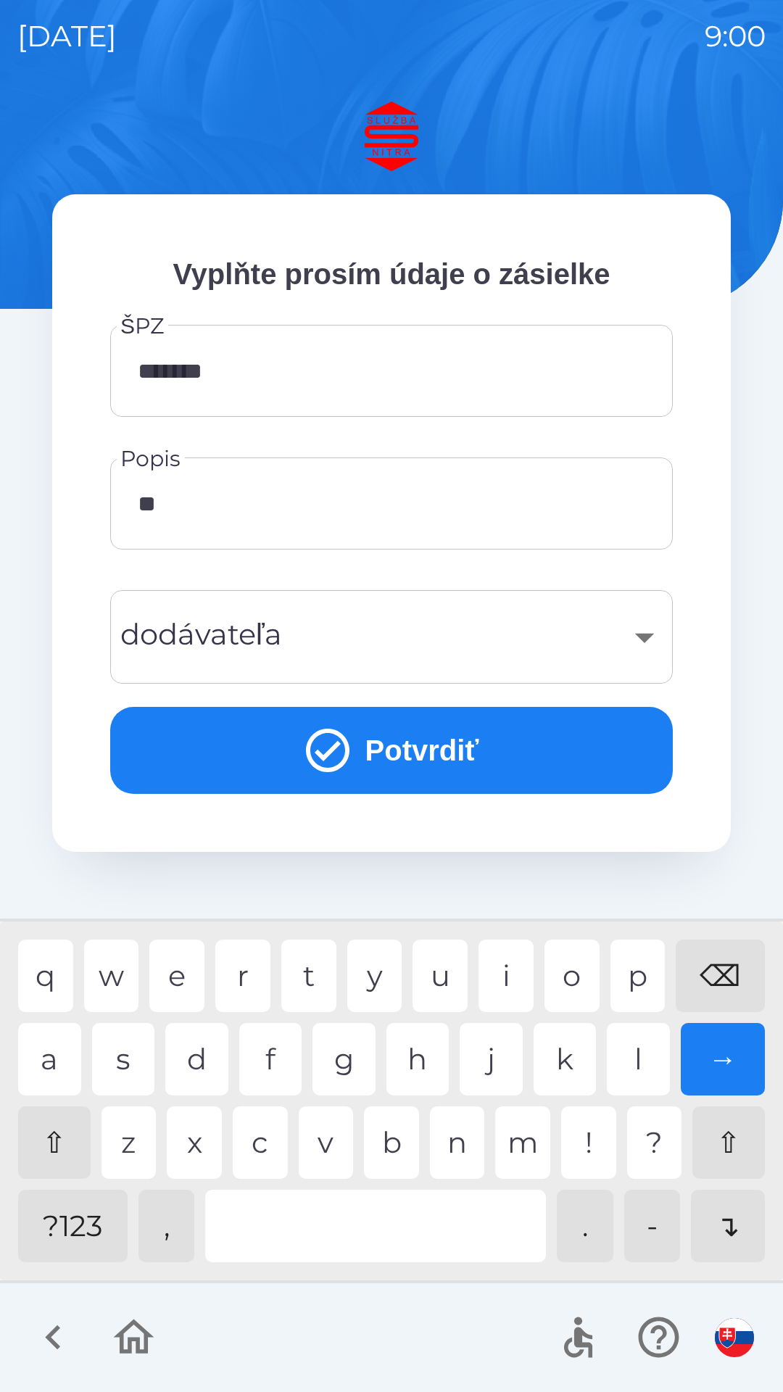
click at [58, 1048] on div "a" at bounding box center [49, 1059] width 63 height 72
click at [255, 976] on div "r" at bounding box center [242, 976] width 55 height 72
click at [568, 966] on div "o" at bounding box center [571, 976] width 55 height 72
type input "******"
click at [230, 621] on div "​" at bounding box center [392, 637] width 528 height 59
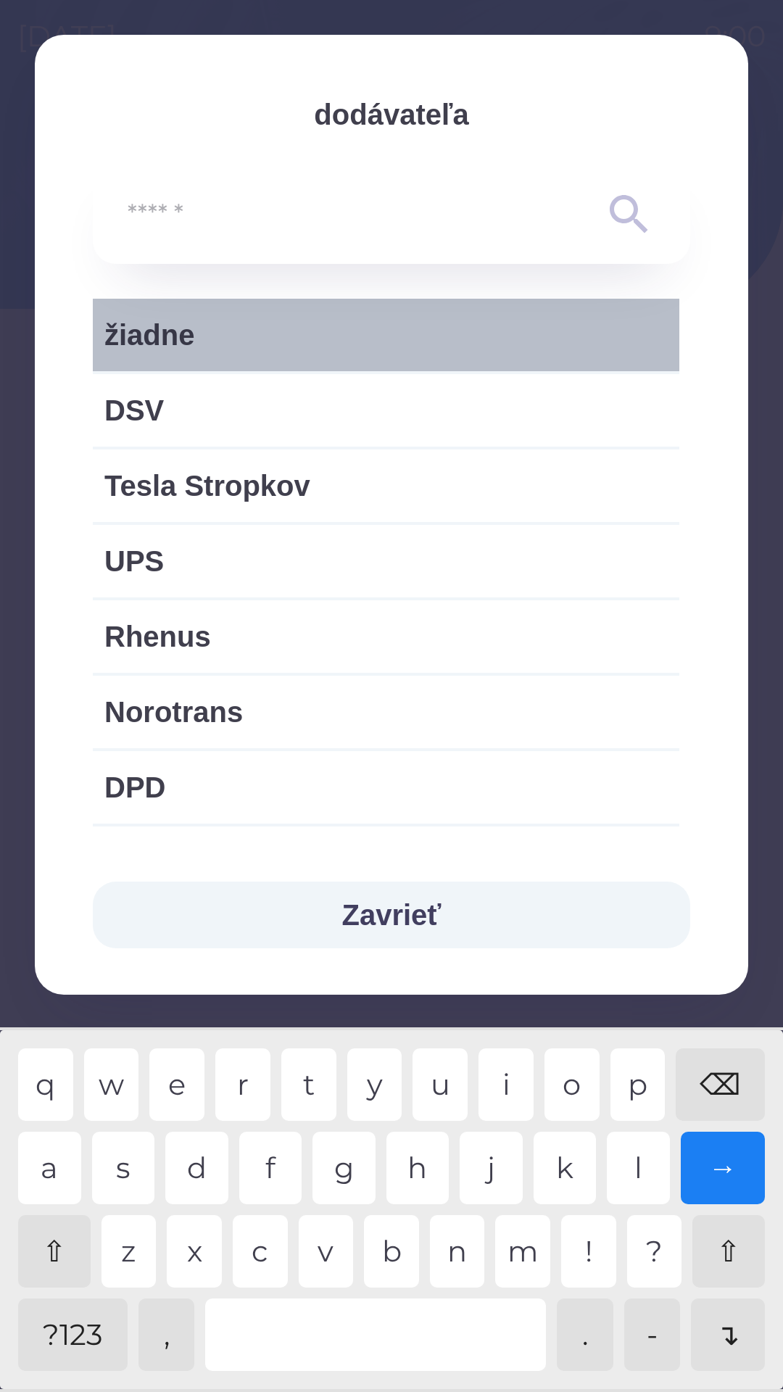
click at [191, 326] on span "žiadne" at bounding box center [385, 334] width 563 height 43
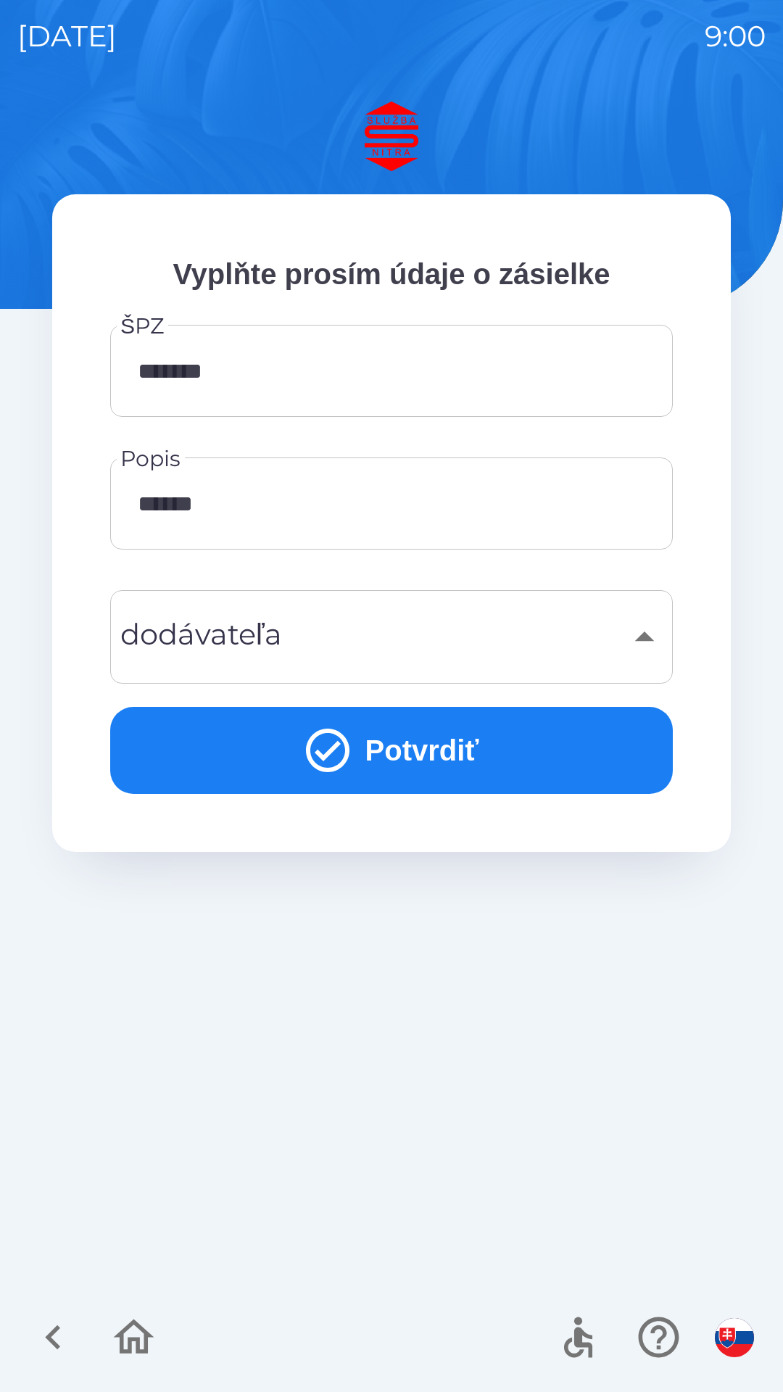
click at [410, 737] on button "Potvrdiť" at bounding box center [391, 750] width 563 height 87
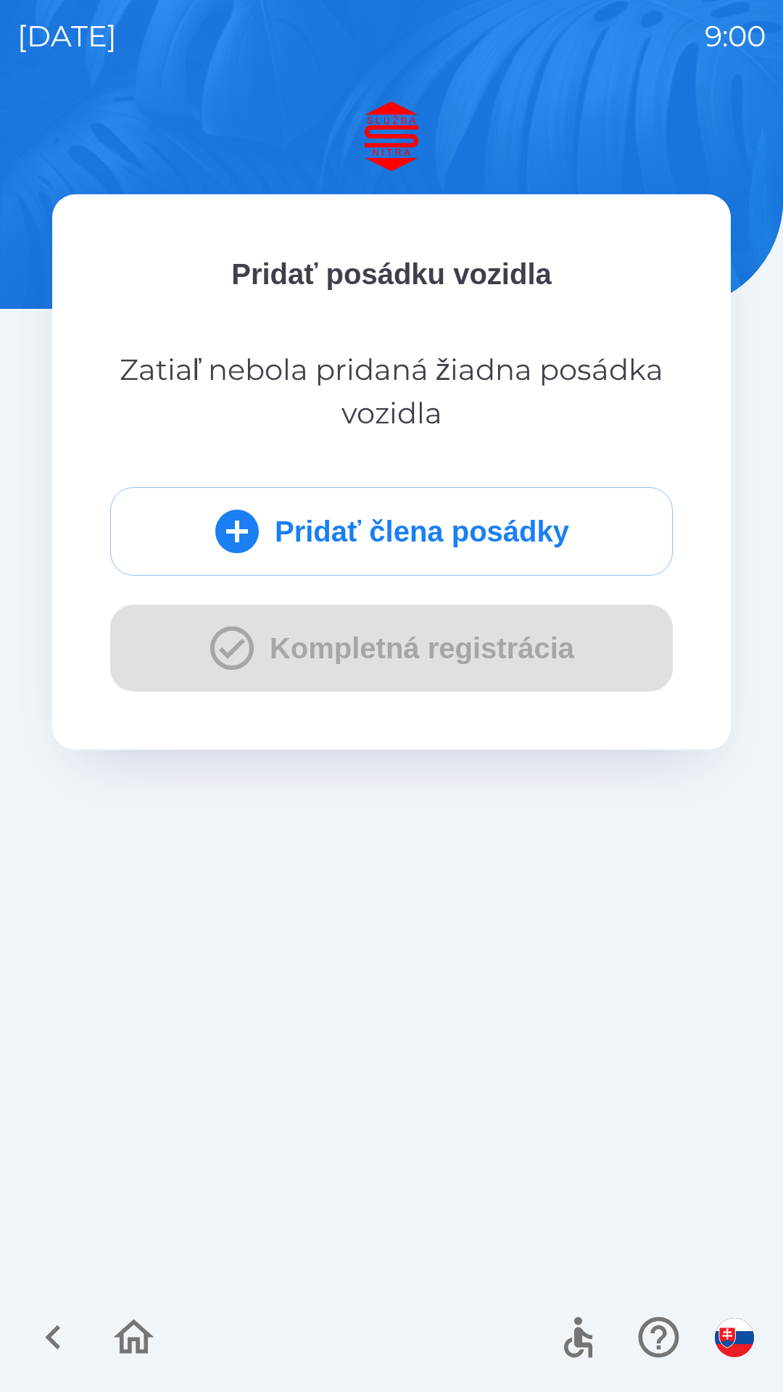
click at [414, 531] on button "Pridať člena posádky" at bounding box center [391, 531] width 563 height 88
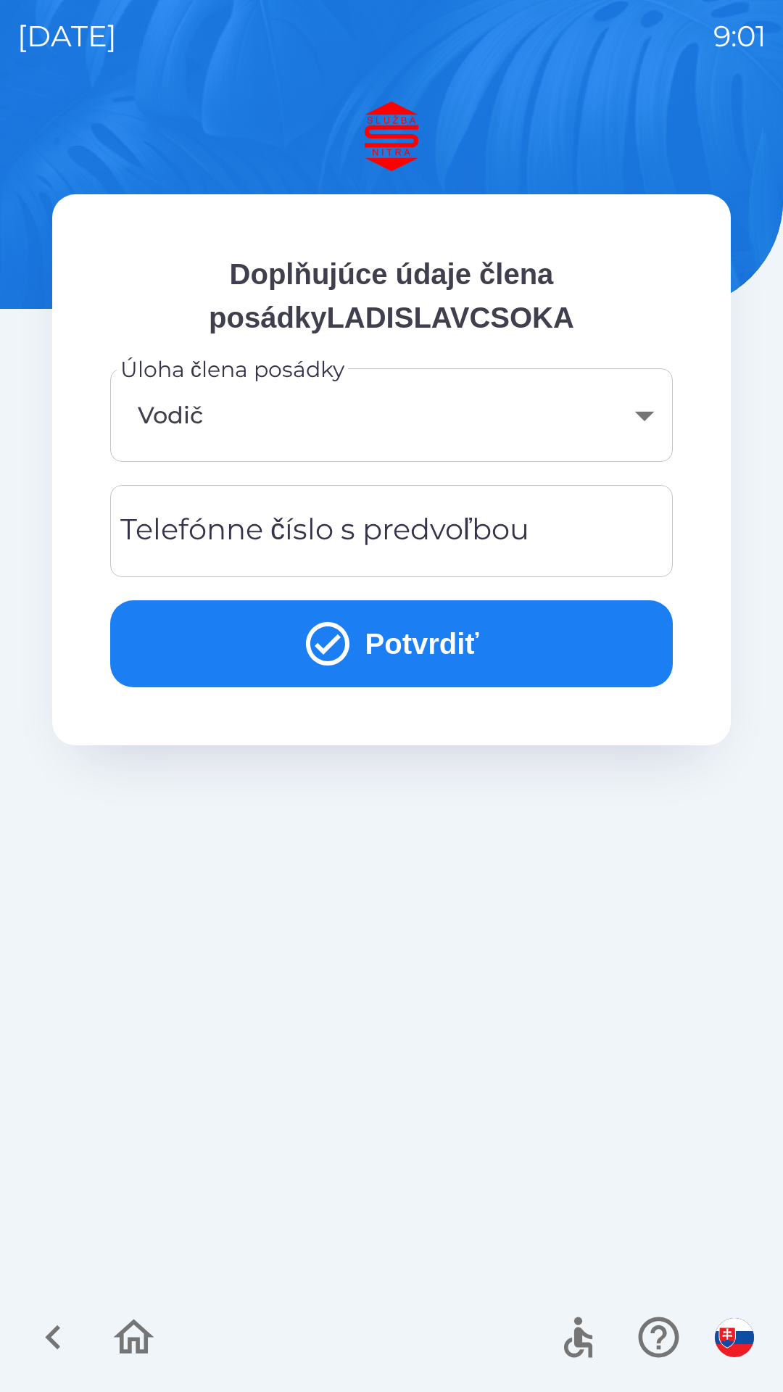
click at [342, 531] on div "Telefónne číslo s predvoľbou Telefónne číslo s predvoľbou" at bounding box center [391, 531] width 563 height 92
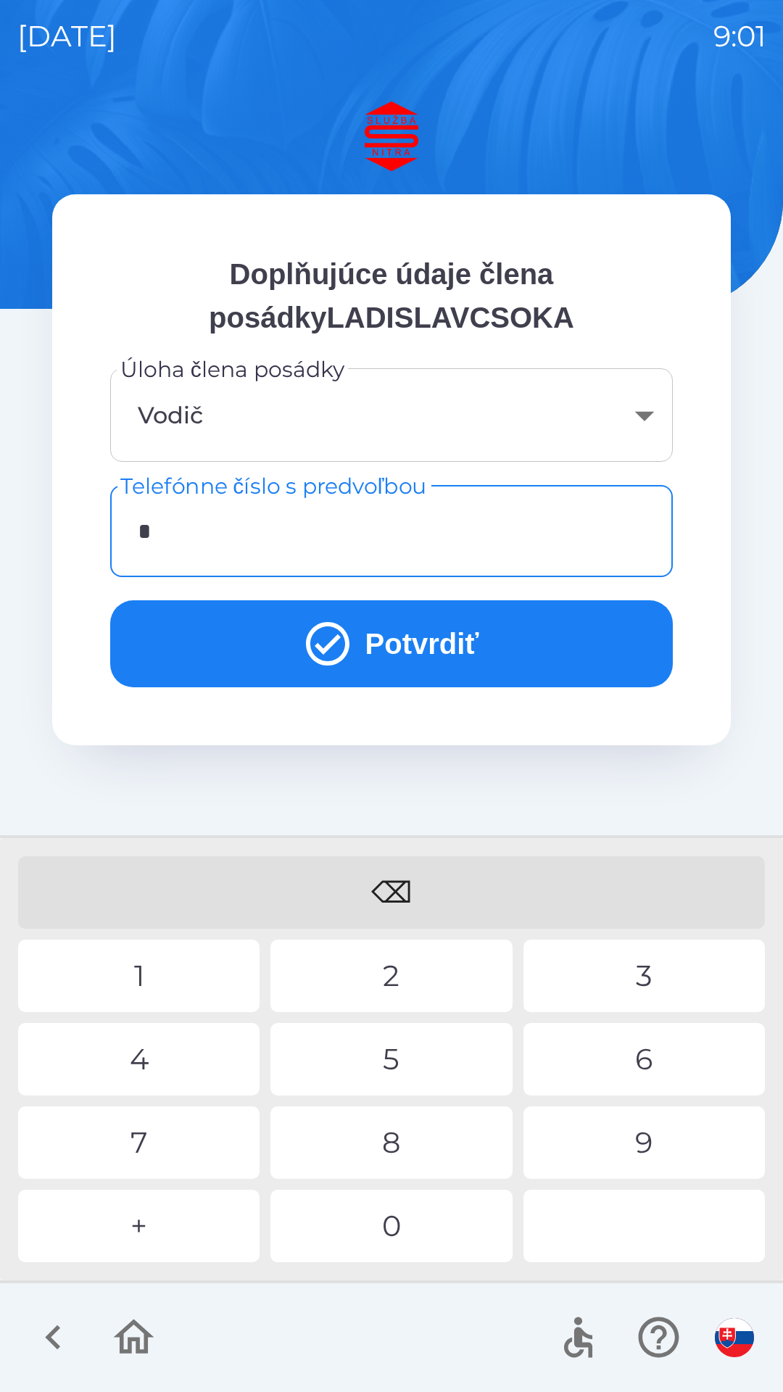
click at [154, 1224] on div "+" at bounding box center [138, 1226] width 241 height 72
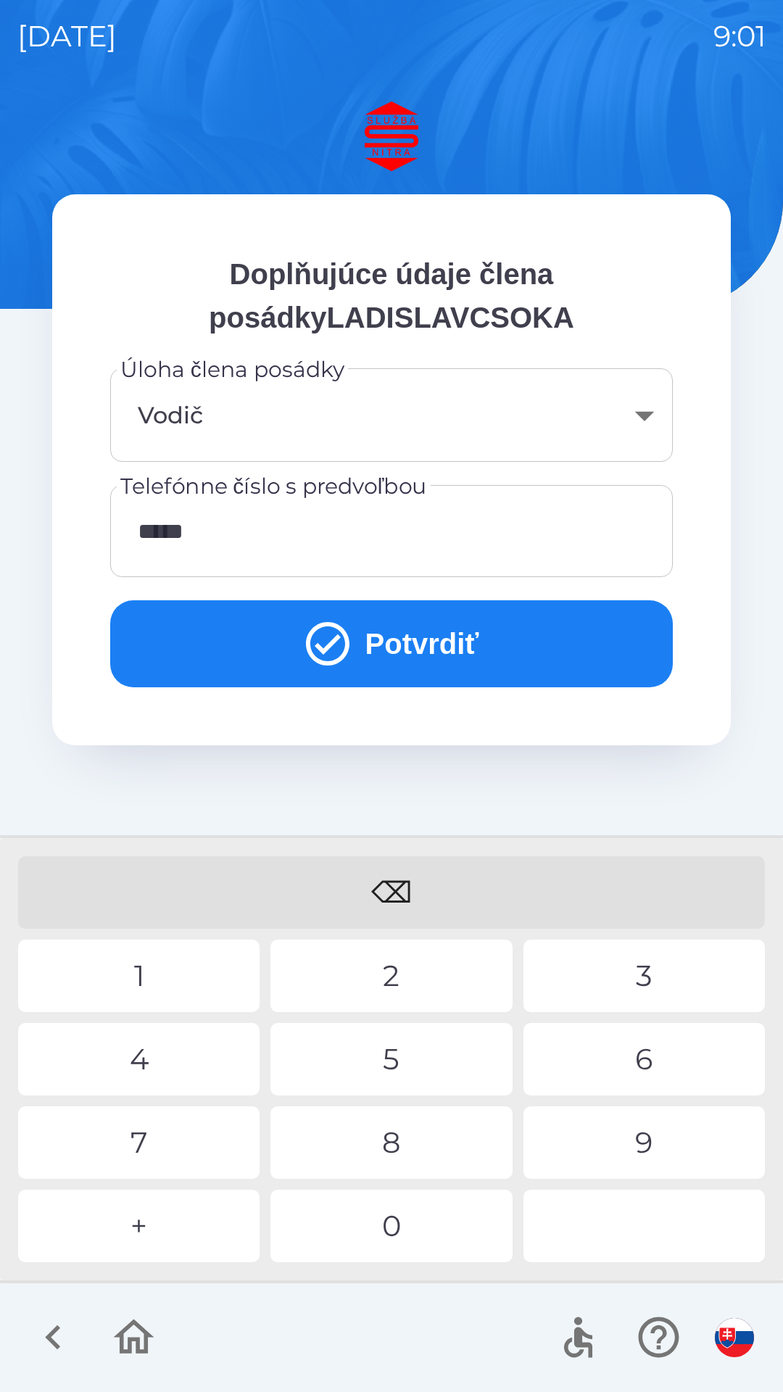
click at [654, 1137] on div "9" at bounding box center [643, 1142] width 241 height 72
click at [166, 1150] on div "7" at bounding box center [138, 1142] width 241 height 72
click at [401, 1059] on div "5" at bounding box center [390, 1059] width 241 height 72
click at [433, 654] on button "Potvrdiť" at bounding box center [391, 643] width 563 height 87
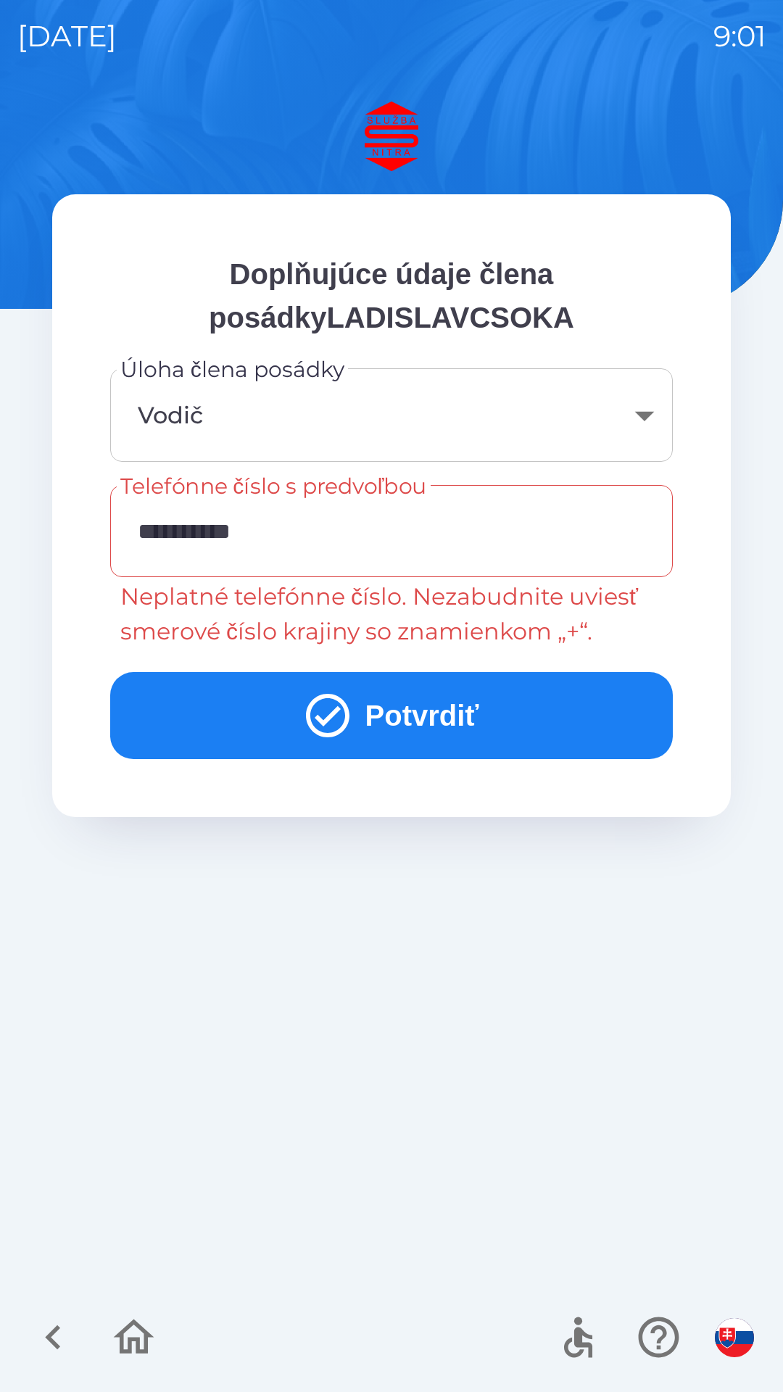
click at [317, 542] on input "**********" at bounding box center [392, 530] width 528 height 57
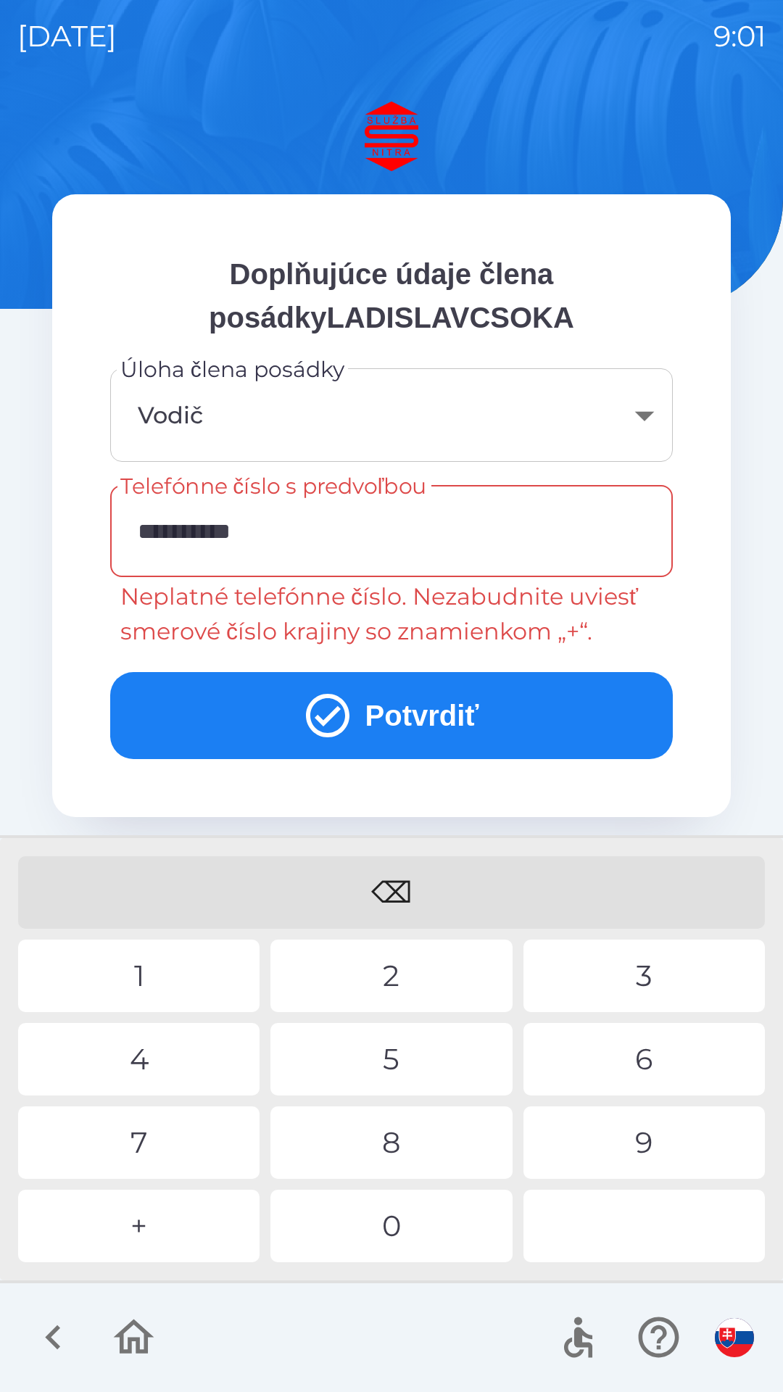
click at [159, 528] on input "**********" at bounding box center [392, 530] width 528 height 57
click at [150, 533] on input "**********" at bounding box center [392, 530] width 528 height 57
click at [401, 887] on div "⌫" at bounding box center [391, 892] width 747 height 72
click at [131, 521] on input "*********" at bounding box center [392, 530] width 528 height 57
click at [172, 1217] on div "+" at bounding box center [138, 1226] width 241 height 72
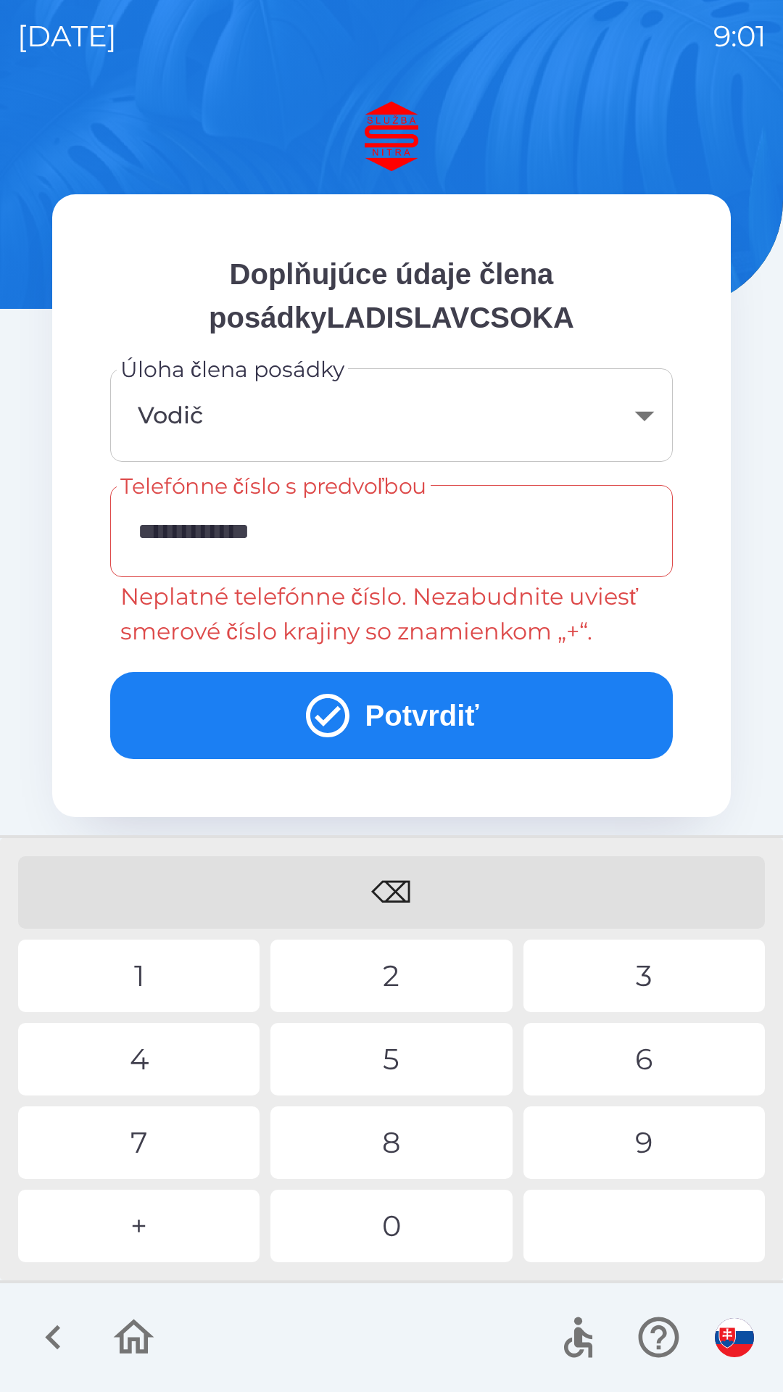
type input "**********"
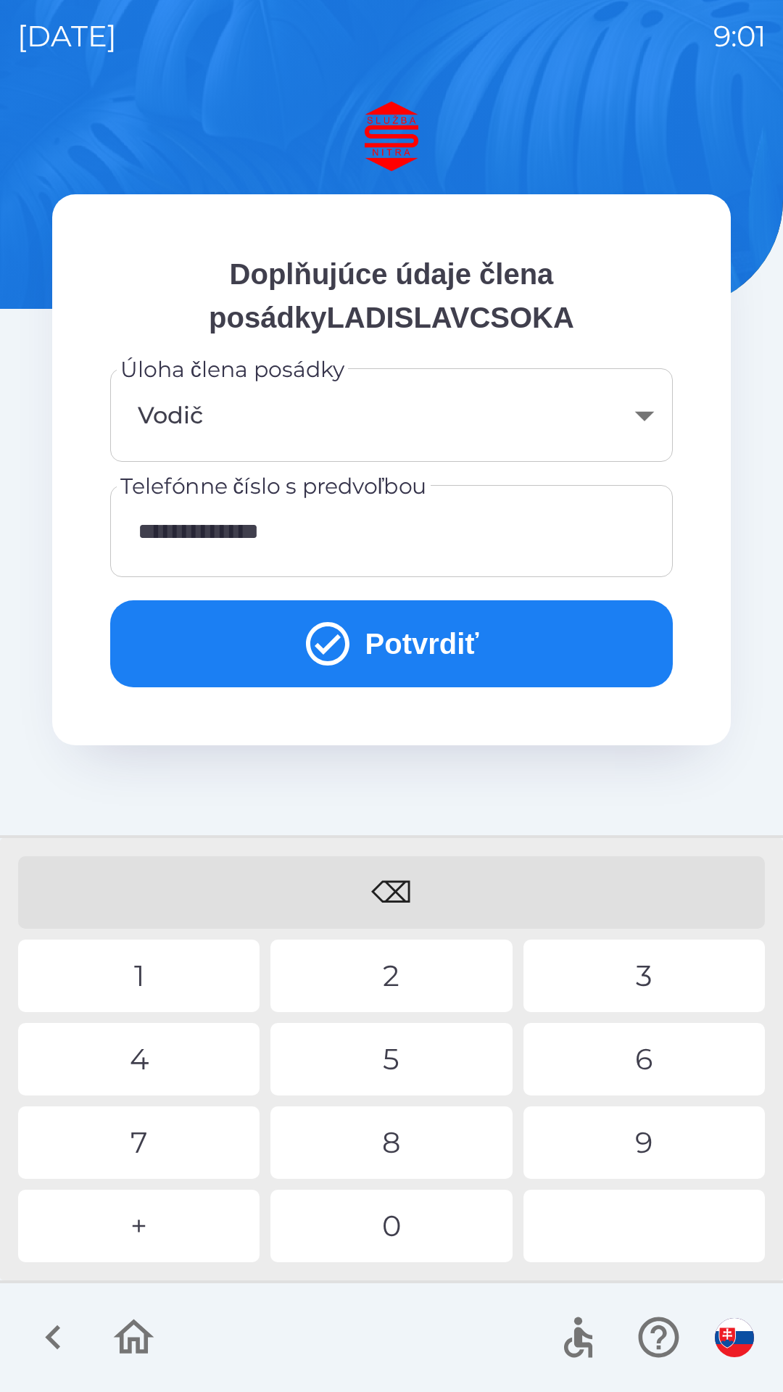
click at [144, 974] on div "1" at bounding box center [138, 976] width 241 height 72
click at [413, 649] on button "Potvrdiť" at bounding box center [391, 643] width 563 height 87
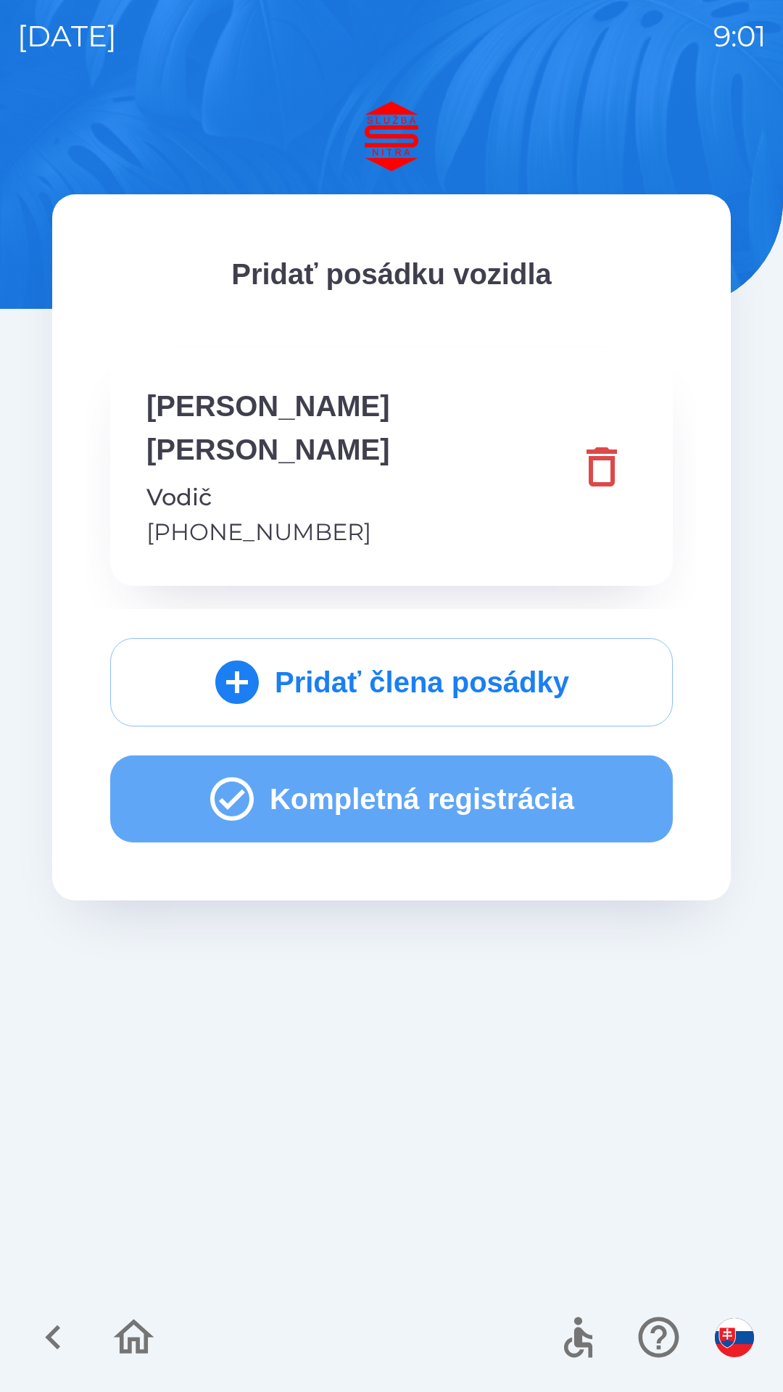
click at [386, 756] on button "Kompletná registrácia" at bounding box center [391, 798] width 563 height 87
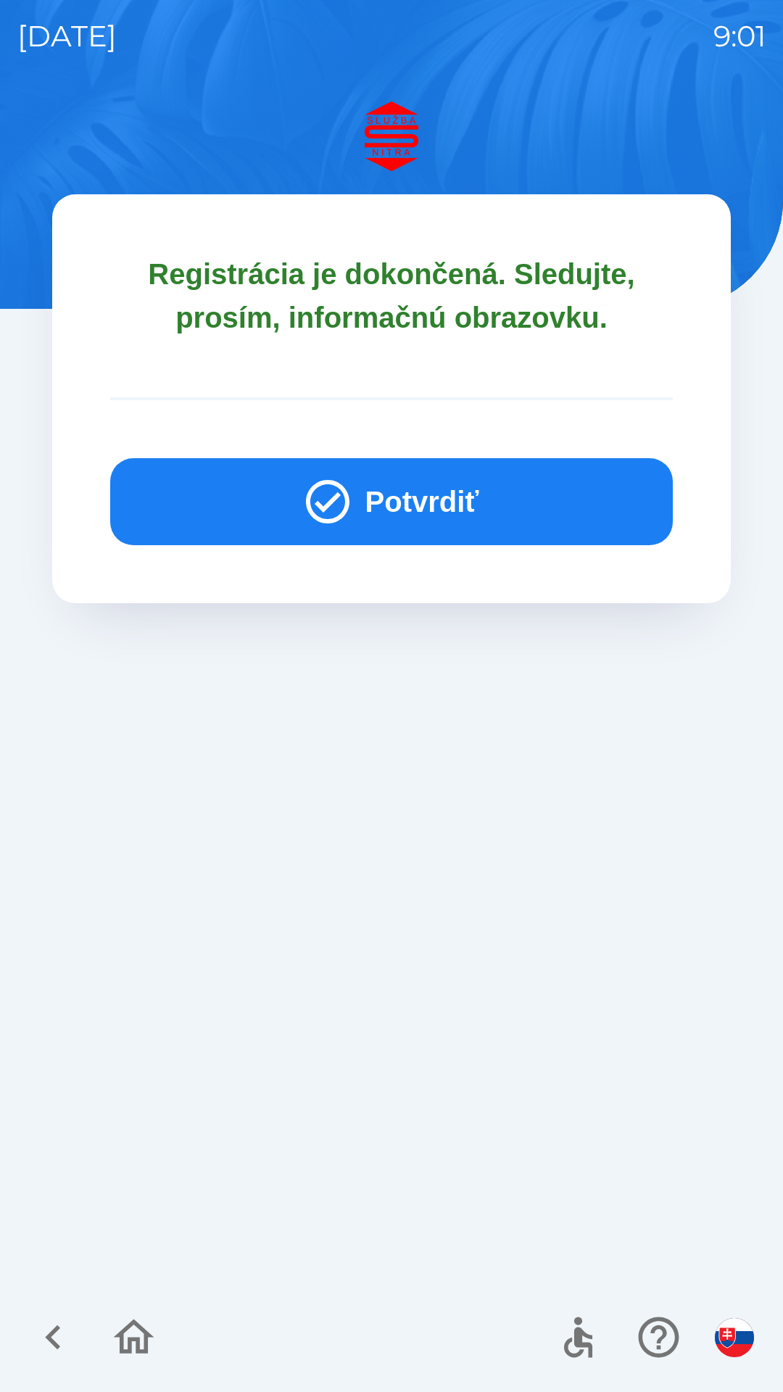
click at [385, 484] on button "Potvrdiť" at bounding box center [391, 501] width 563 height 87
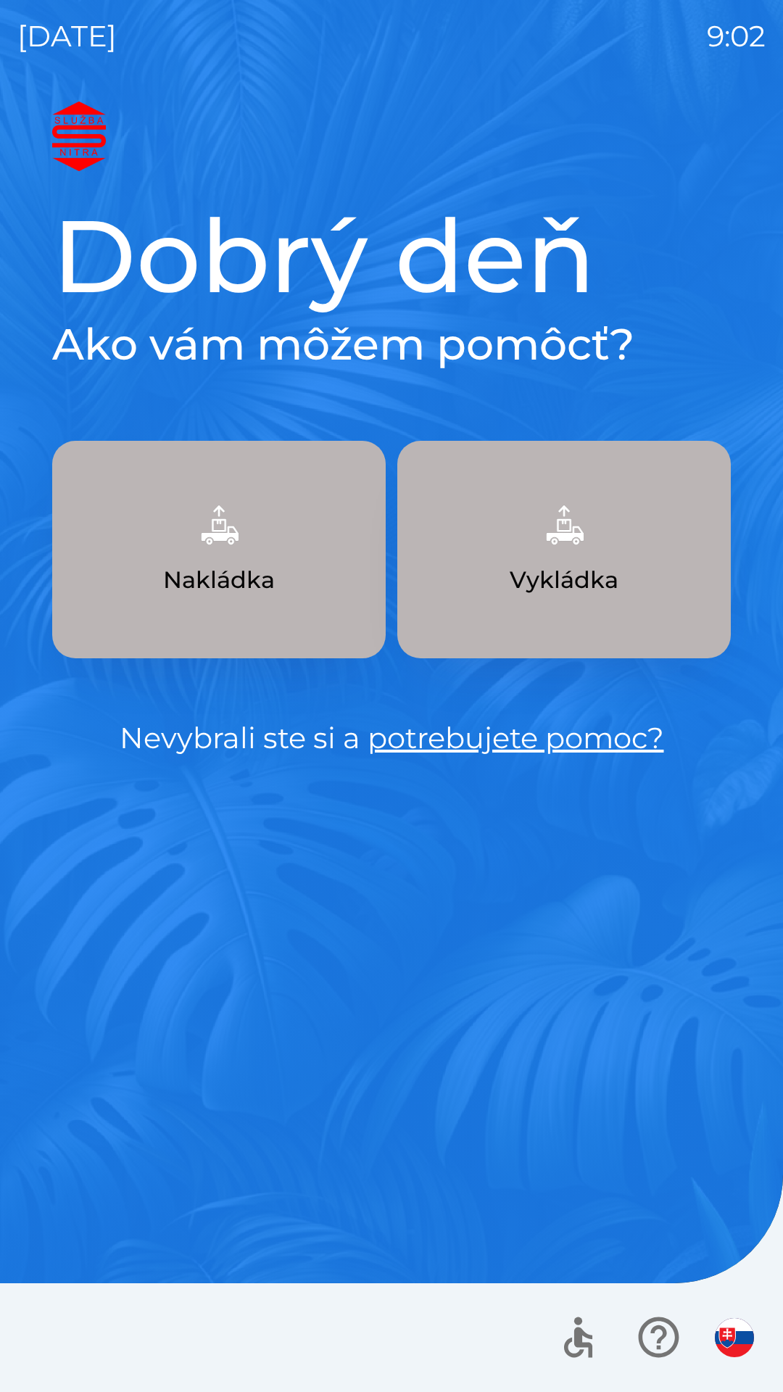
click at [571, 545] on img "button" at bounding box center [564, 525] width 64 height 64
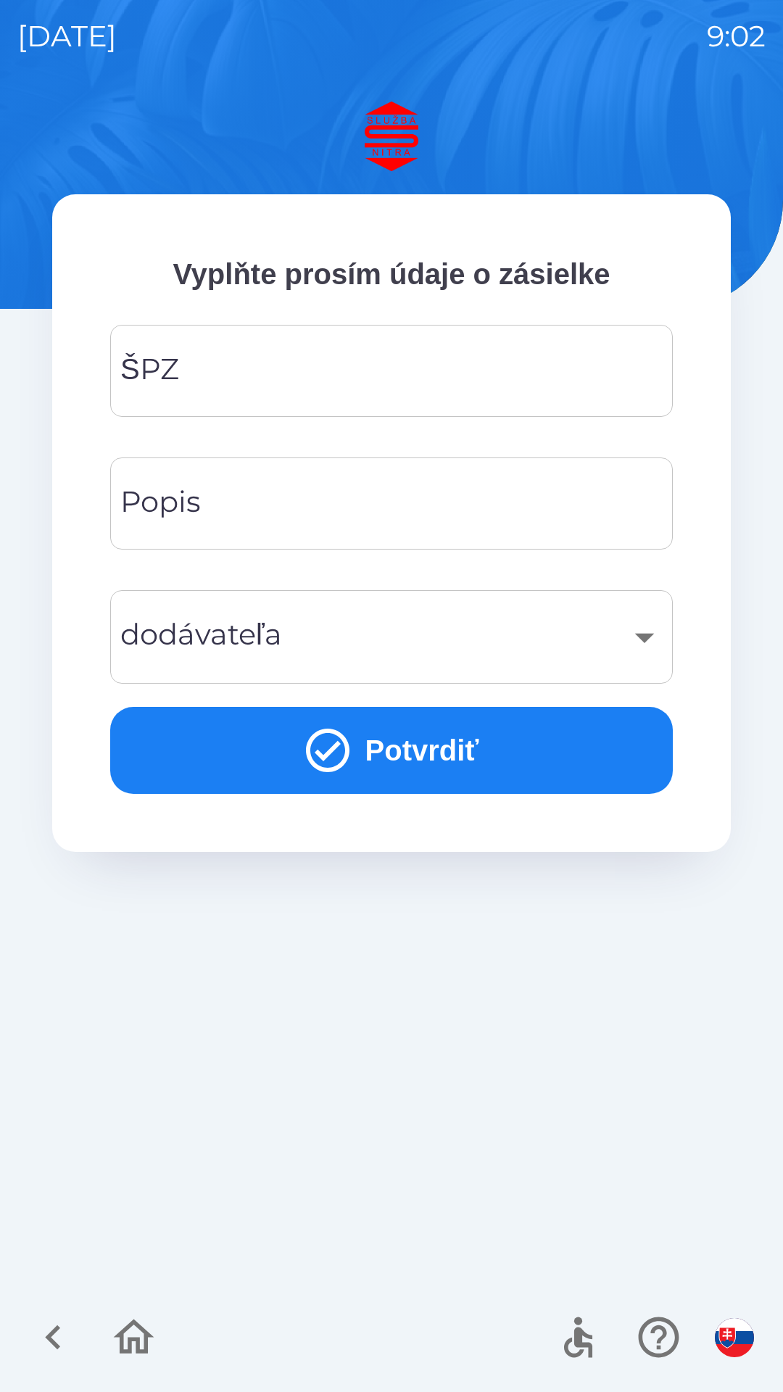
click at [186, 359] on input "ŠPZ" at bounding box center [392, 370] width 528 height 57
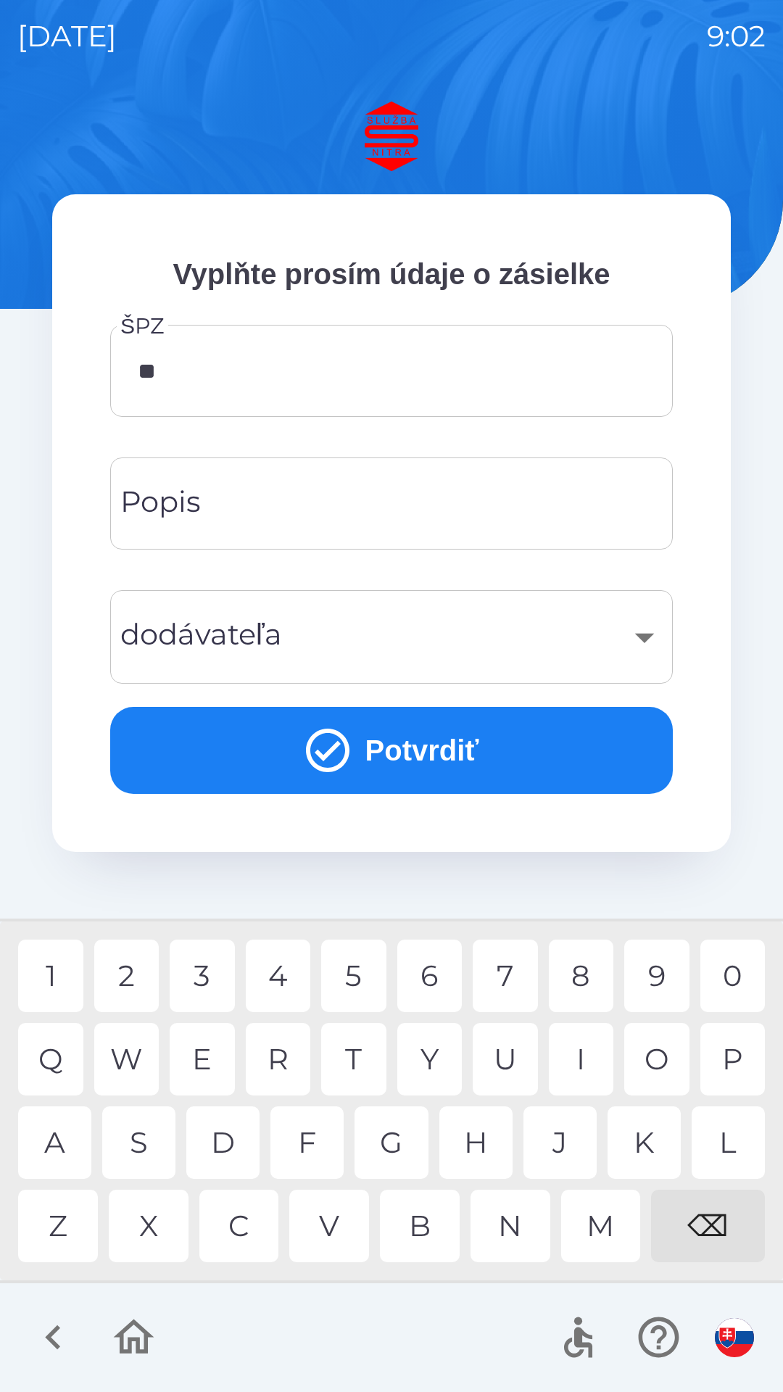
click at [608, 1224] on div "M" at bounding box center [601, 1226] width 80 height 72
click at [507, 970] on div "7" at bounding box center [505, 976] width 65 height 72
click at [663, 983] on div "9" at bounding box center [656, 976] width 65 height 72
click at [240, 1221] on div "C" at bounding box center [239, 1226] width 80 height 72
type input "*******"
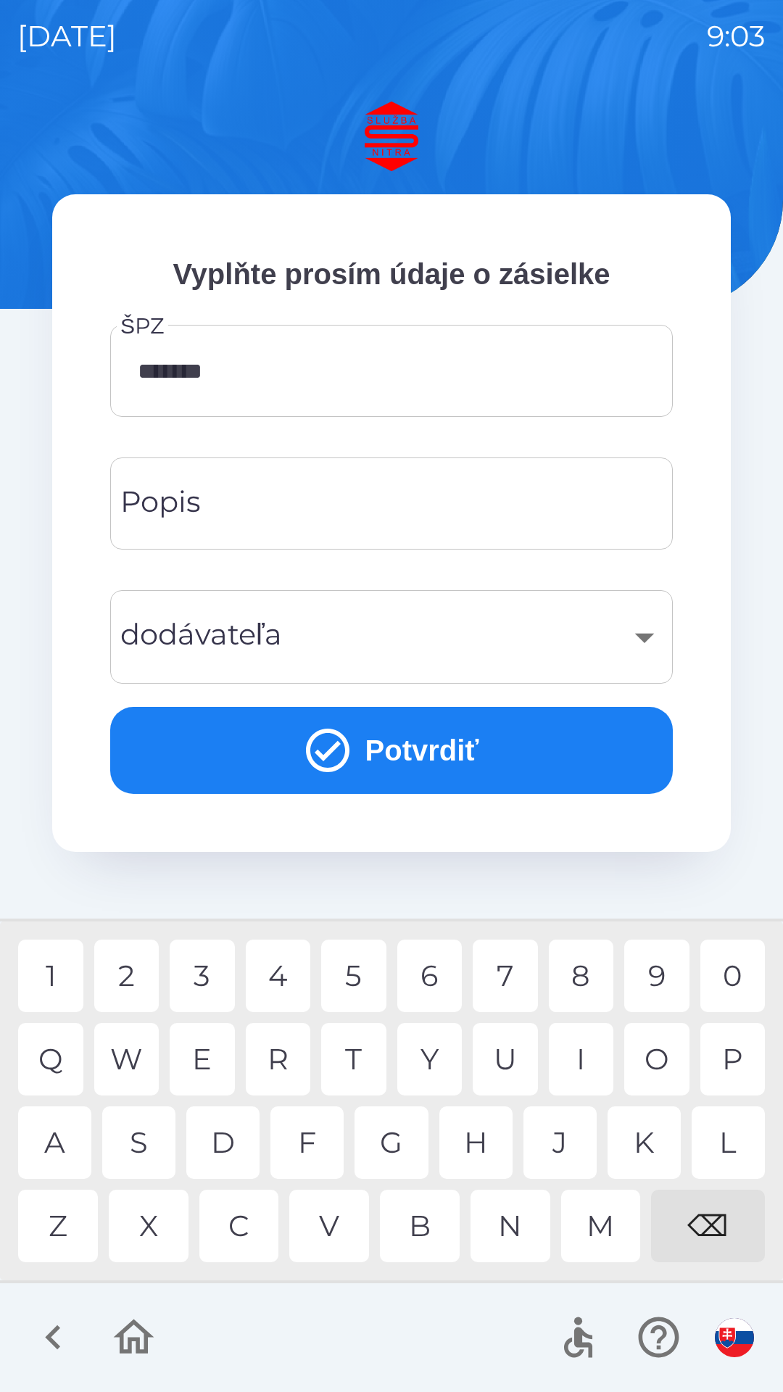
click at [740, 1058] on div "P" at bounding box center [732, 1059] width 65 height 72
click at [196, 488] on div "Popis Popis" at bounding box center [391, 503] width 563 height 92
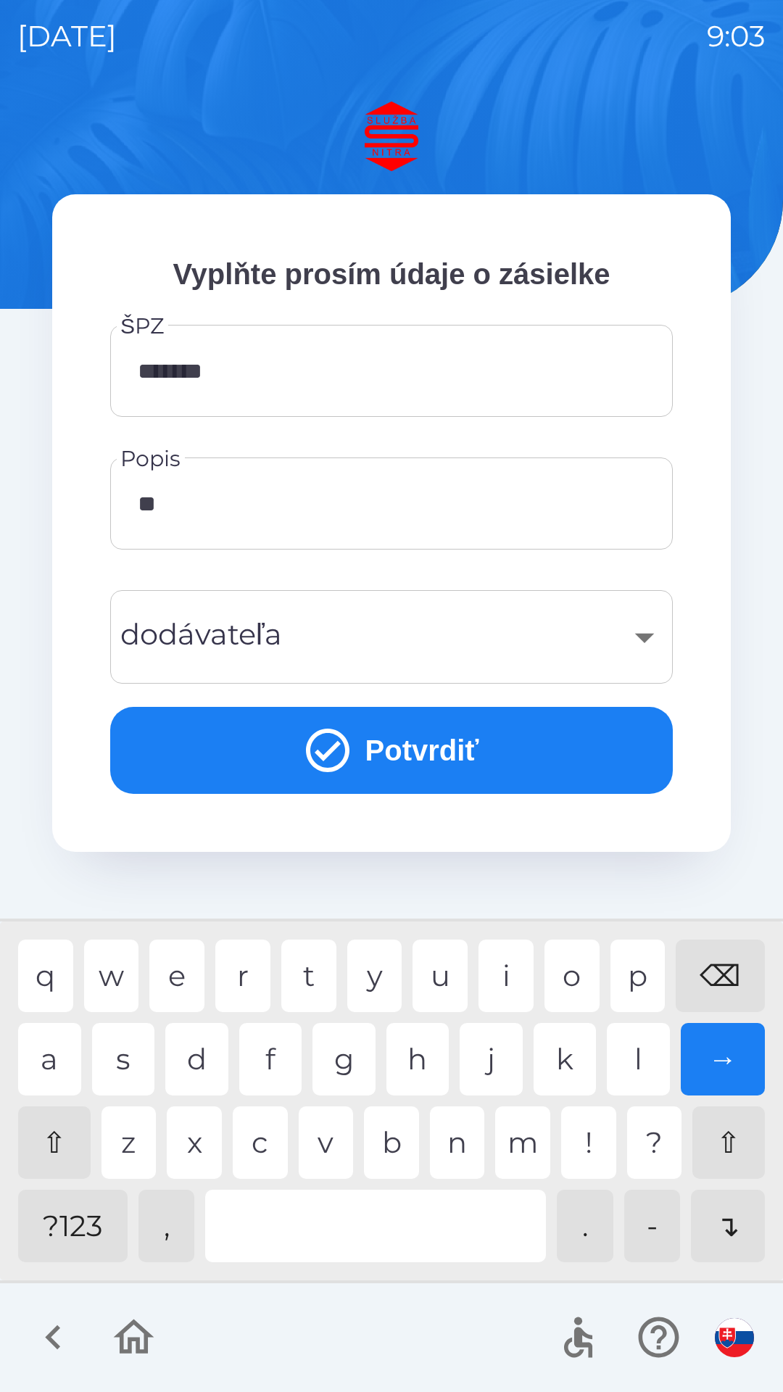
click at [56, 1053] on div "a" at bounding box center [49, 1059] width 63 height 72
click at [645, 1068] on div "l" at bounding box center [638, 1059] width 63 height 72
click at [182, 977] on div "e" at bounding box center [176, 976] width 55 height 72
click at [322, 978] on div "t" at bounding box center [308, 976] width 55 height 72
type input "******"
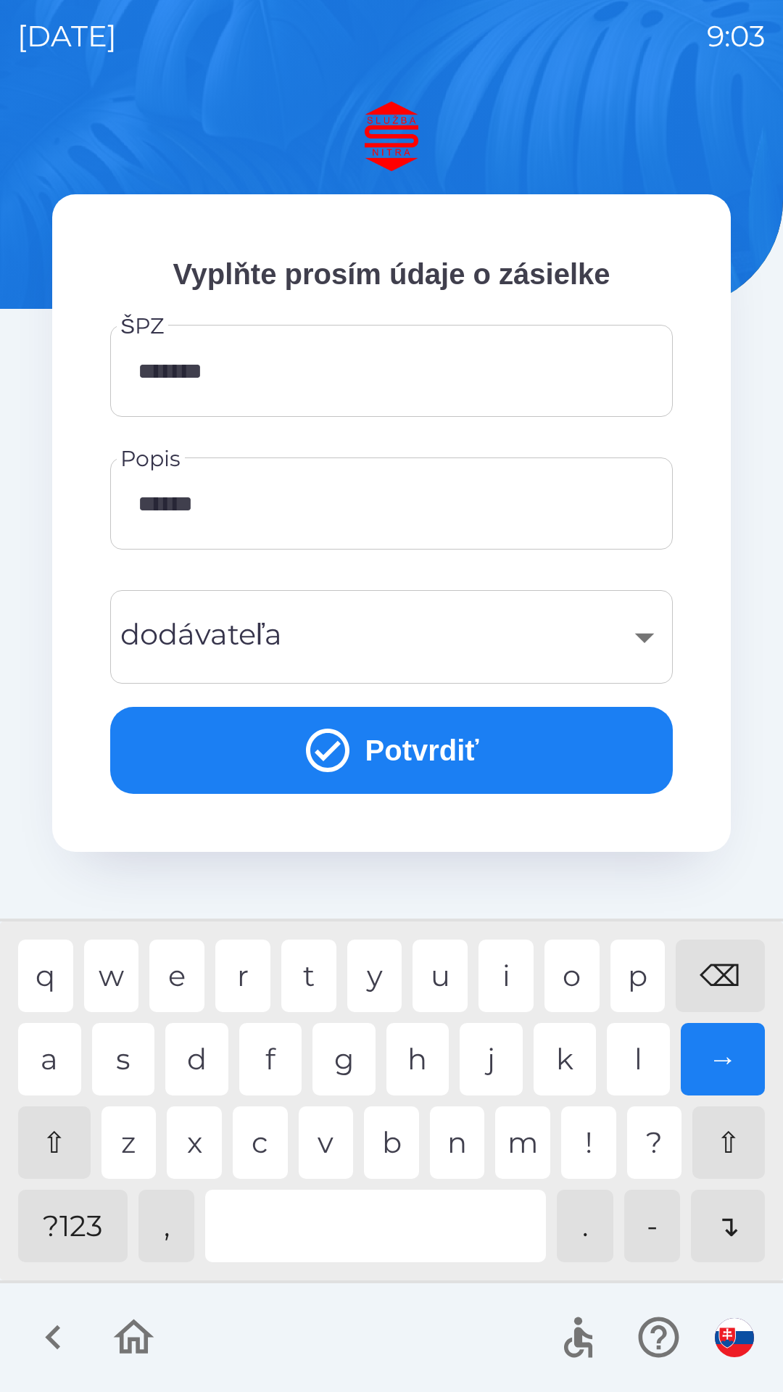
click at [63, 1058] on div "a" at bounding box center [49, 1059] width 63 height 72
click at [649, 631] on div "​" at bounding box center [392, 637] width 528 height 59
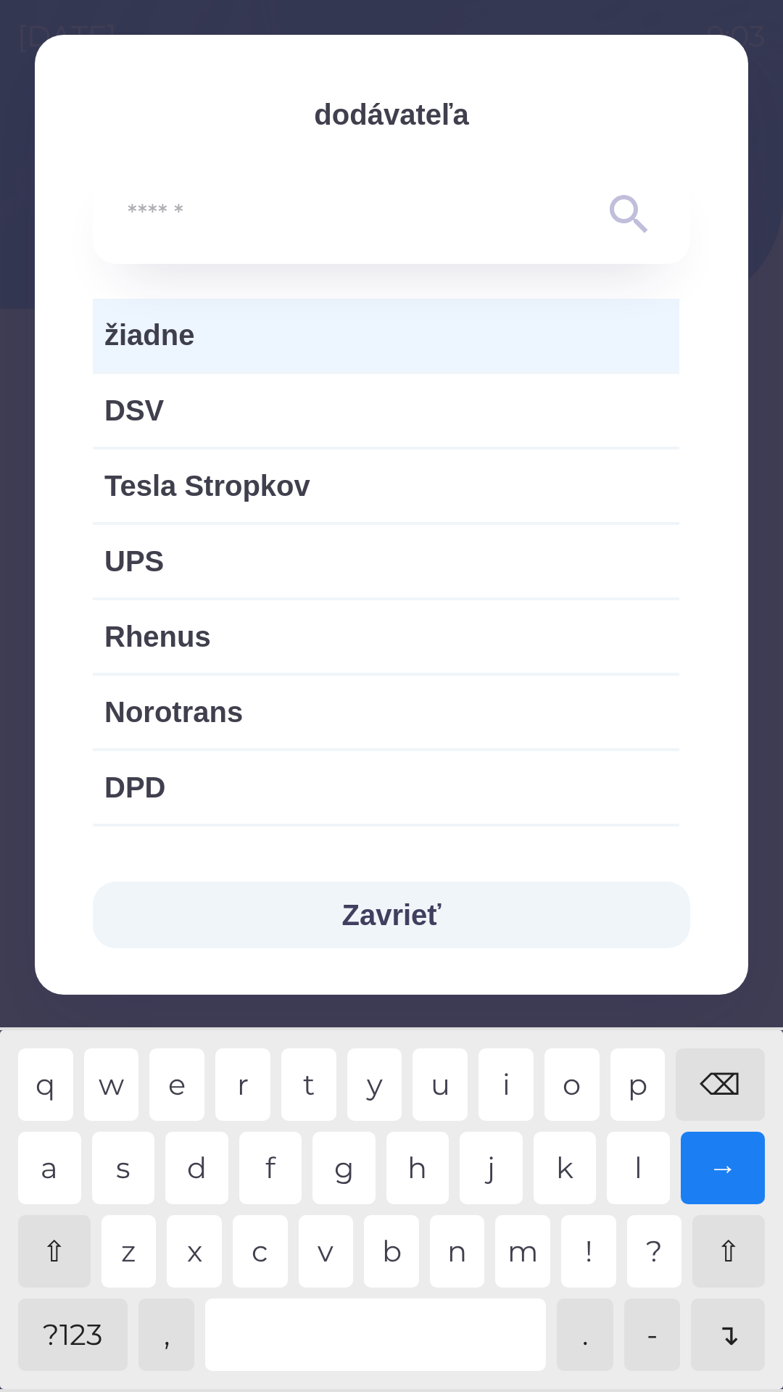
click at [200, 326] on span "žiadne" at bounding box center [385, 334] width 563 height 43
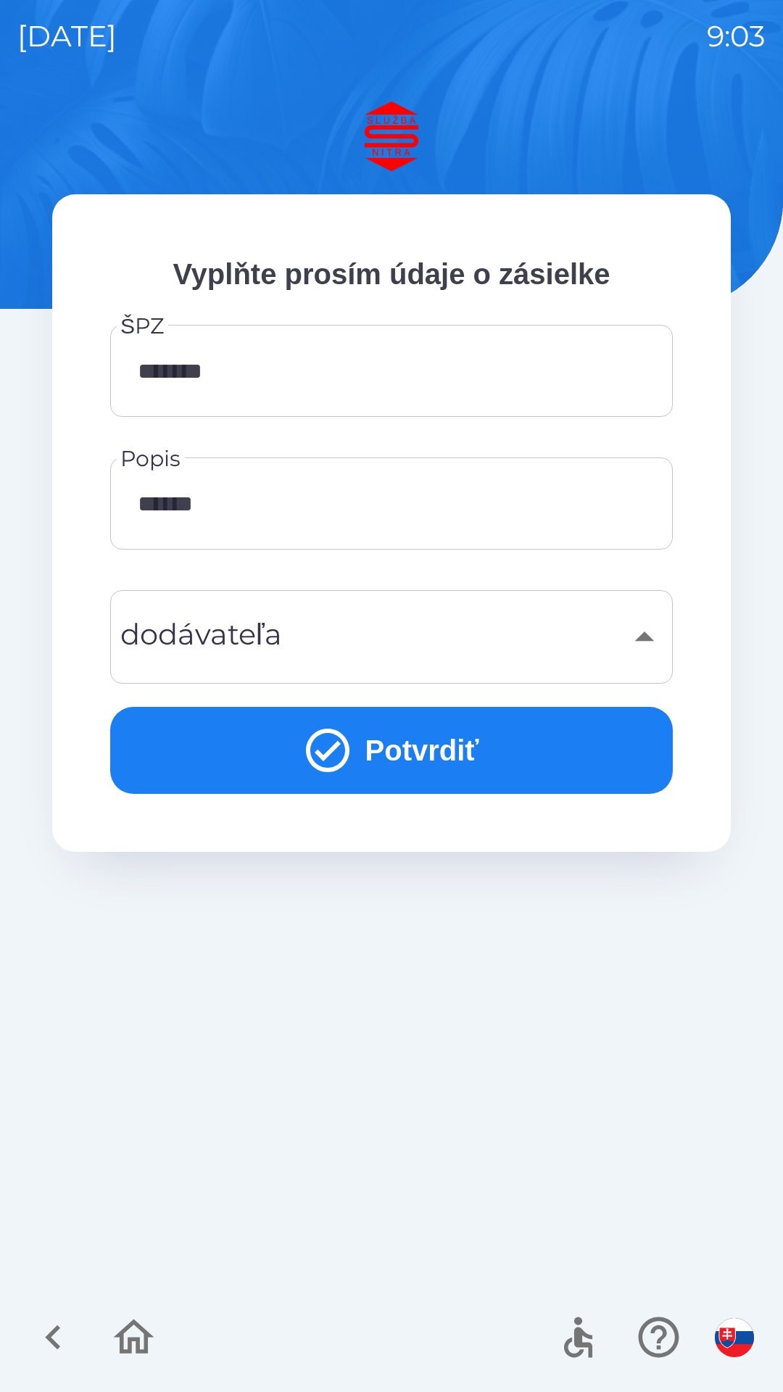
click at [476, 742] on button "Potvrdiť" at bounding box center [391, 750] width 563 height 87
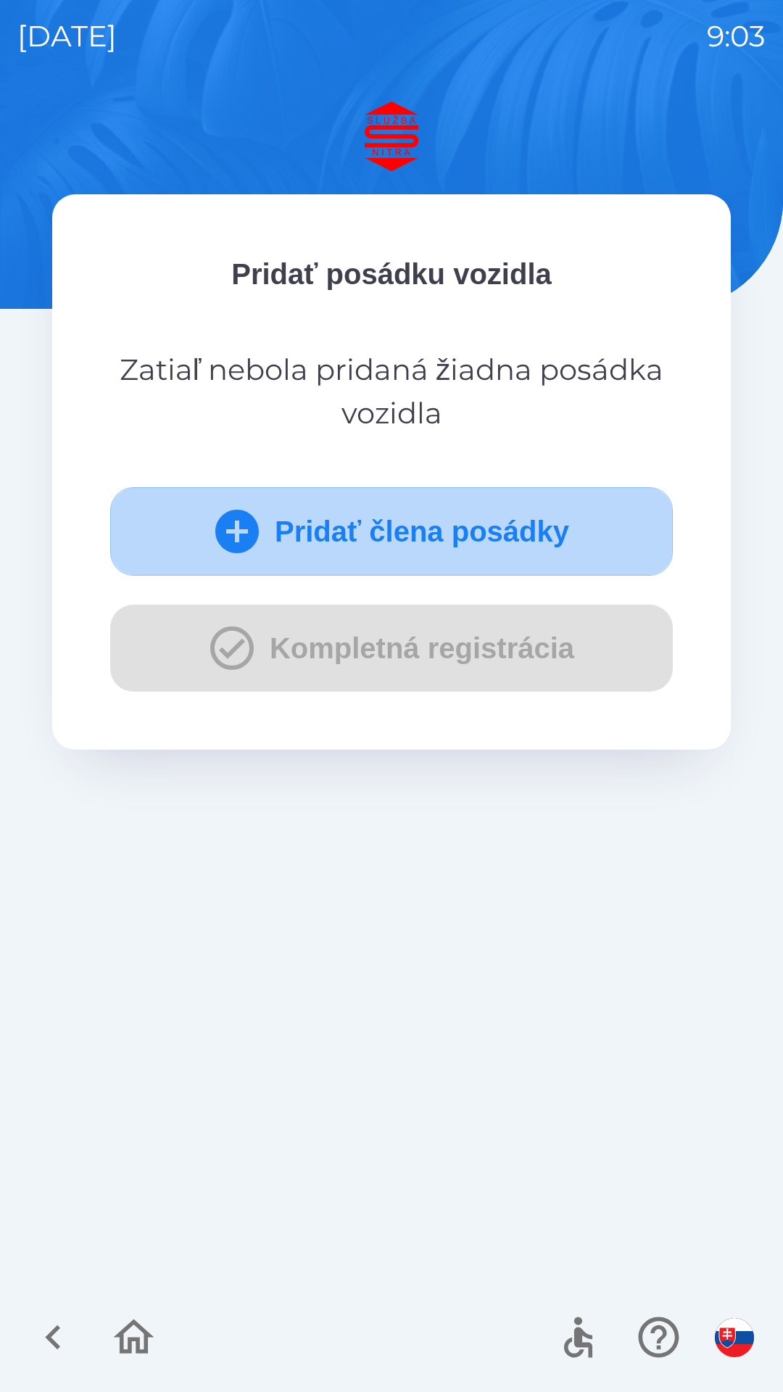
click at [489, 543] on button "Pridať člena posádky" at bounding box center [391, 531] width 563 height 88
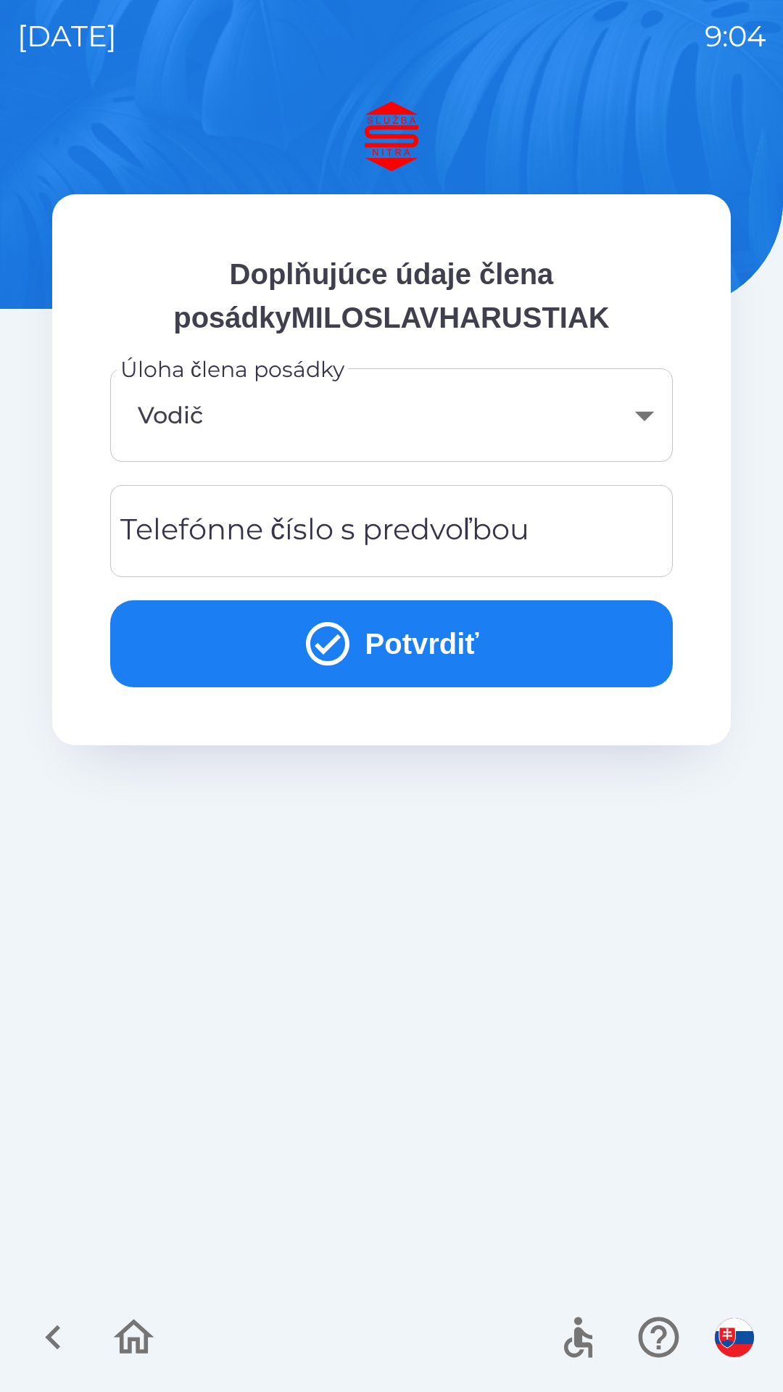
click at [167, 533] on div "Telefónne číslo s predvoľbou Telefónne číslo s predvoľbou" at bounding box center [391, 531] width 563 height 92
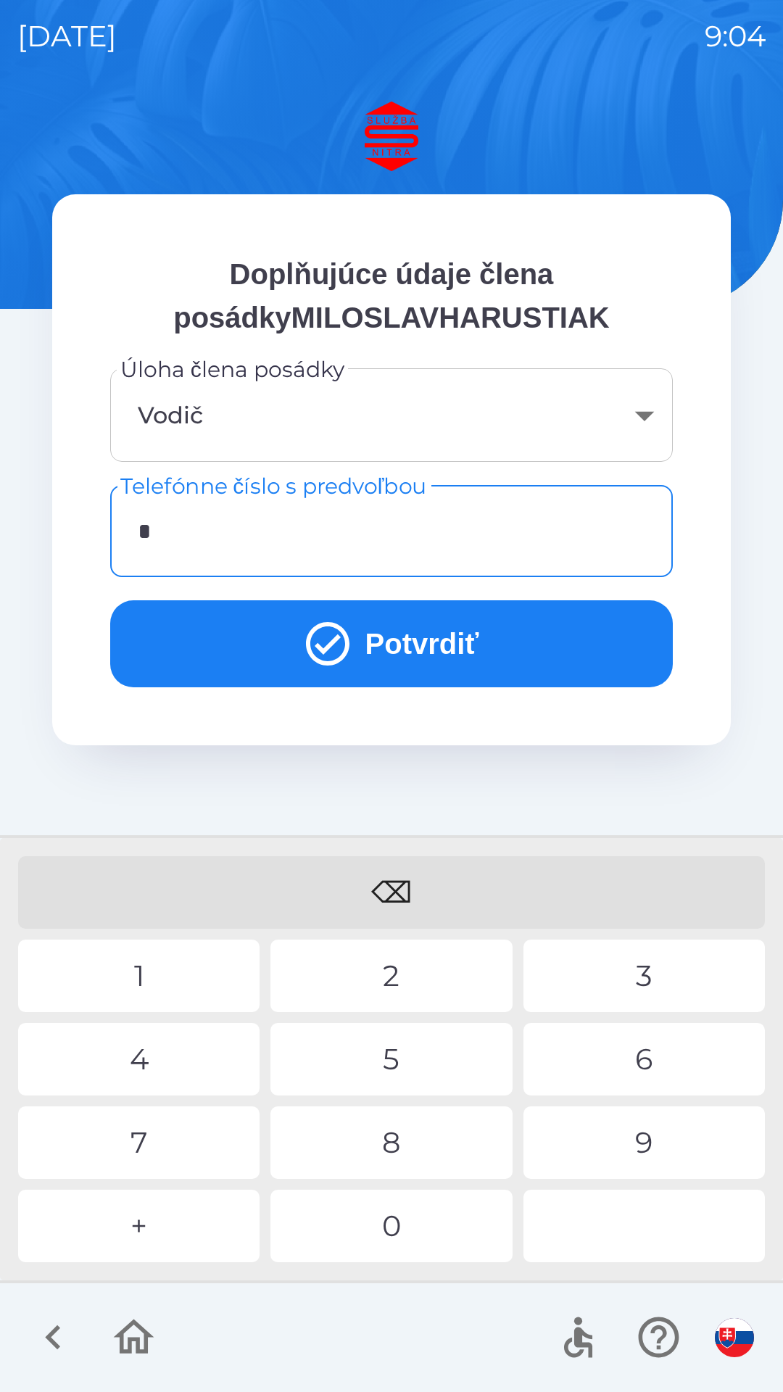
click at [135, 1230] on div "+" at bounding box center [138, 1226] width 241 height 72
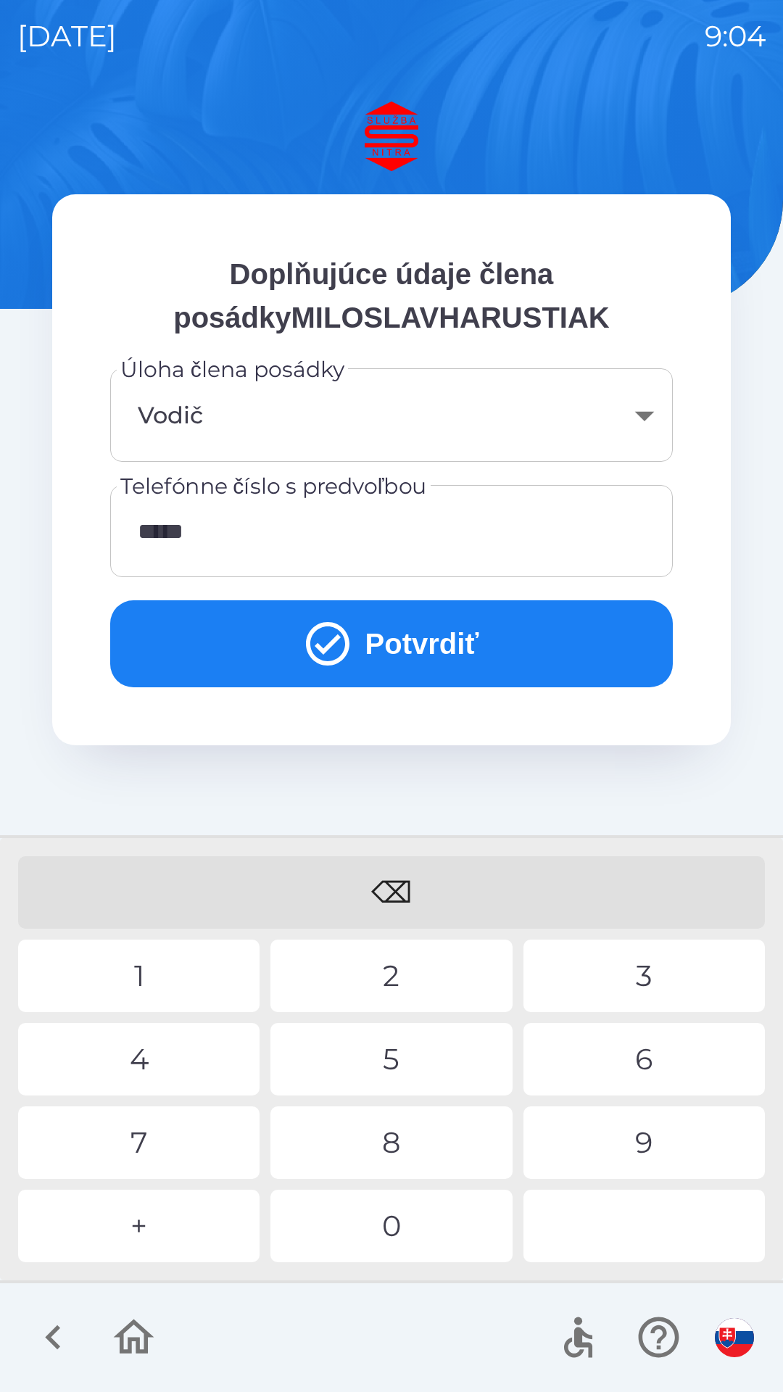
click at [658, 1132] on div "9" at bounding box center [643, 1142] width 241 height 72
click at [637, 976] on div "3" at bounding box center [643, 976] width 241 height 72
click at [384, 965] on div "2" at bounding box center [390, 976] width 241 height 72
click at [631, 976] on div "3" at bounding box center [643, 976] width 241 height 72
click at [135, 972] on div "1" at bounding box center [138, 976] width 241 height 72
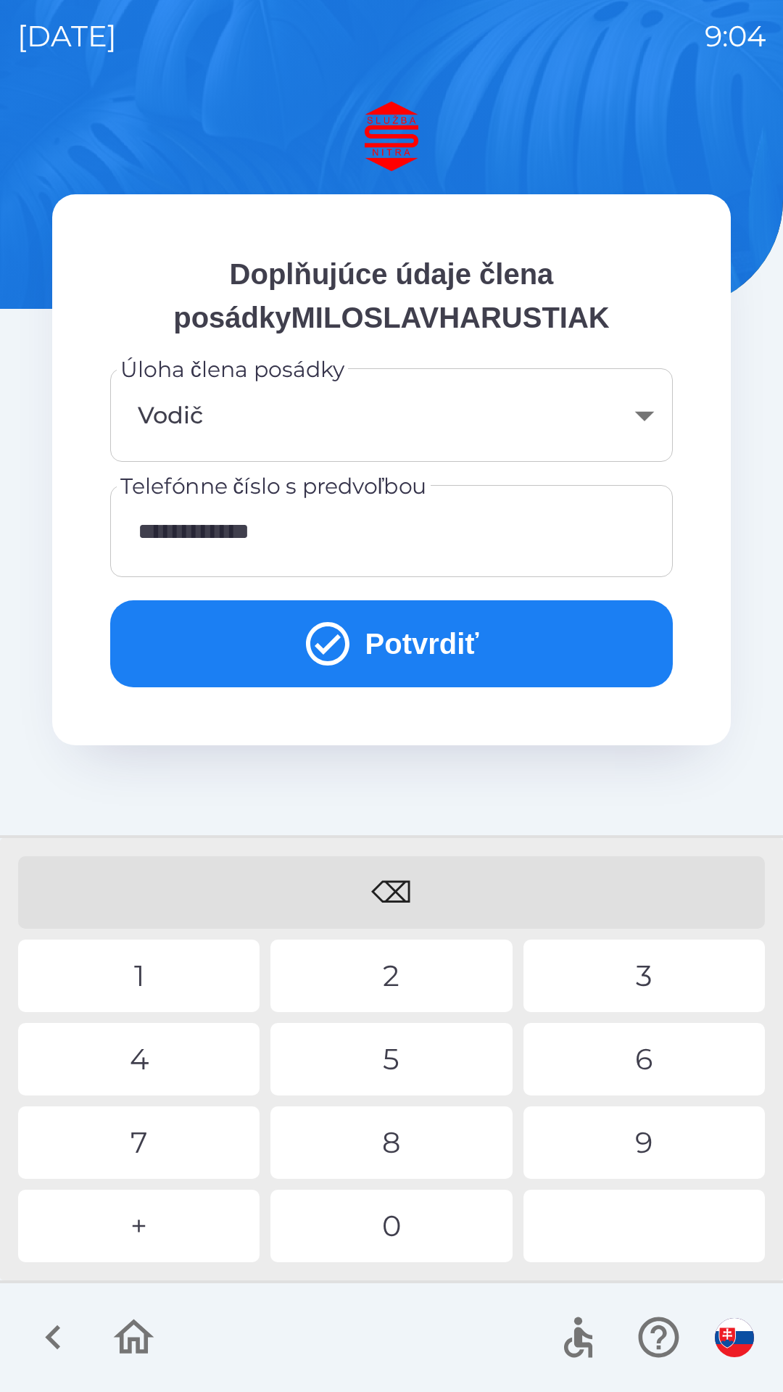
type input "**********"
click at [149, 1055] on div "4" at bounding box center [138, 1059] width 241 height 72
click at [376, 647] on button "Potvrdiť" at bounding box center [391, 643] width 563 height 87
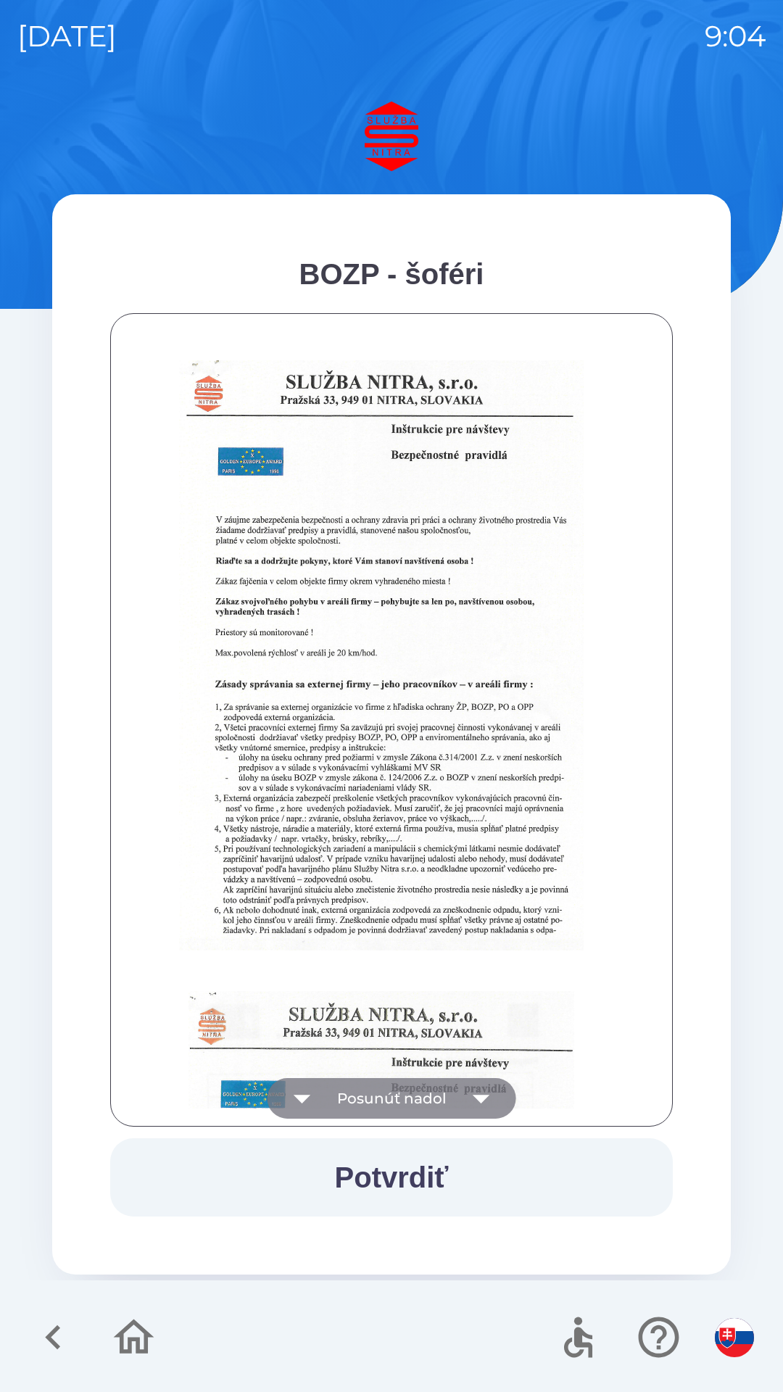
click at [485, 1090] on icon "button" at bounding box center [481, 1098] width 41 height 41
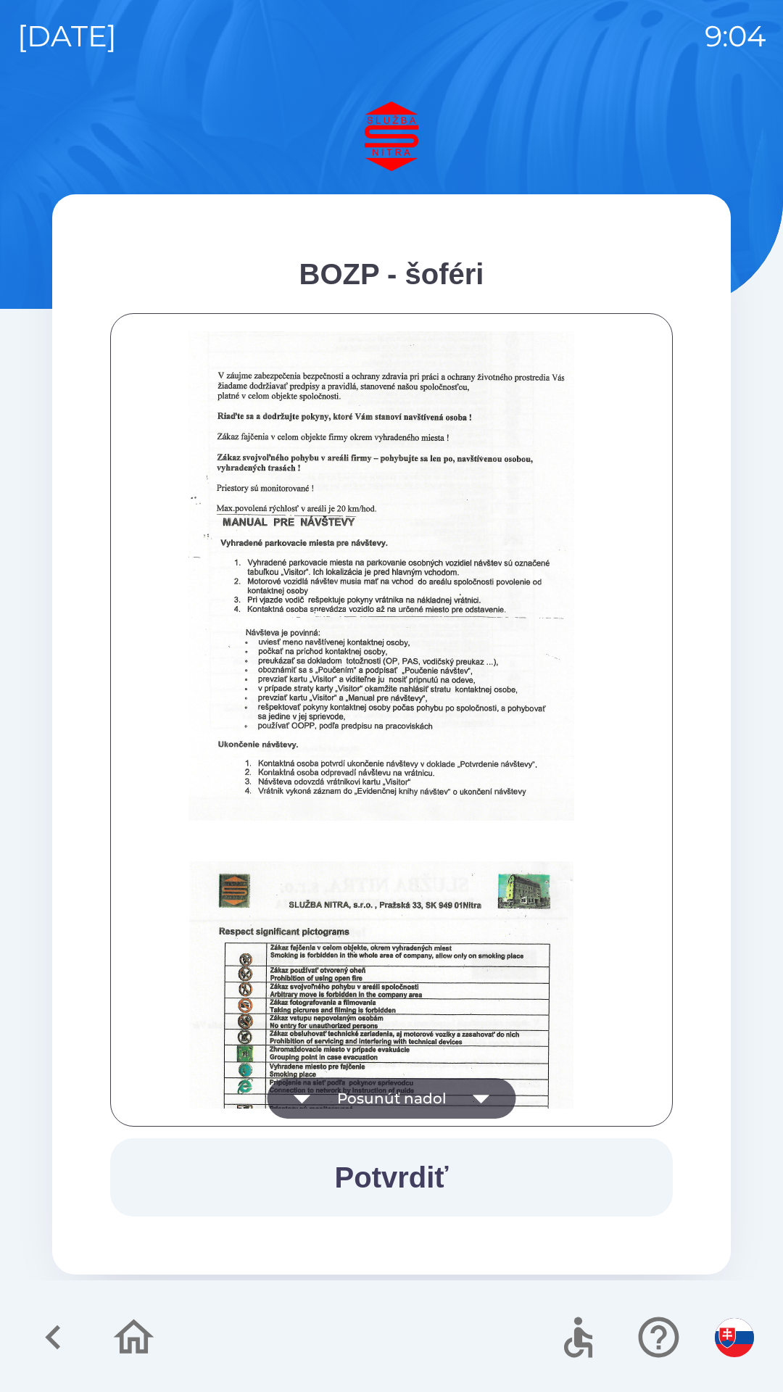
click at [484, 1102] on icon "button" at bounding box center [481, 1098] width 41 height 41
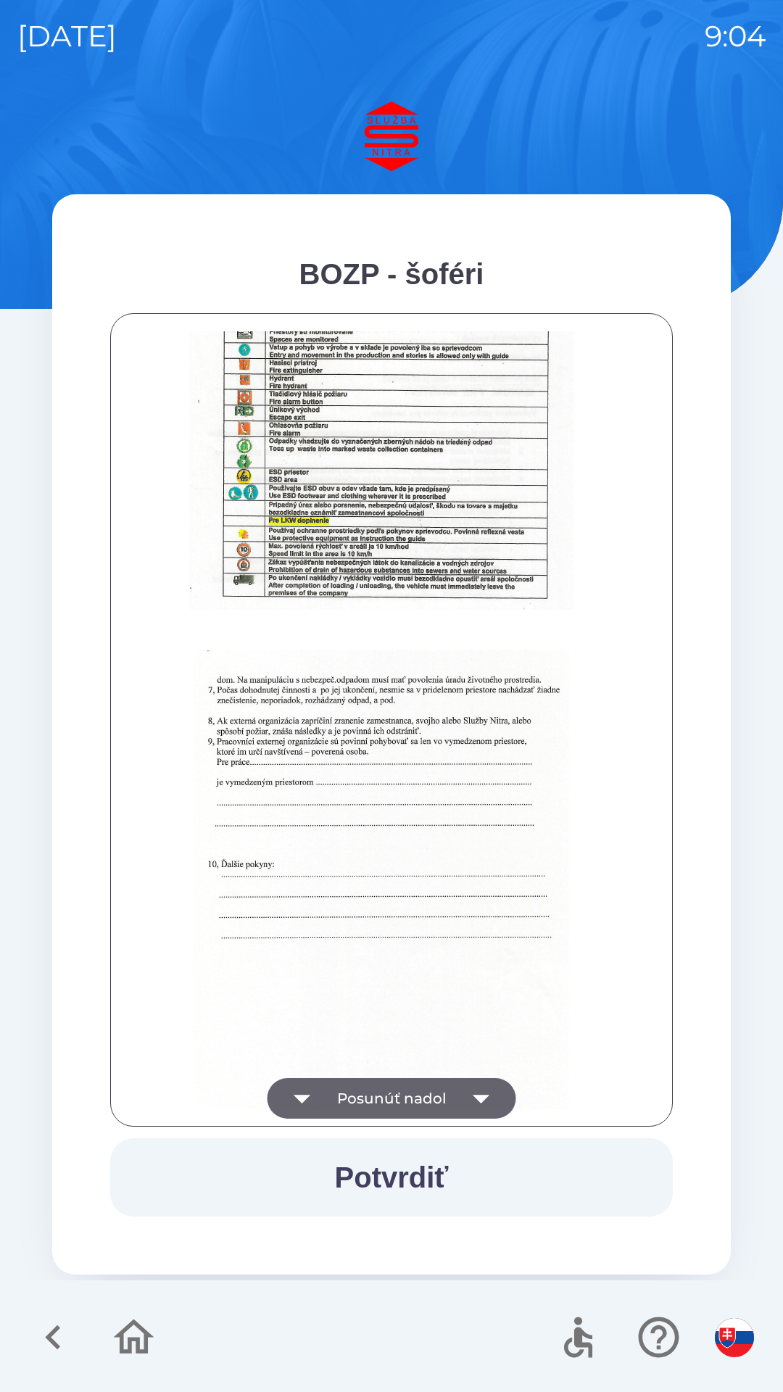
click at [486, 1089] on icon "button" at bounding box center [481, 1098] width 41 height 41
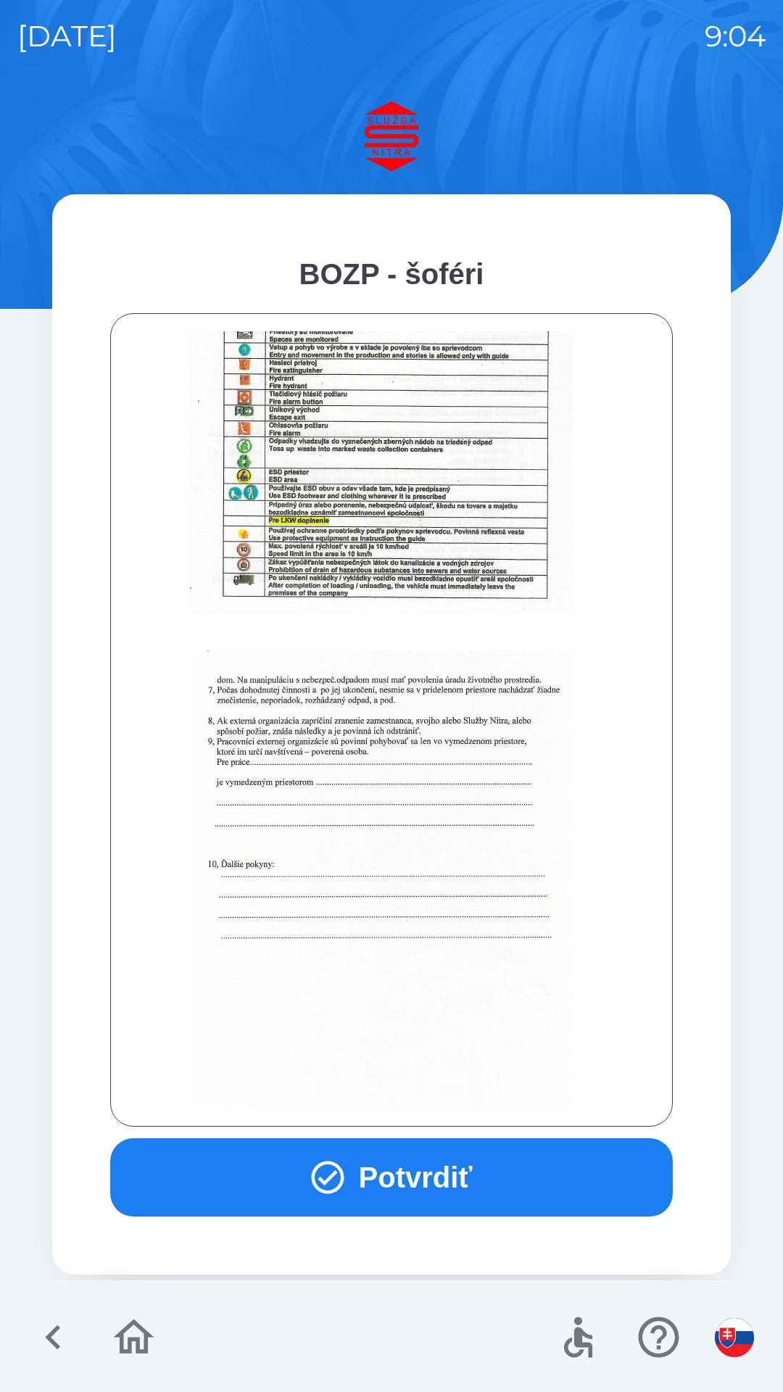
scroll to position [1625, 0]
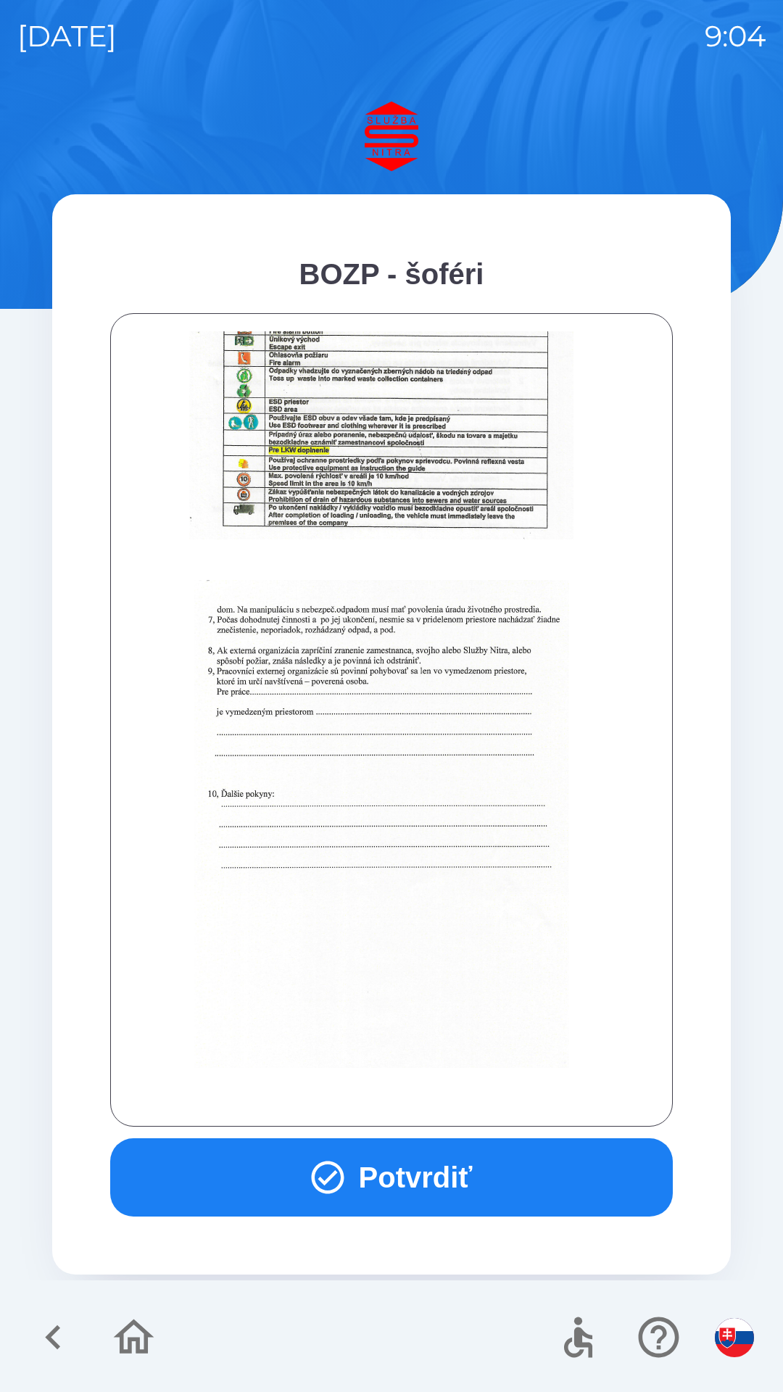
click at [429, 1166] on button "Potvrdiť" at bounding box center [391, 1177] width 563 height 78
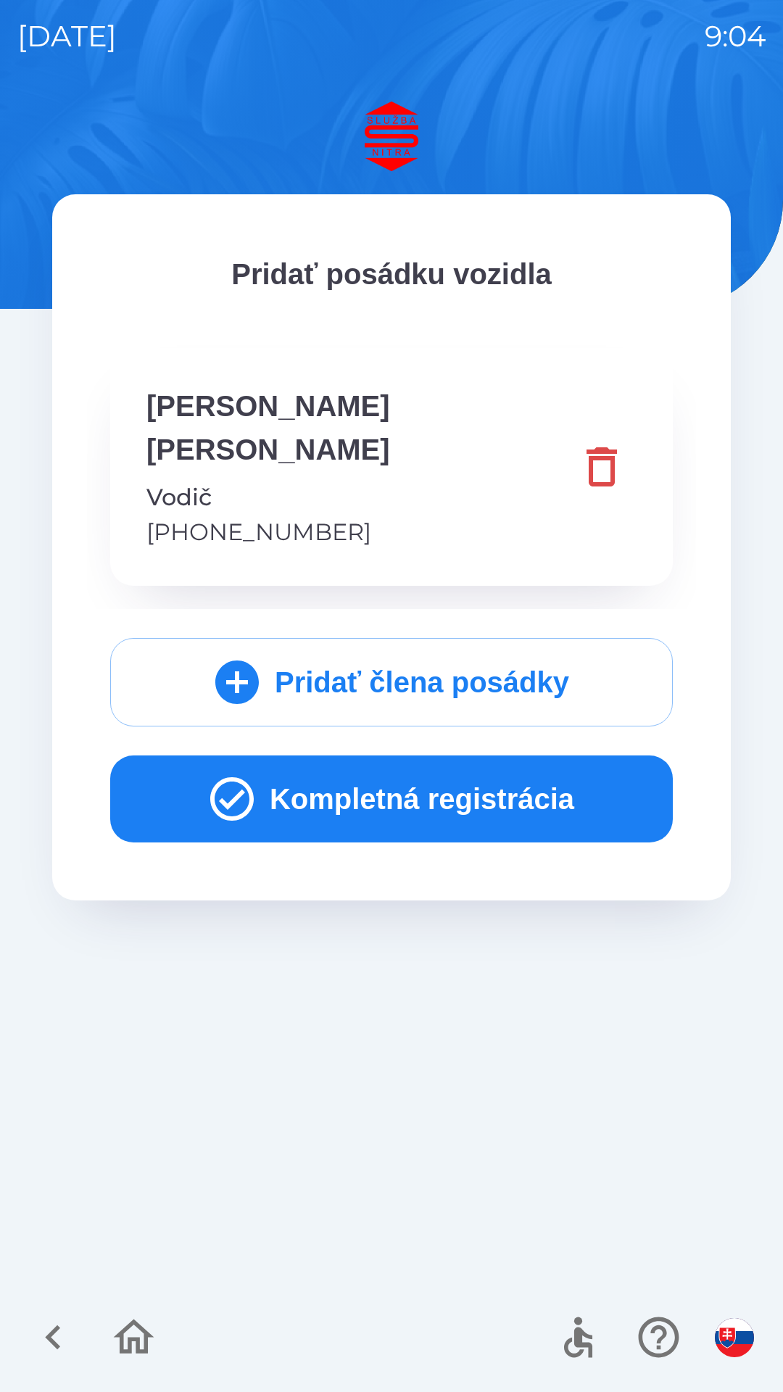
click at [399, 755] on button "Kompletná registrácia" at bounding box center [391, 798] width 563 height 87
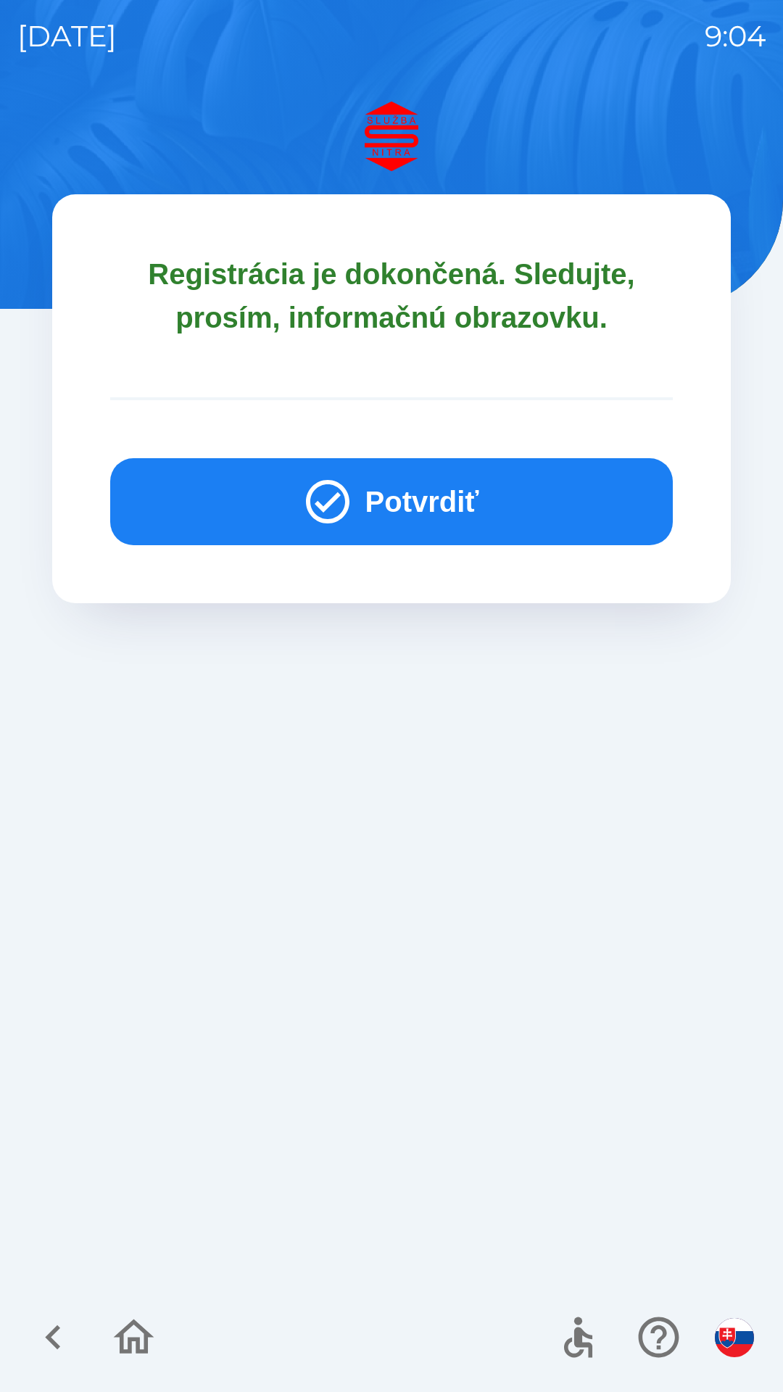
click at [420, 507] on button "Potvrdiť" at bounding box center [391, 501] width 563 height 87
